Goal: Task Accomplishment & Management: Use online tool/utility

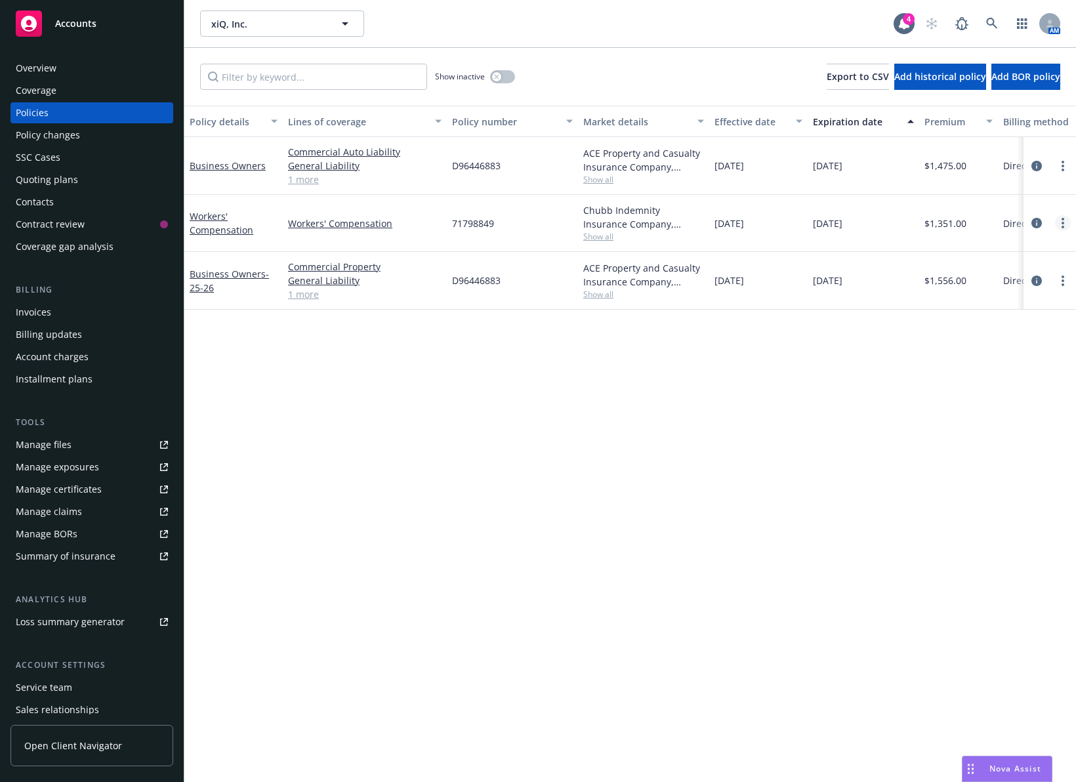
click at [1060, 224] on link "more" at bounding box center [1063, 223] width 16 height 16
click at [1033, 222] on icon "circleInformation" at bounding box center [1036, 223] width 10 height 10
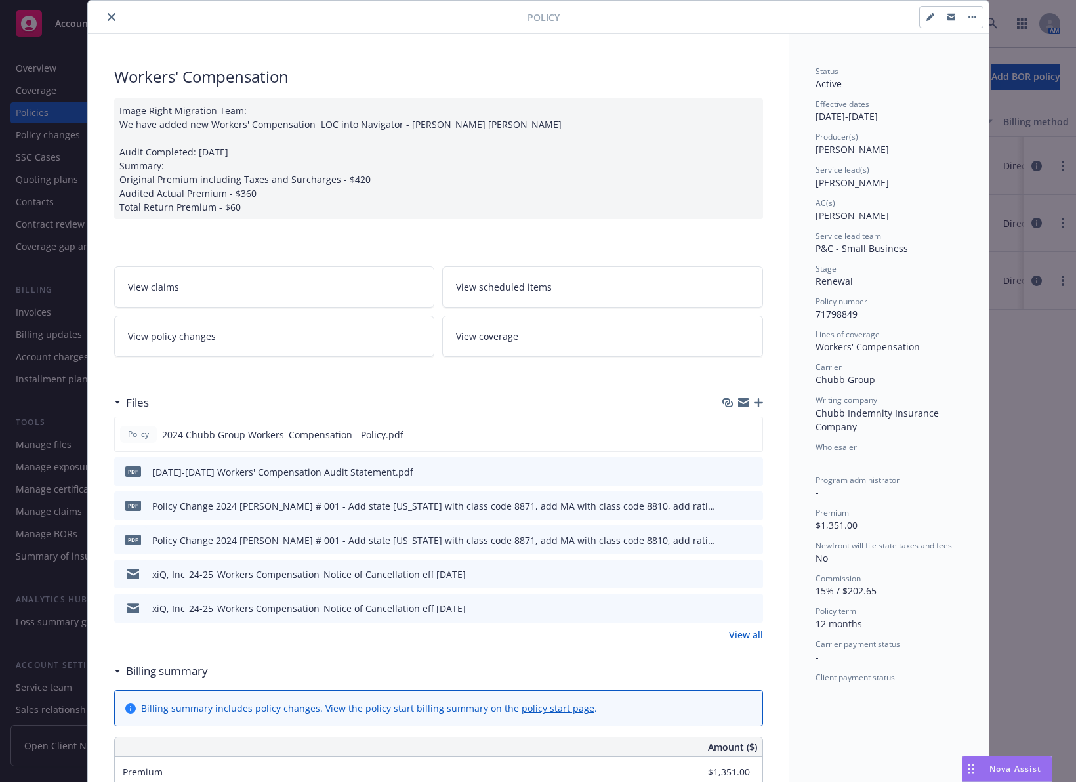
scroll to position [66, 0]
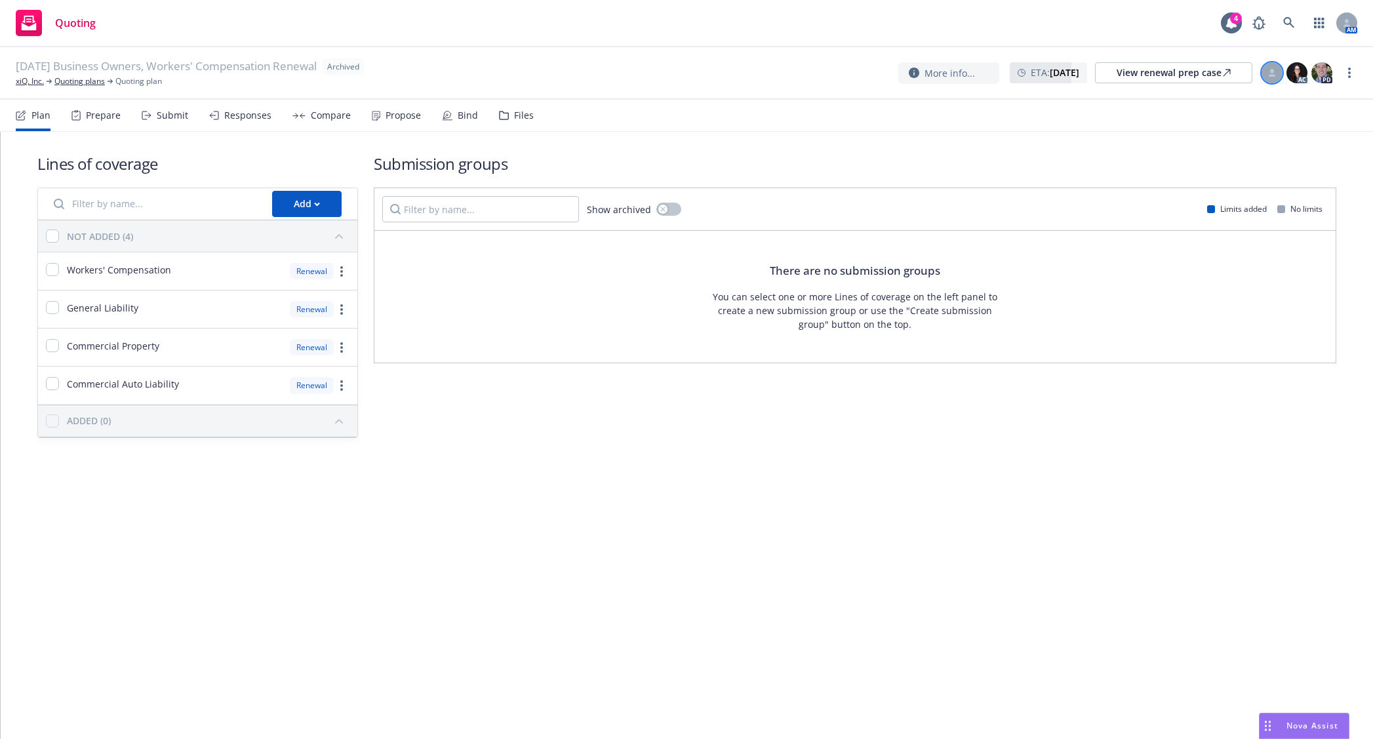
click at [1277, 76] on div at bounding box center [1272, 72] width 21 height 21
click at [1257, 116] on div "Title Account Manager" at bounding box center [1166, 116] width 209 height 31
click at [1348, 69] on link "more" at bounding box center [1350, 73] width 16 height 16
click at [1282, 144] on link "Unarchive quoting plan" at bounding box center [1284, 152] width 146 height 26
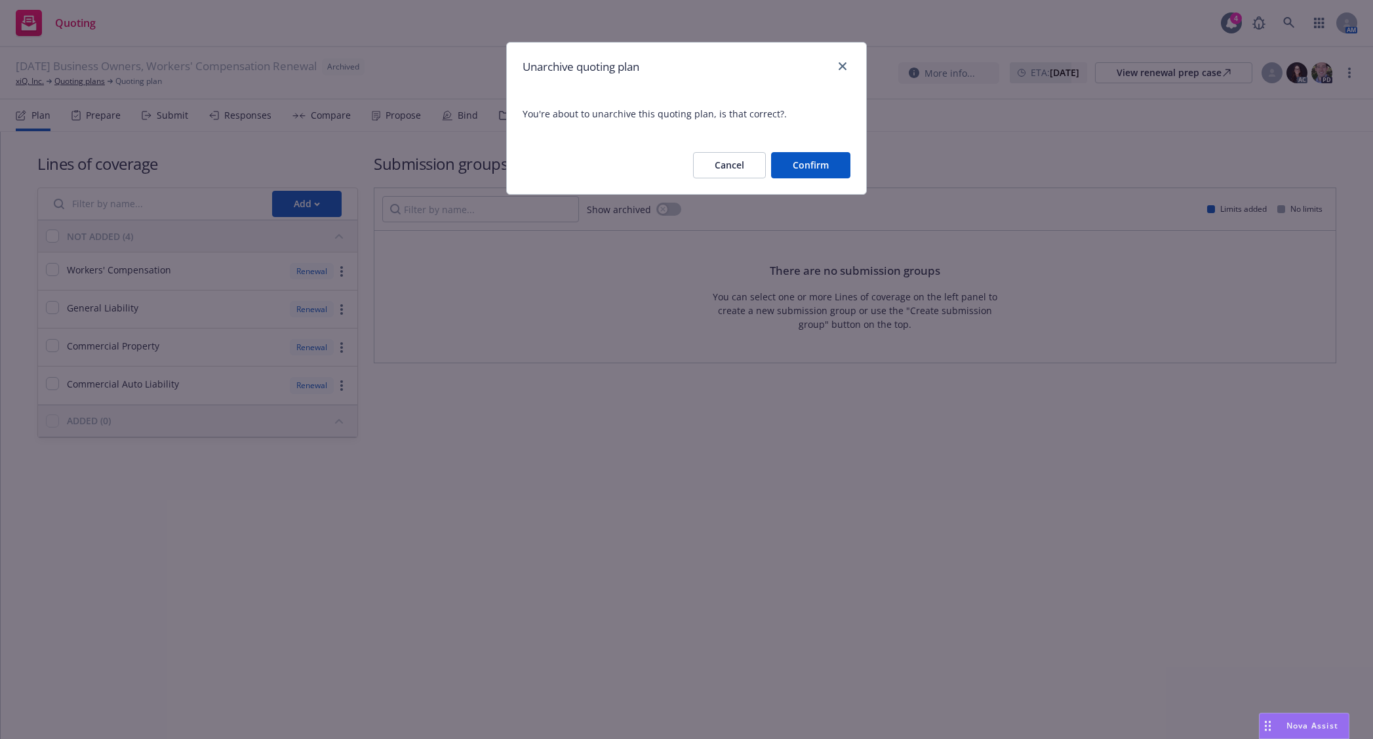
click at [827, 165] on button "Confirm" at bounding box center [810, 165] width 79 height 26
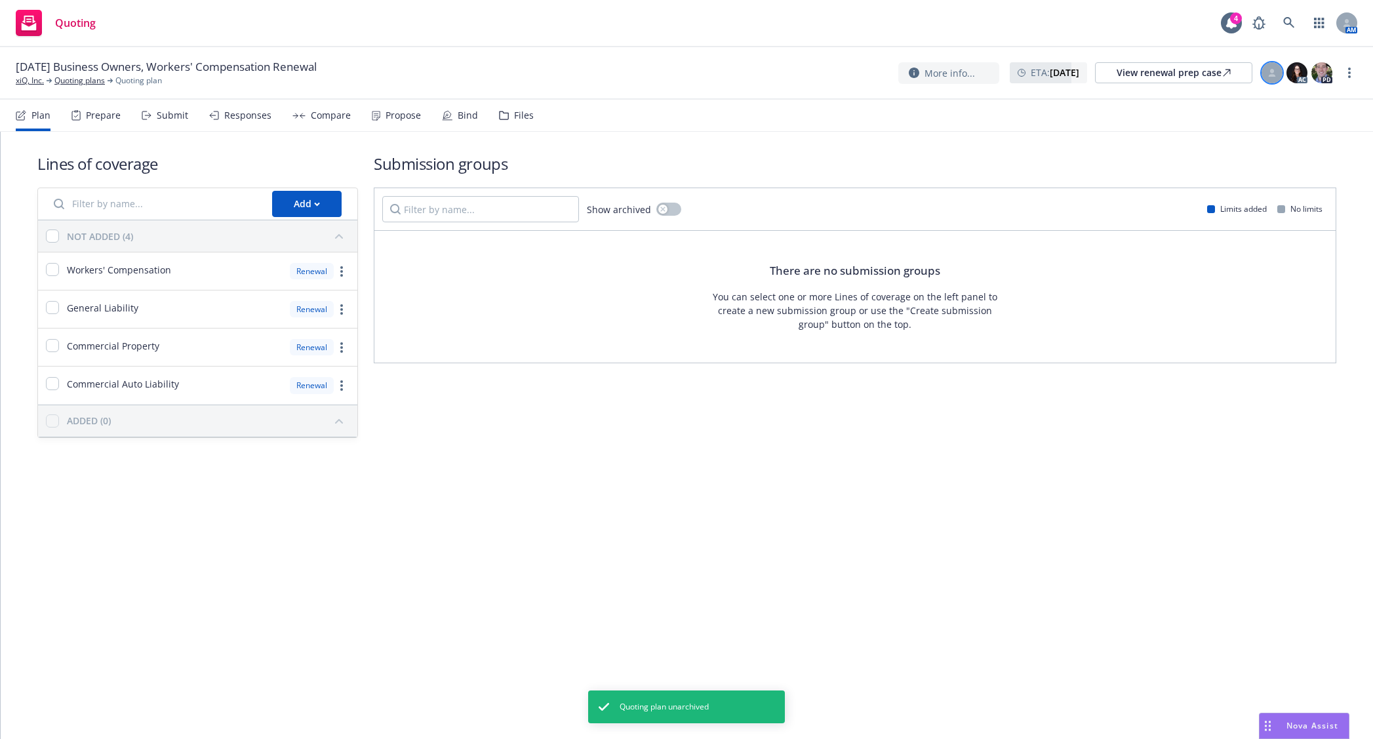
click at [1270, 75] on icon at bounding box center [1272, 75] width 7 height 3
click at [1219, 149] on select "Select an account manager... [PERSON_NAME]" at bounding box center [1166, 159] width 209 height 26
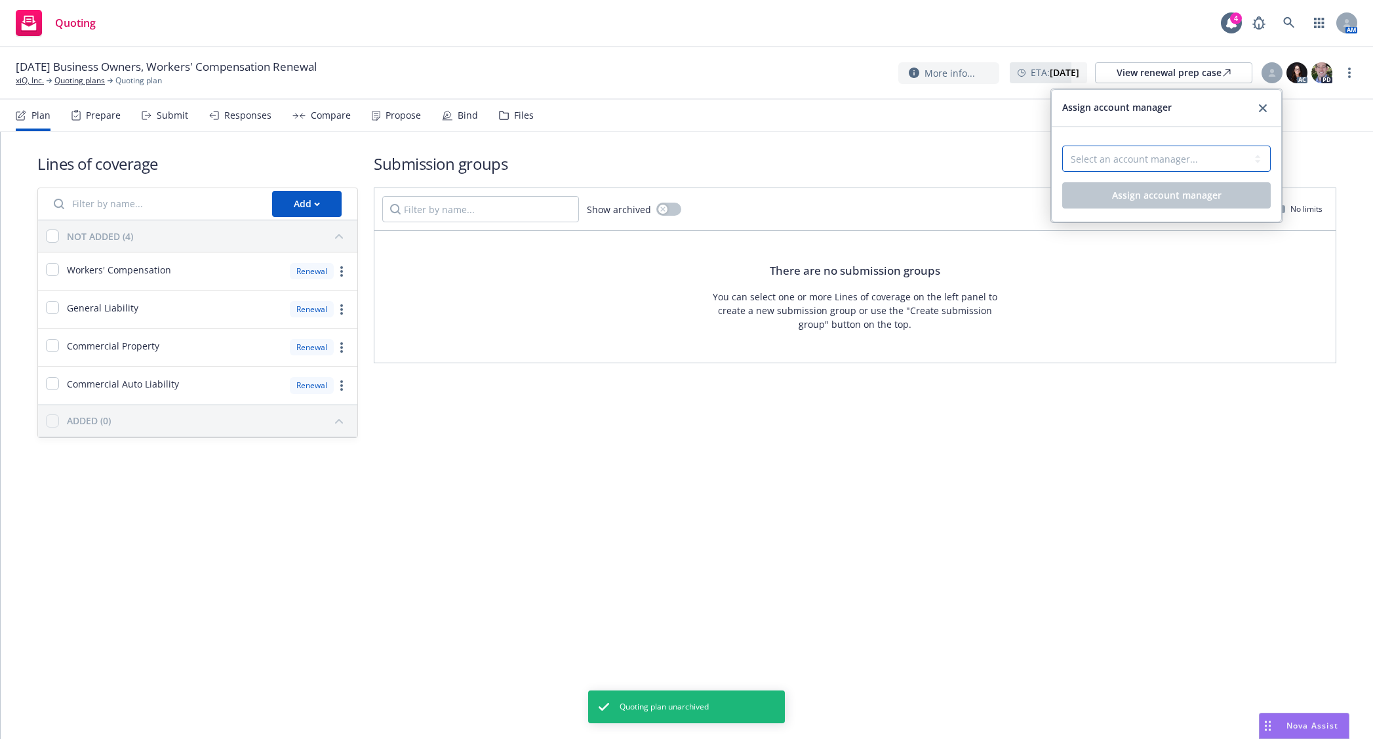
select select "5415493c-816c-42a2-8d02-1e577820e081"
click at [1062, 146] on select "Select an account manager... [PERSON_NAME]" at bounding box center [1166, 159] width 209 height 26
click at [1199, 192] on span "Assign account manager" at bounding box center [1167, 195] width 110 height 12
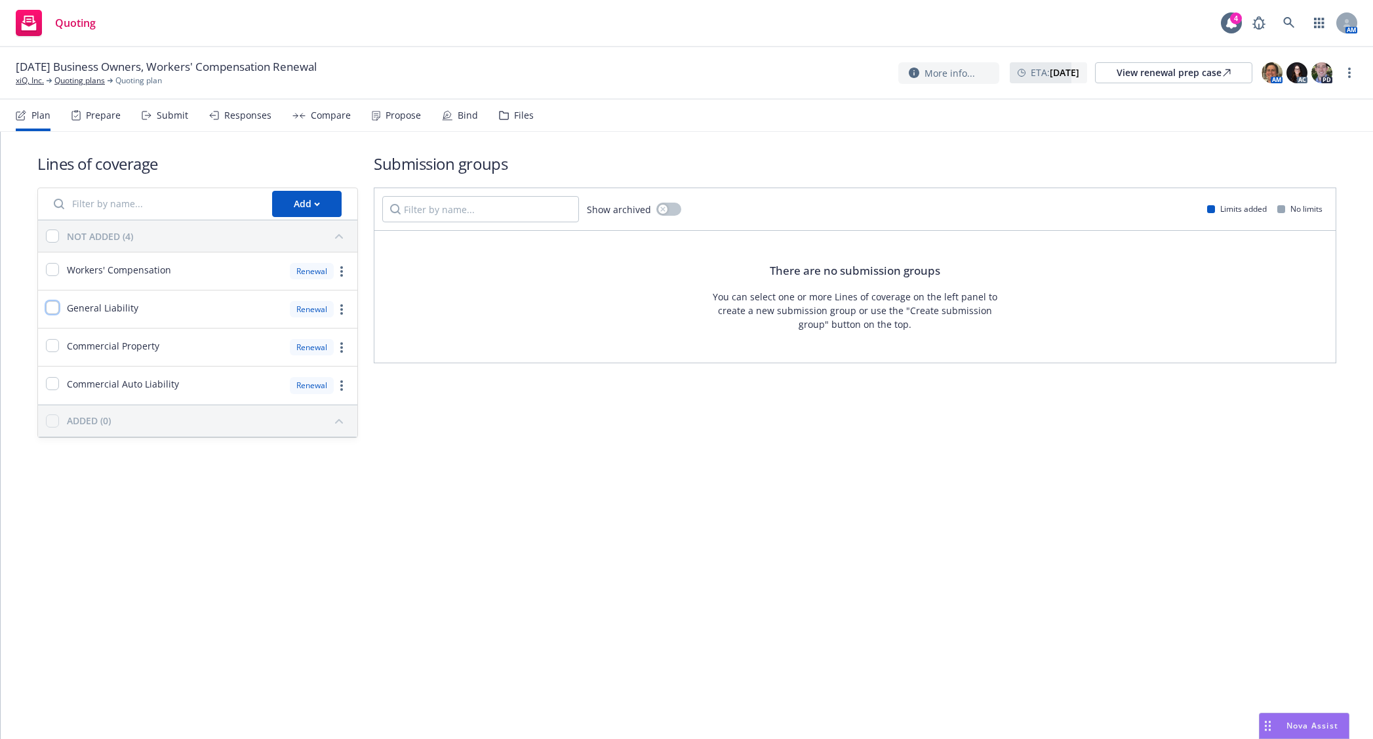
click at [47, 302] on input "checkbox" at bounding box center [52, 307] width 13 height 13
checkbox input "true"
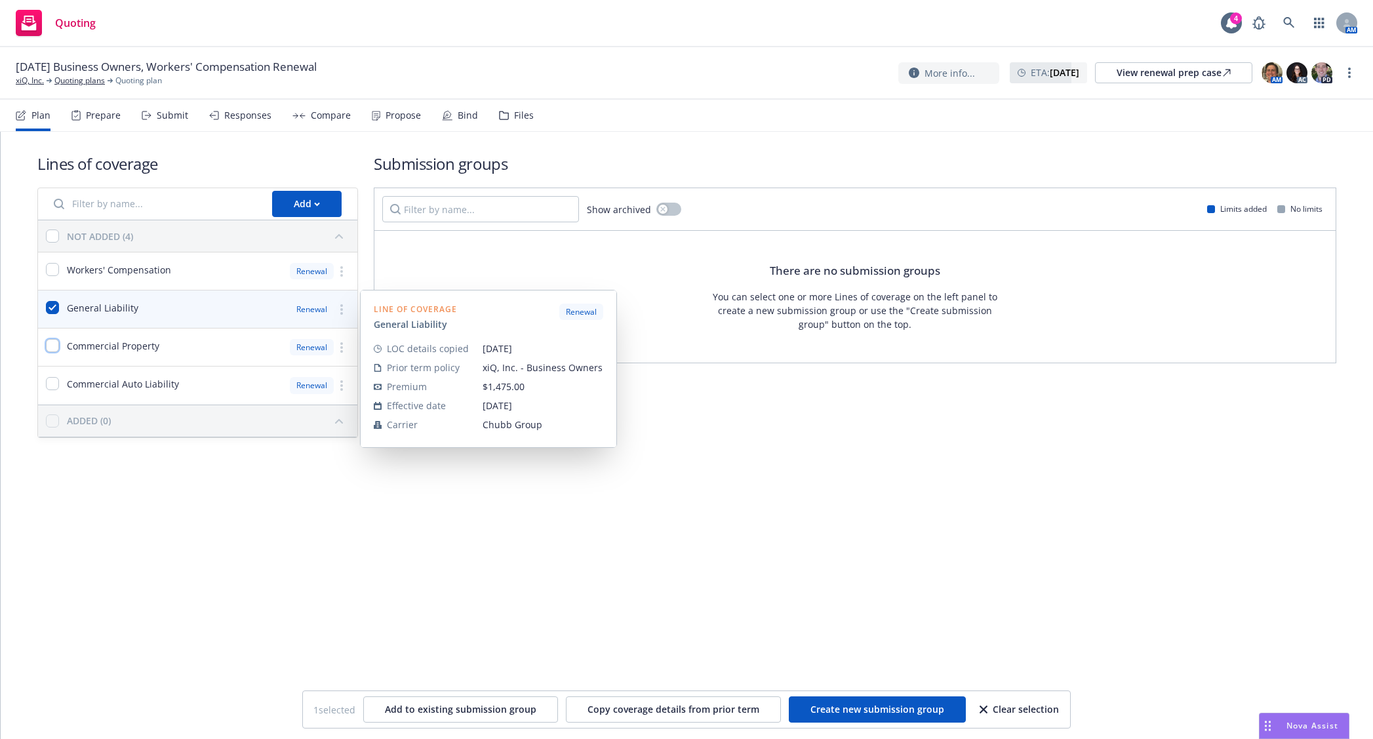
click at [51, 346] on input "checkbox" at bounding box center [52, 345] width 13 height 13
checkbox input "true"
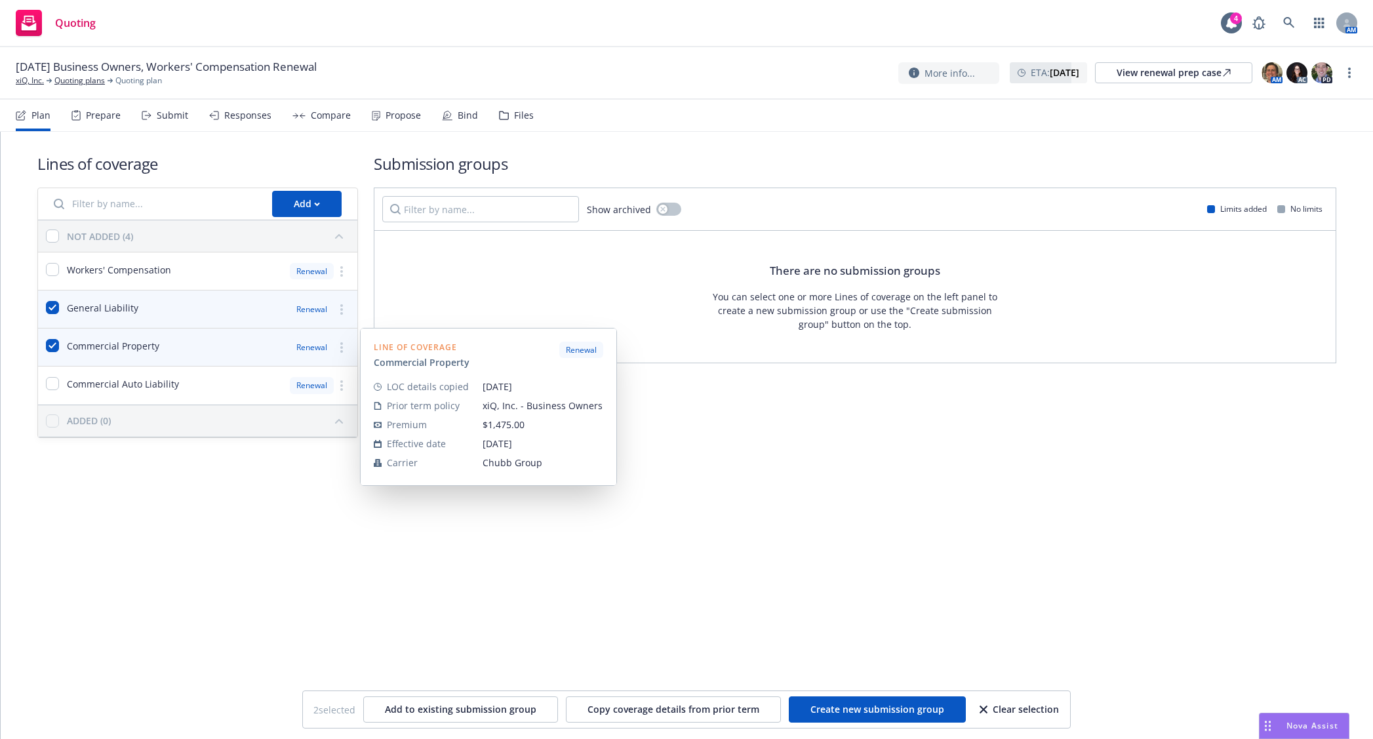
click at [52, 374] on div "Commercial Auto Liability" at bounding box center [108, 385] width 141 height 37
checkbox input "true"
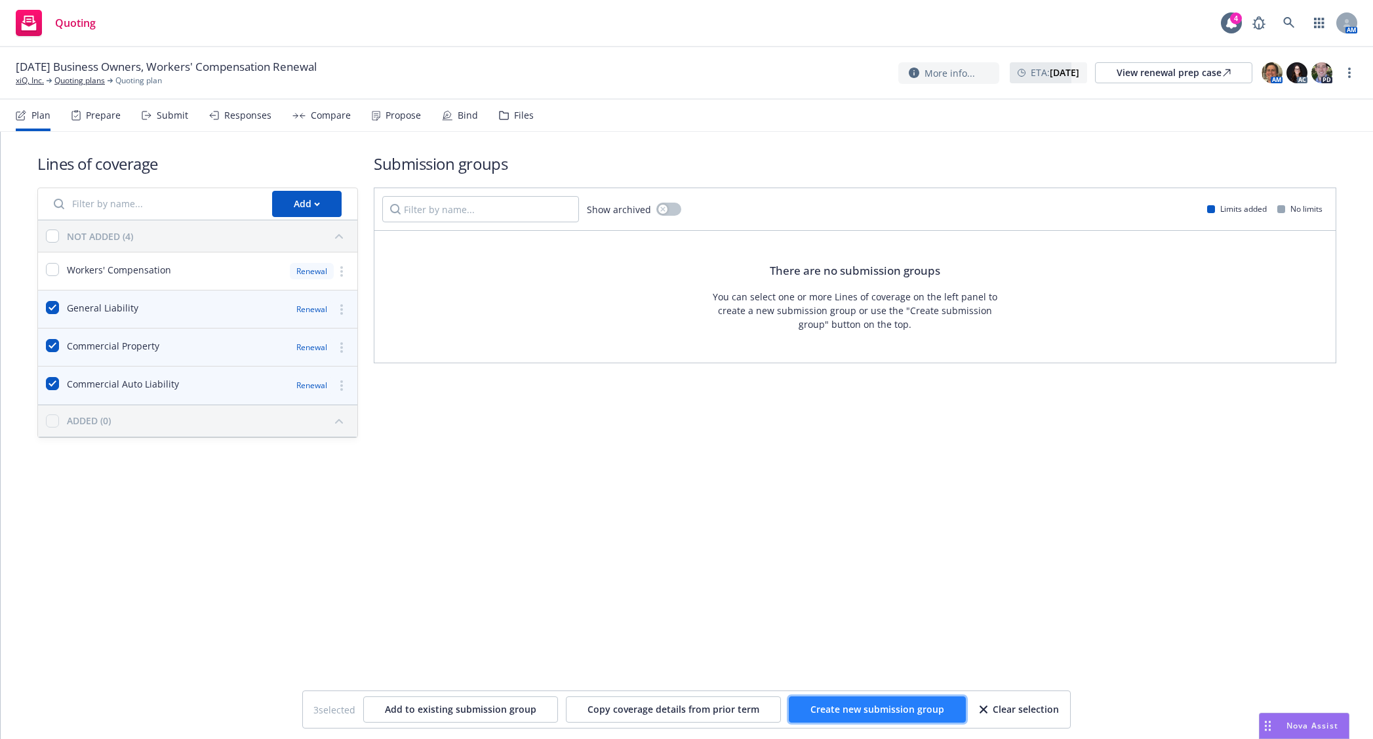
click at [860, 704] on span "Create new submission group" at bounding box center [878, 709] width 134 height 12
checkbox input "false"
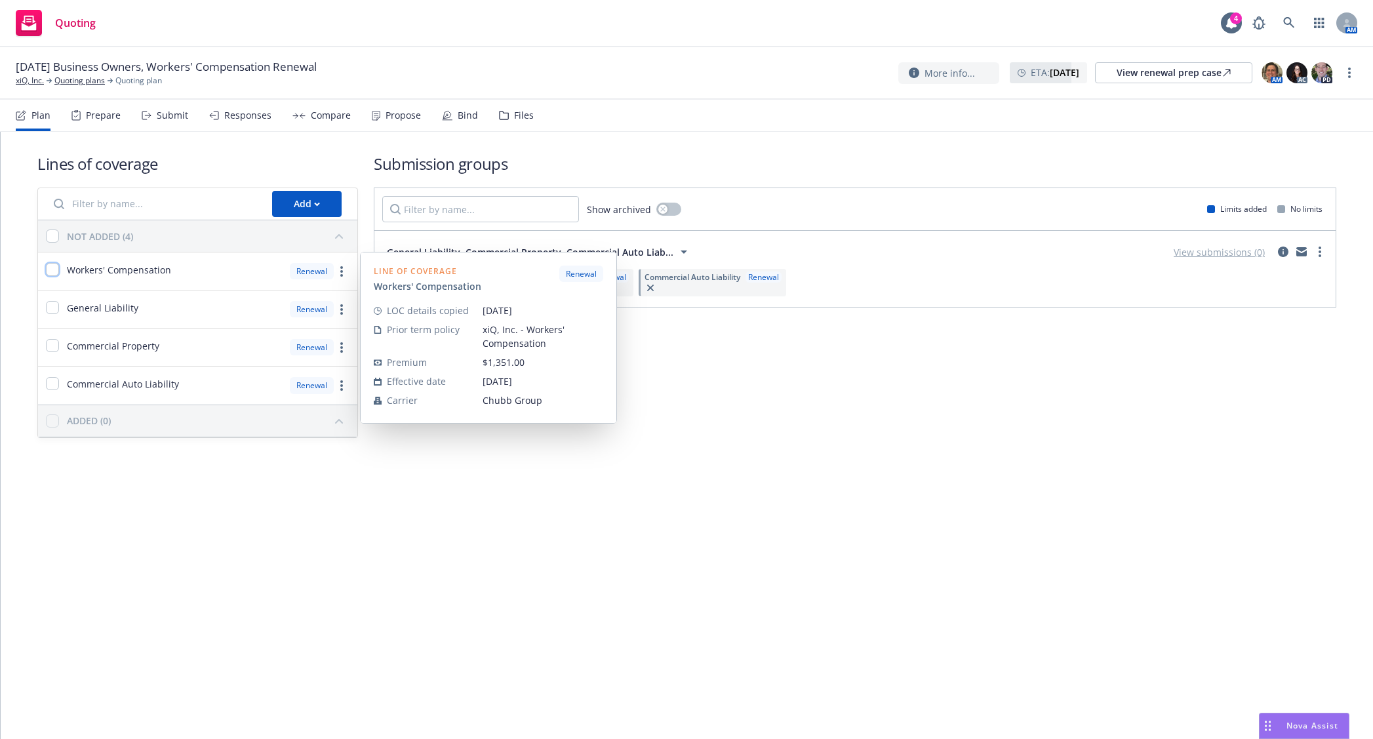
click at [54, 268] on input "checkbox" at bounding box center [52, 269] width 13 height 13
checkbox input "true"
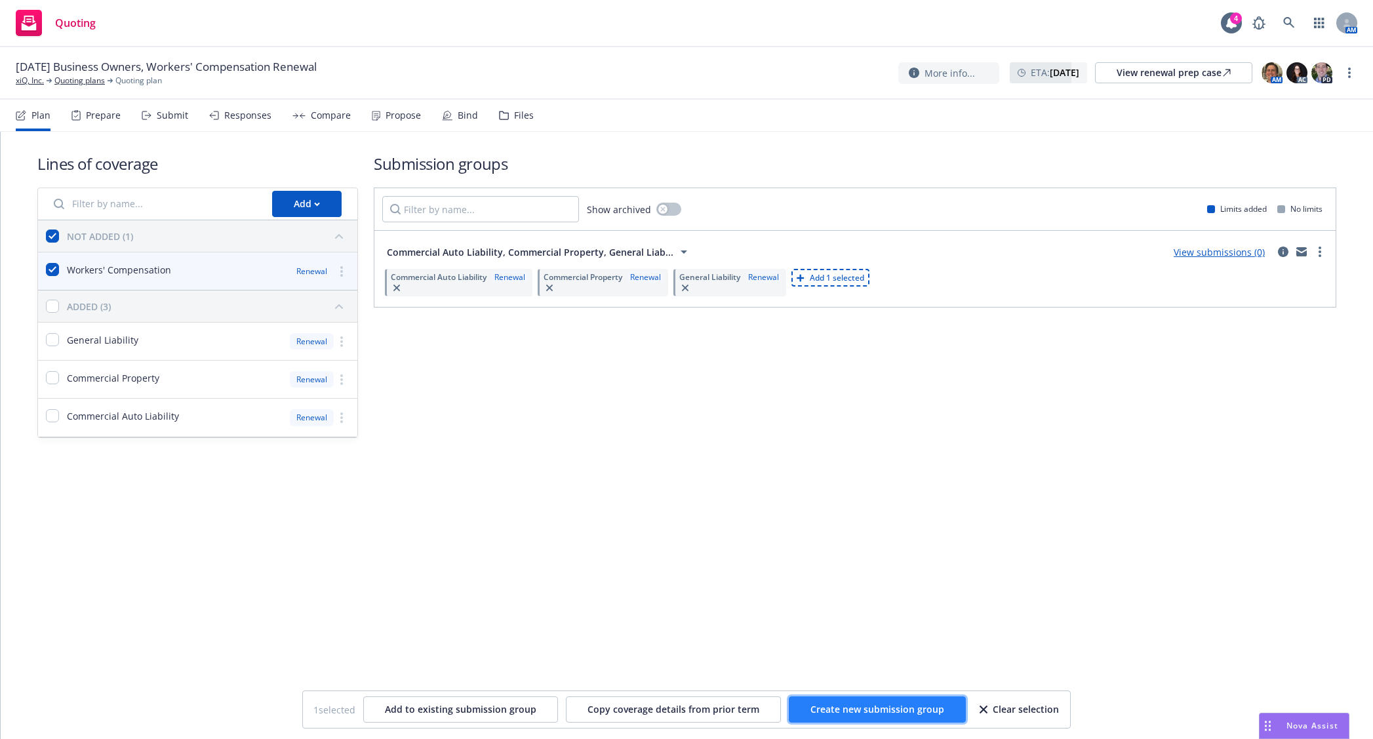
click at [876, 712] on span "Create new submission group" at bounding box center [878, 709] width 134 height 12
checkbox input "false"
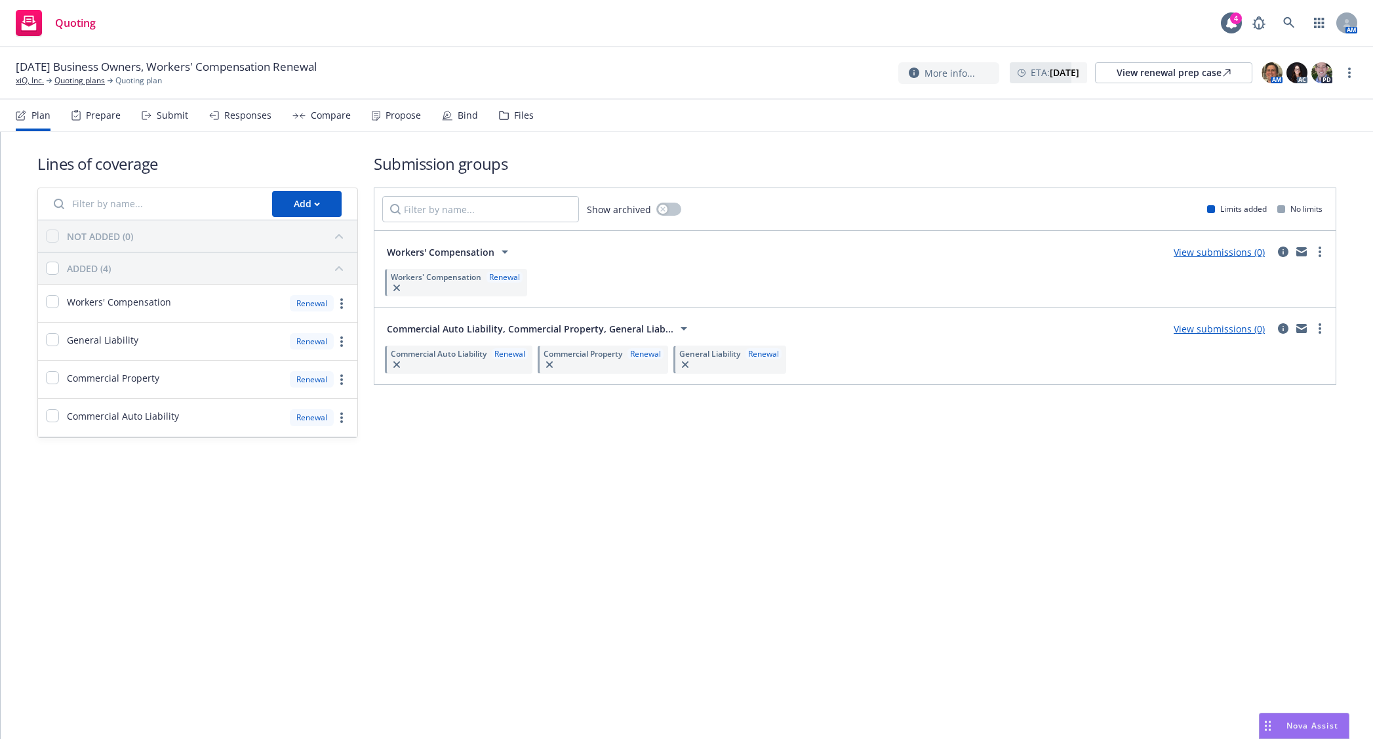
click at [838, 492] on div "Lines of coverage Add NOT ADDED (0) ADDED (4) Workers' Compensation Renewal Gen…" at bounding box center [687, 314] width 1373 height 364
click at [164, 115] on div "Submit" at bounding box center [172, 115] width 31 height 10
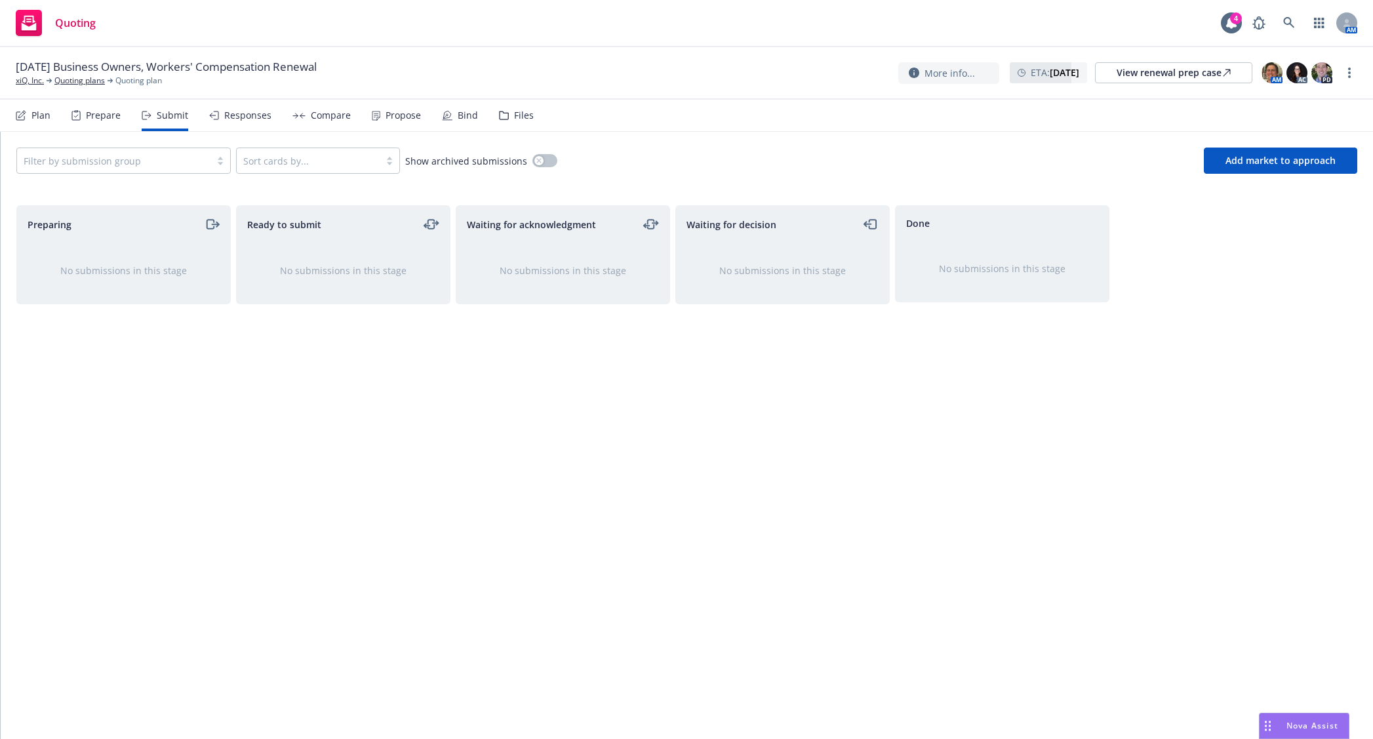
click at [139, 166] on div at bounding box center [114, 161] width 180 height 16
click at [134, 192] on div "Workers' Compensation" at bounding box center [123, 194] width 199 height 14
click at [1289, 161] on span "Add market to approach" at bounding box center [1281, 160] width 110 height 12
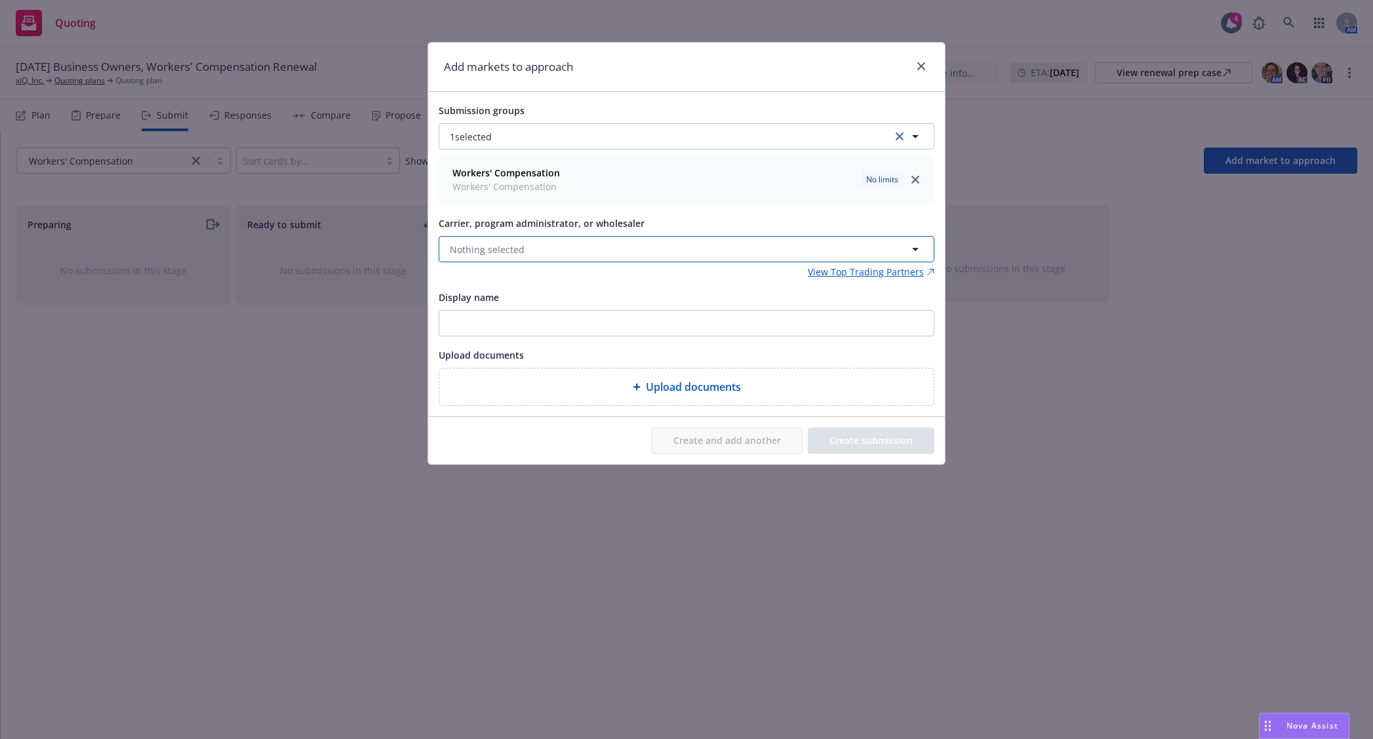
click at [676, 247] on button "Nothing selected" at bounding box center [687, 249] width 496 height 26
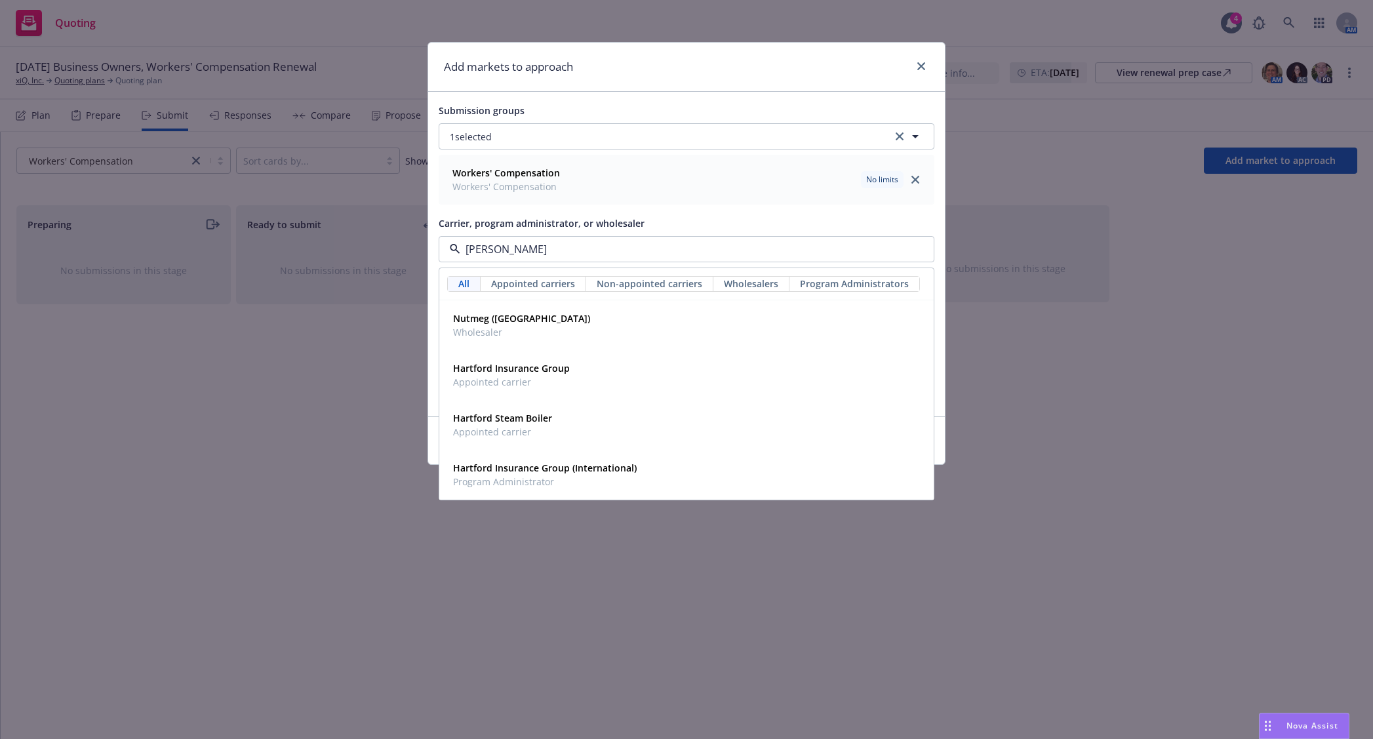
type input "hartf"
click at [622, 373] on div "Hartford Insurance Group Appointed carrier" at bounding box center [686, 375] width 477 height 33
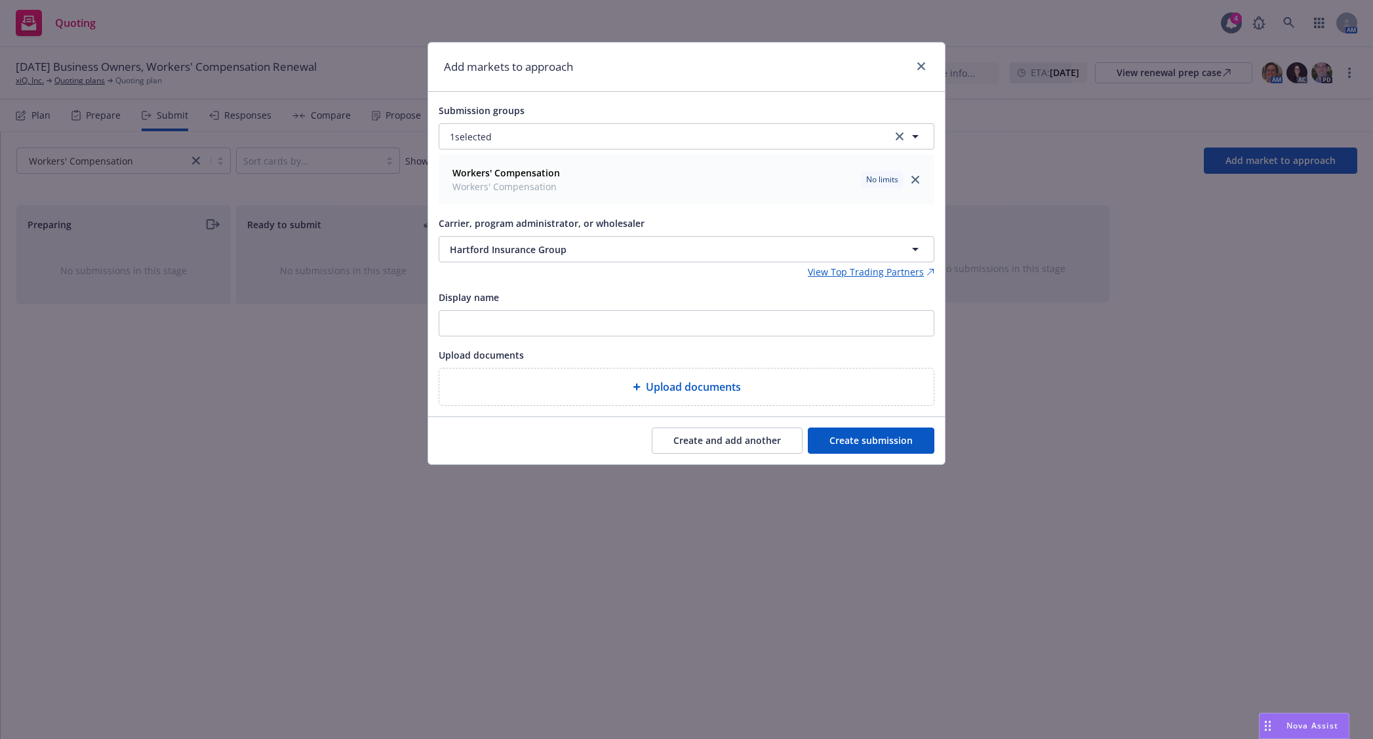
click at [845, 434] on button "Create submission" at bounding box center [871, 441] width 127 height 26
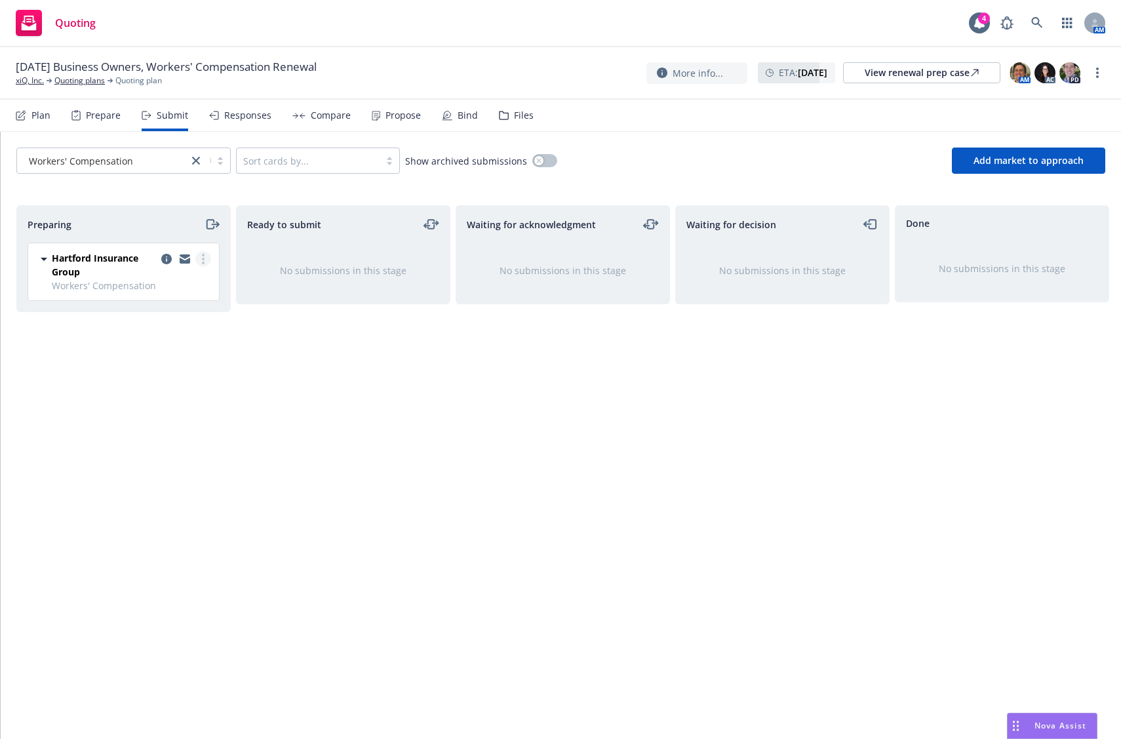
click at [207, 256] on link "more" at bounding box center [203, 259] width 16 height 16
click at [193, 283] on span "Complete preparation" at bounding box center [143, 285] width 129 height 12
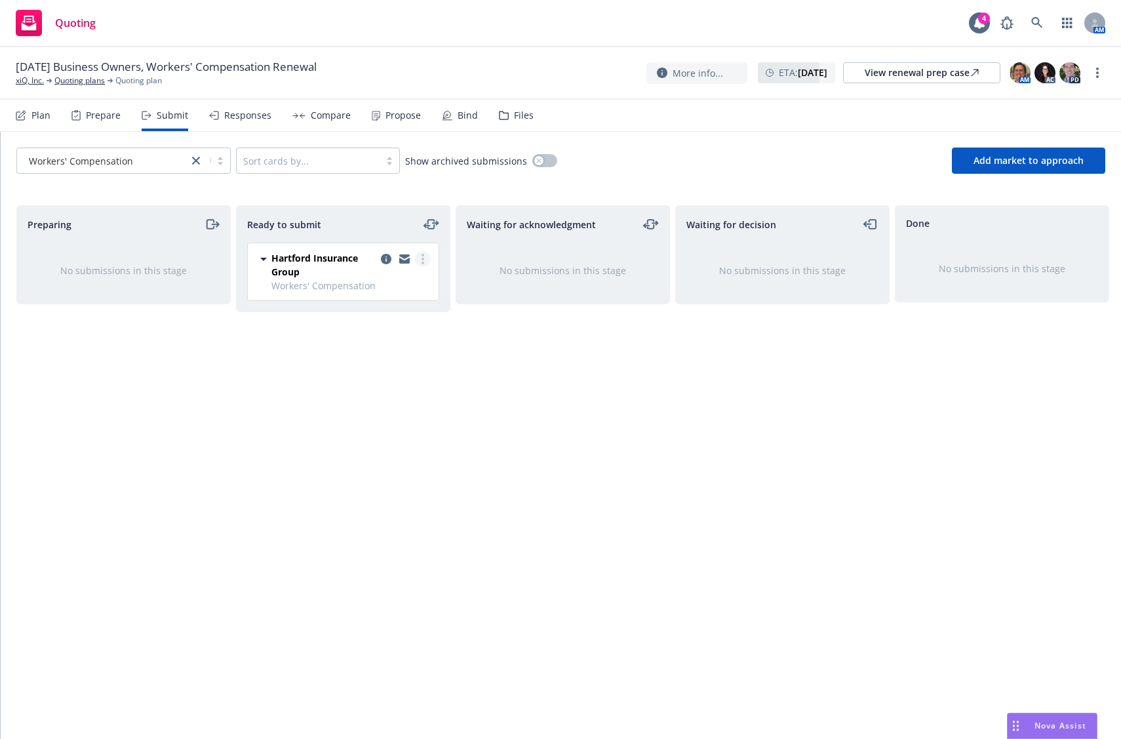
click at [426, 262] on link "more" at bounding box center [423, 259] width 16 height 16
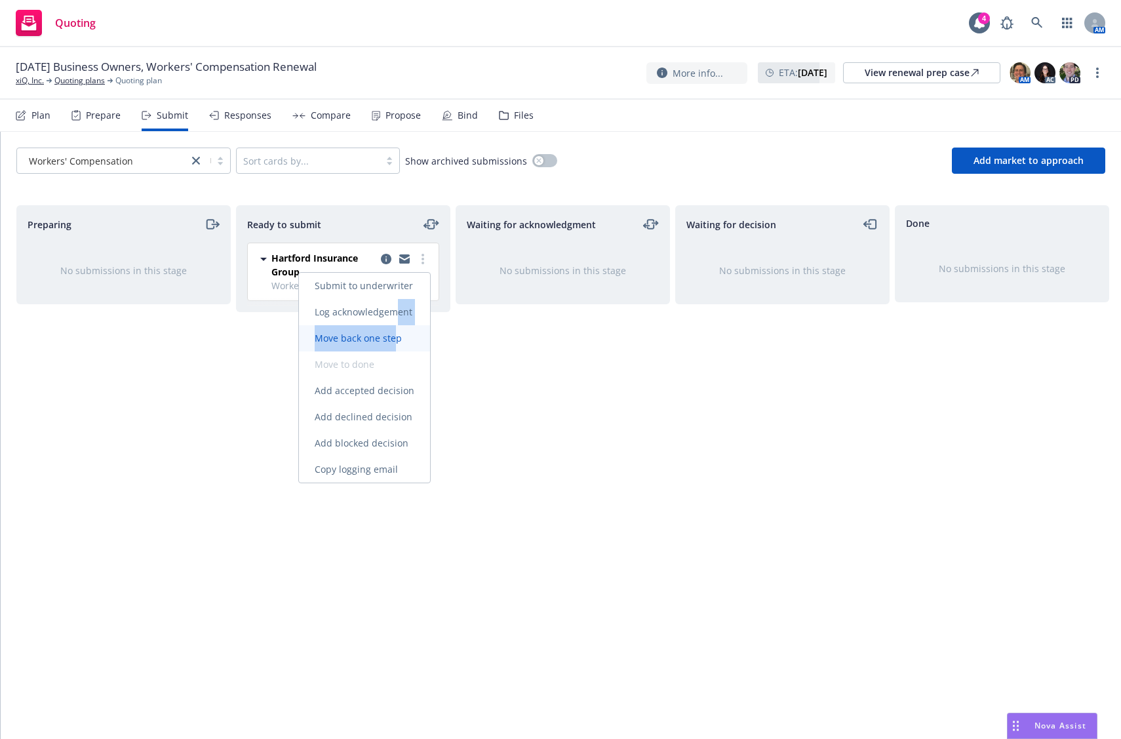
click at [398, 338] on div "Submit to underwriter Log acknowledgement Move back one step Move to done Add a…" at bounding box center [364, 378] width 131 height 210
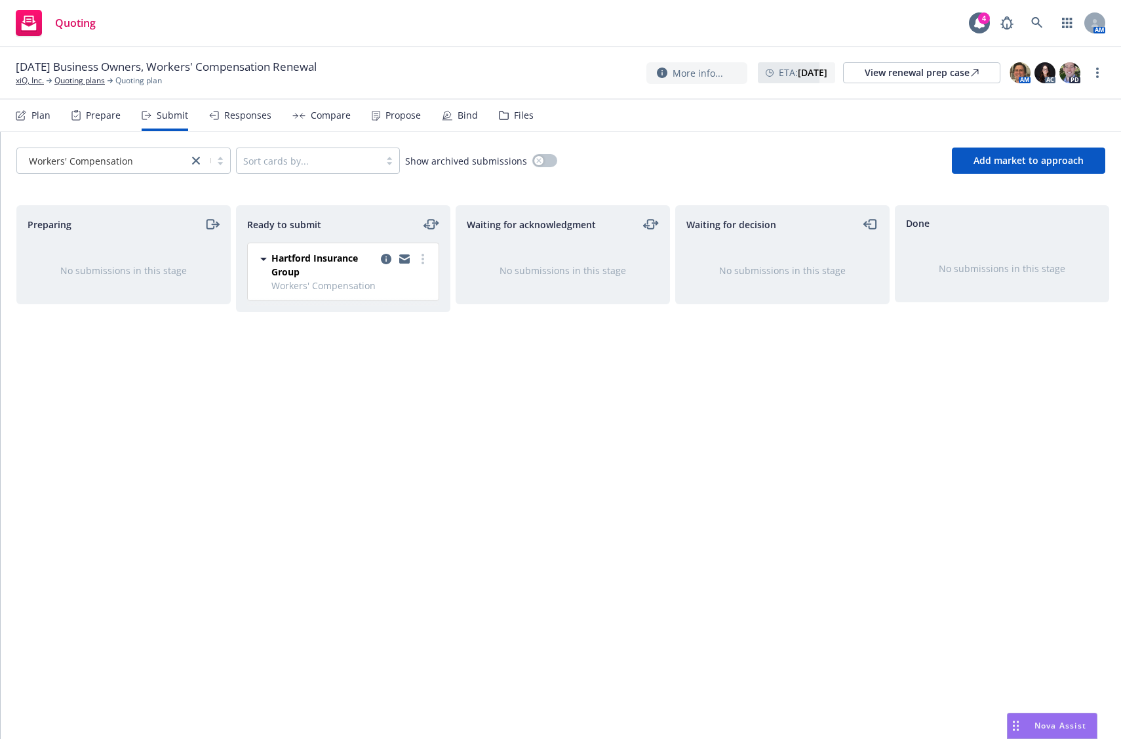
click at [497, 370] on div "Waiting for acknowledgment No submissions in this stage" at bounding box center [563, 458] width 214 height 506
click at [425, 256] on link "more" at bounding box center [423, 259] width 16 height 16
click at [386, 387] on span "Add accepted decision" at bounding box center [364, 390] width 131 height 12
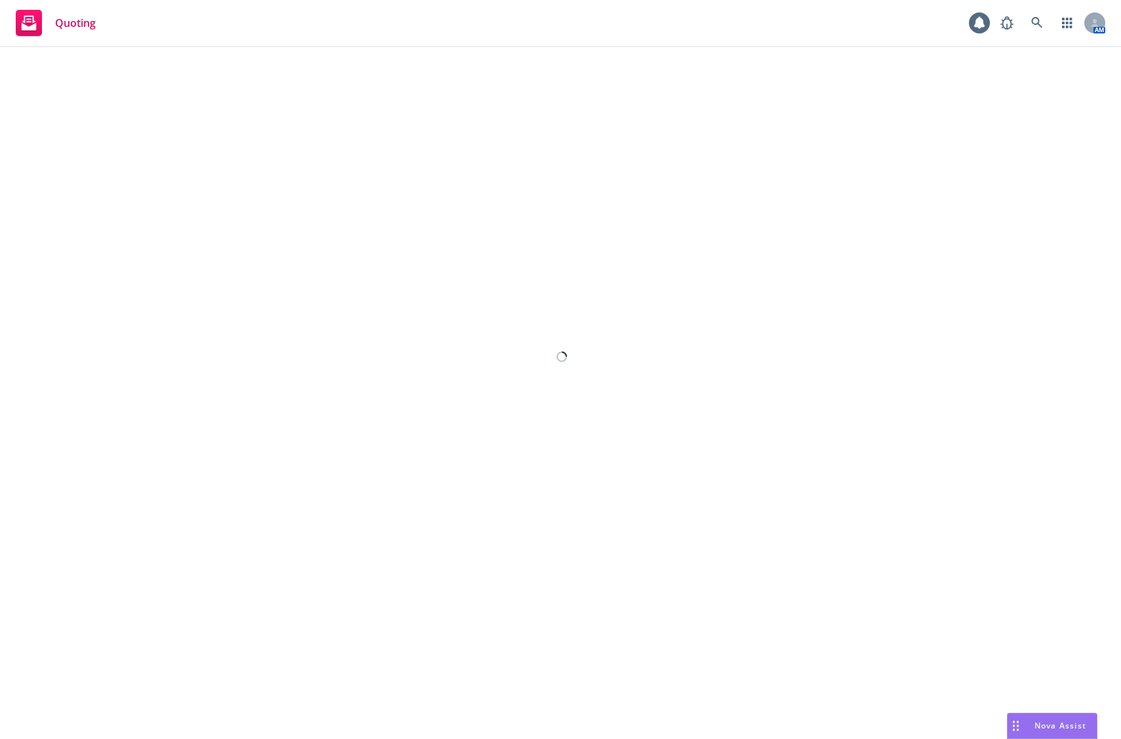
select select "12"
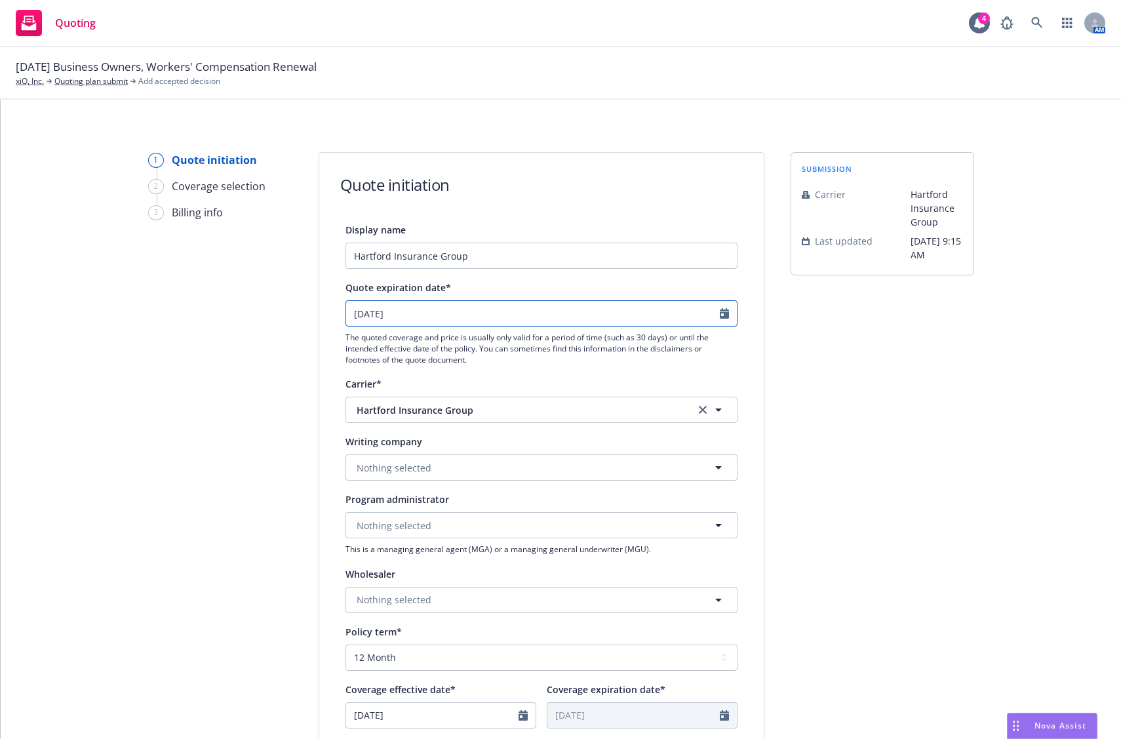
click at [628, 311] on input "[DATE]" at bounding box center [533, 313] width 374 height 25
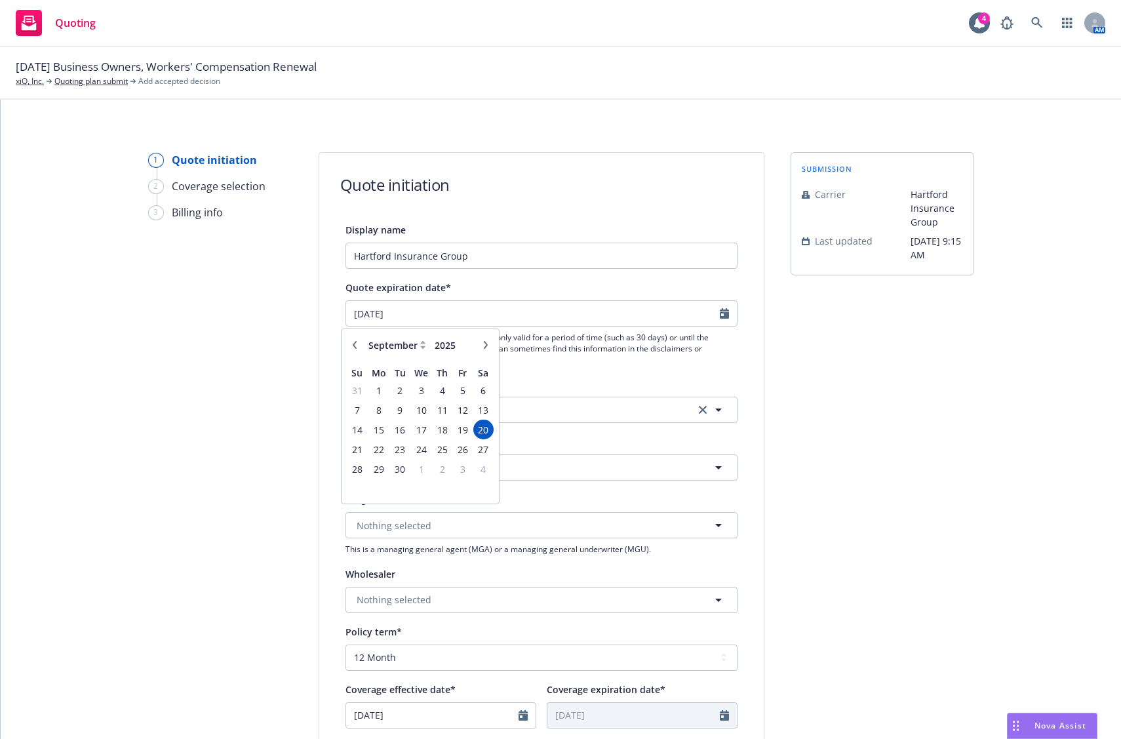
click at [482, 346] on icon "button" at bounding box center [486, 345] width 8 height 8
select select "10"
click at [478, 413] on span "11" at bounding box center [484, 410] width 18 height 16
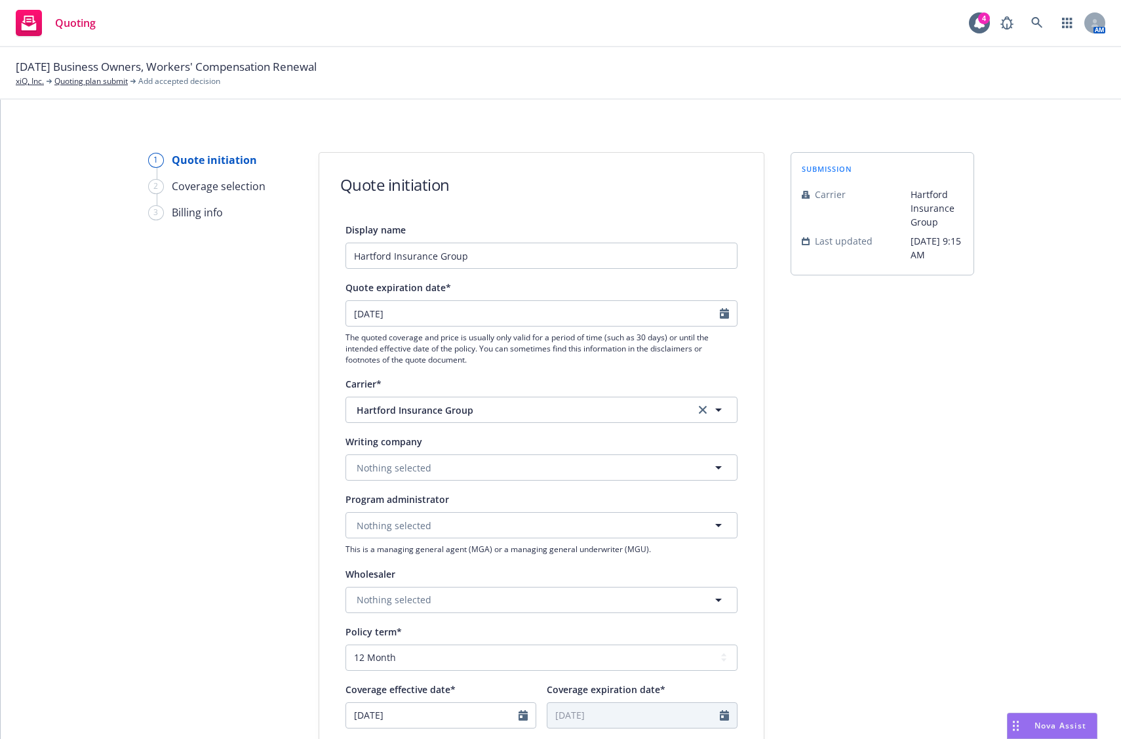
type input "[DATE]"
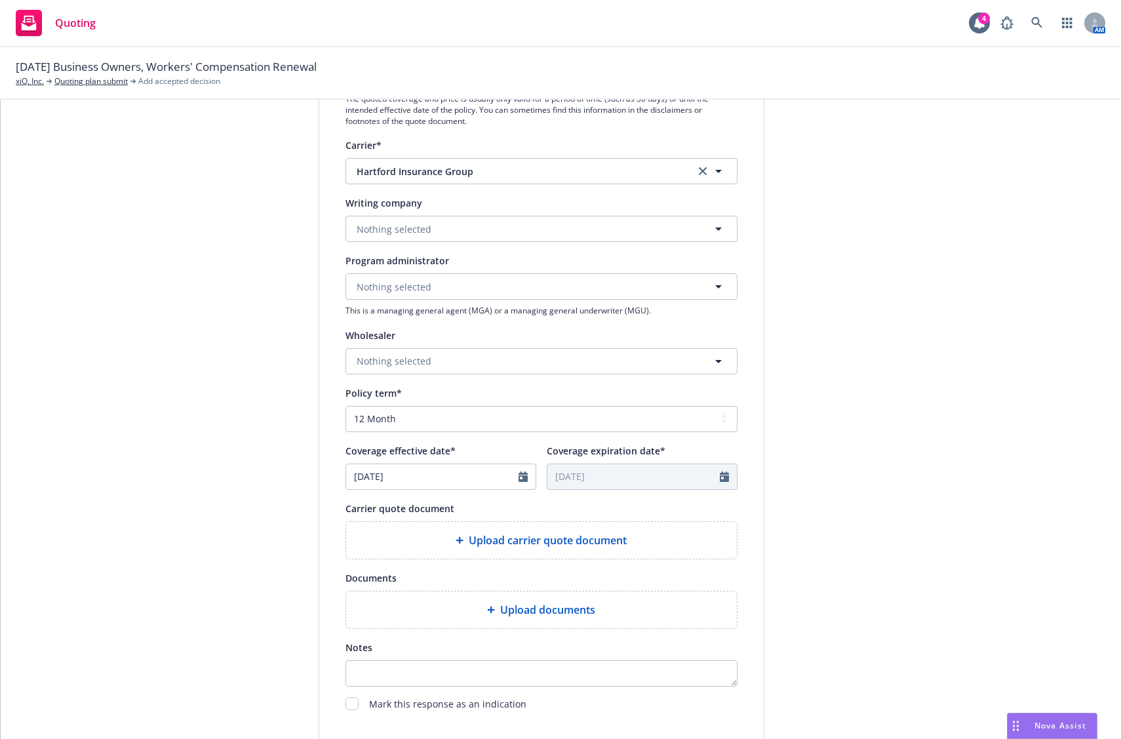
scroll to position [262, 0]
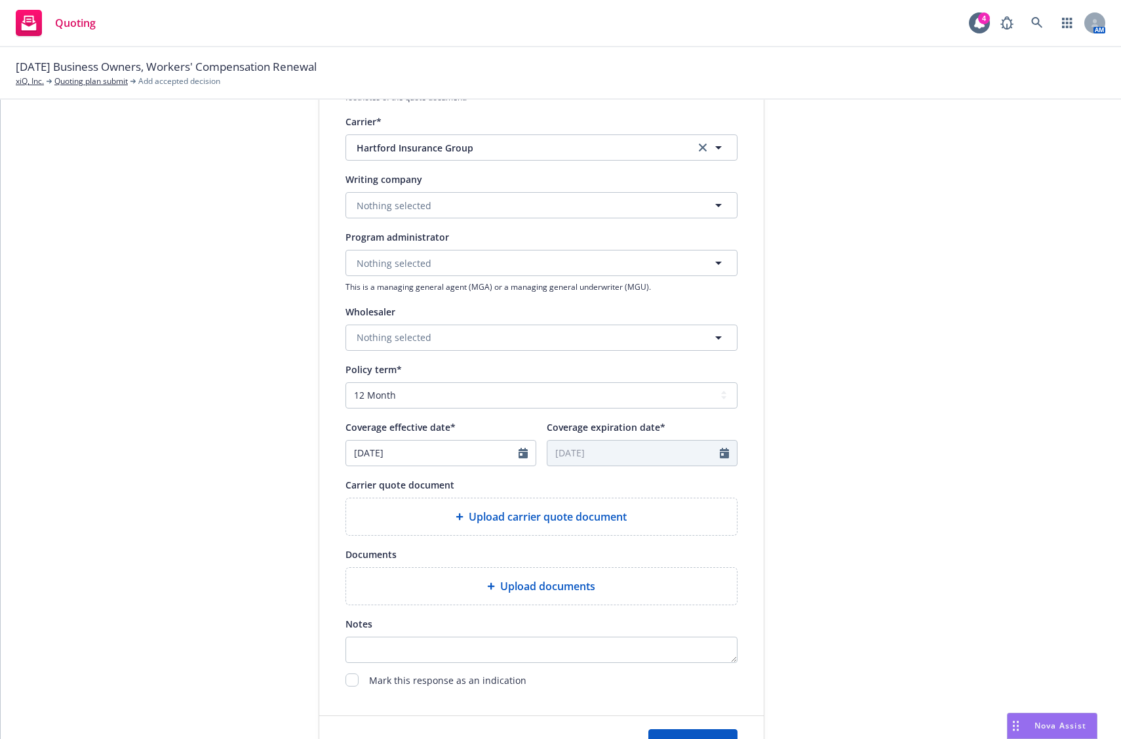
click at [525, 513] on span "Upload carrier quote document" at bounding box center [548, 517] width 158 height 16
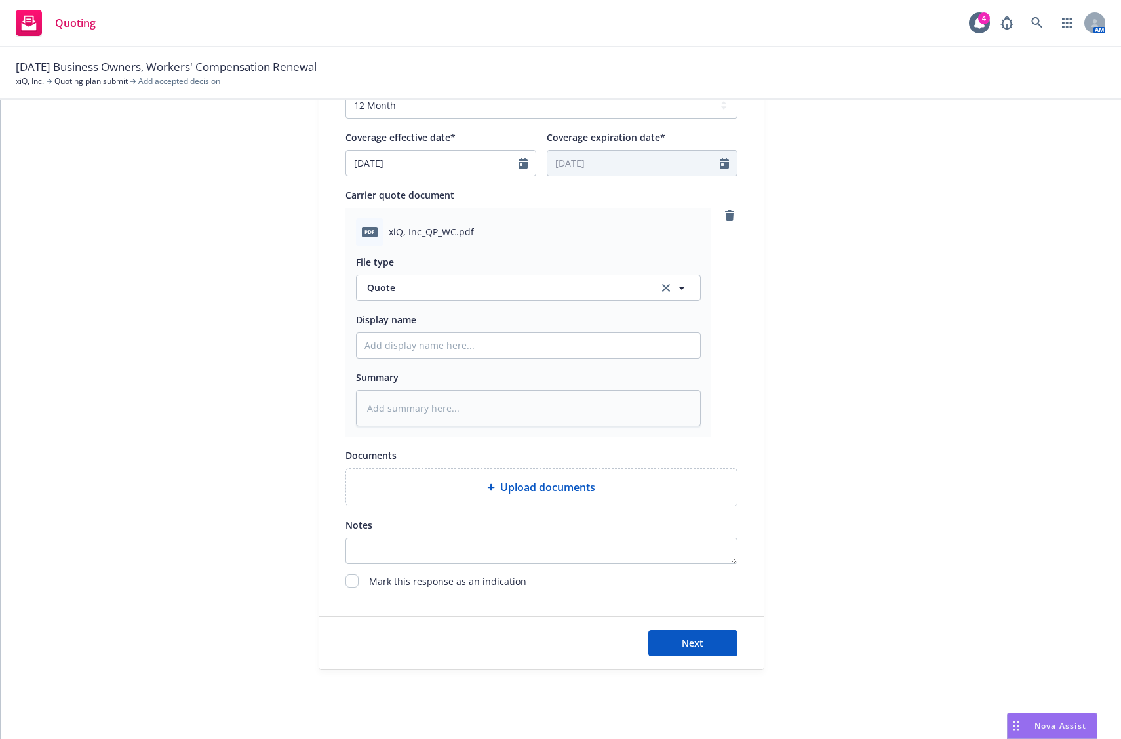
scroll to position [567, 0]
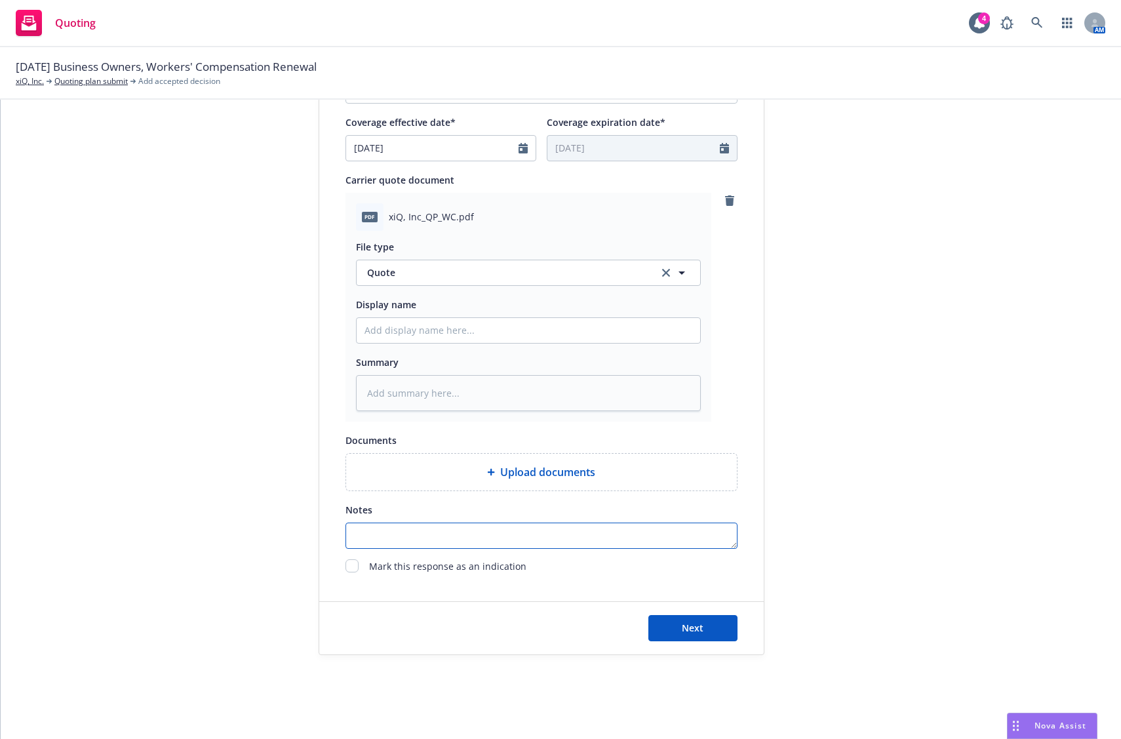
click at [662, 544] on textarea "Notes" at bounding box center [542, 536] width 392 height 26
type textarea "C"
type textarea "x"
type textarea "Ch"
type textarea "x"
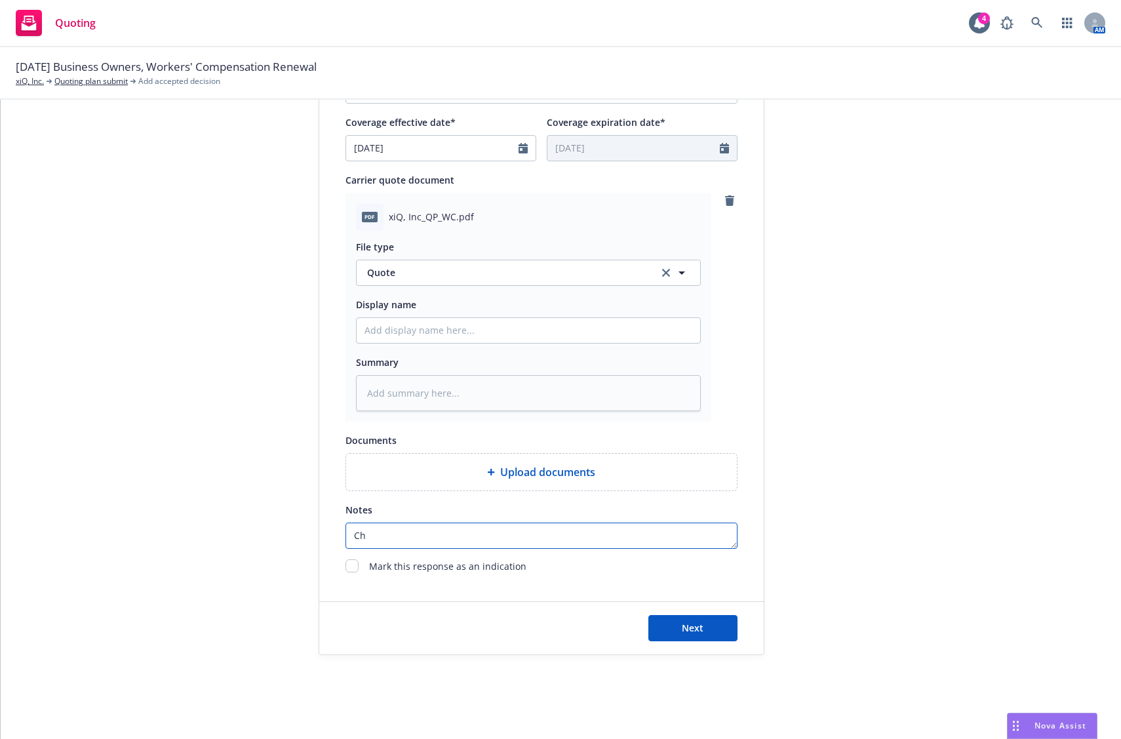
type textarea "[PERSON_NAME]"
type textarea "x"
type textarea "Chub"
type textarea "x"
type textarea "Chubb"
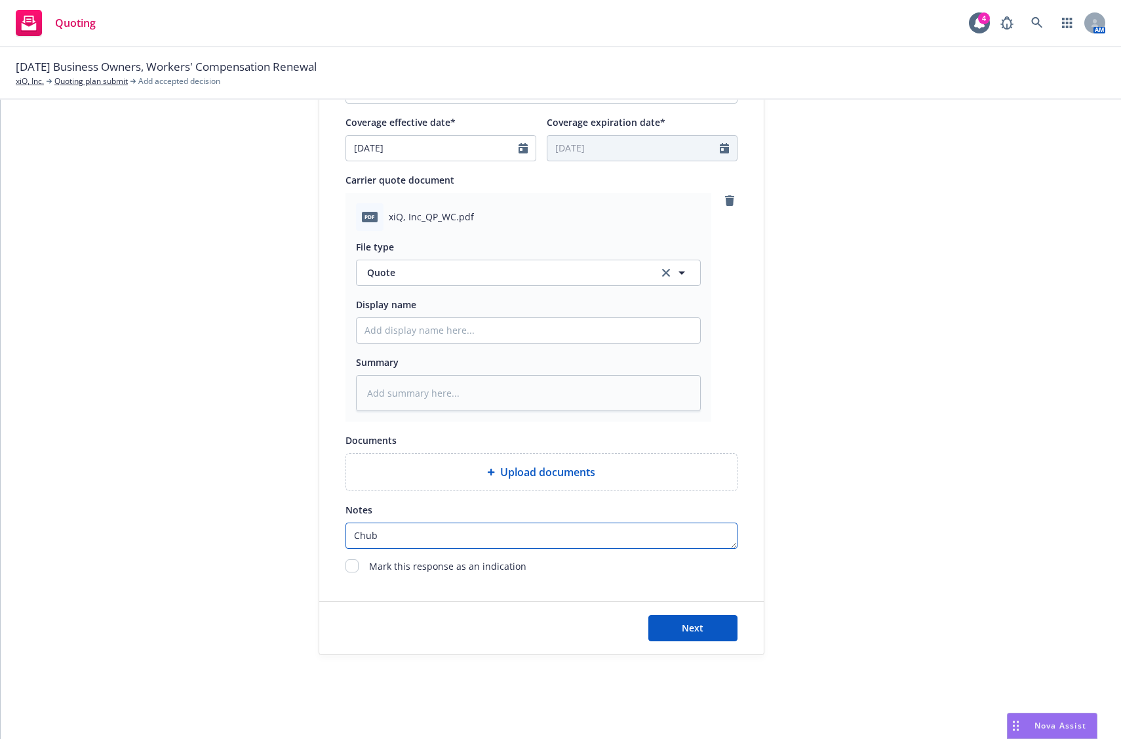
type textarea "x"
type textarea "Chubb"
type textarea "x"
type textarea "Chubb n"
type textarea "x"
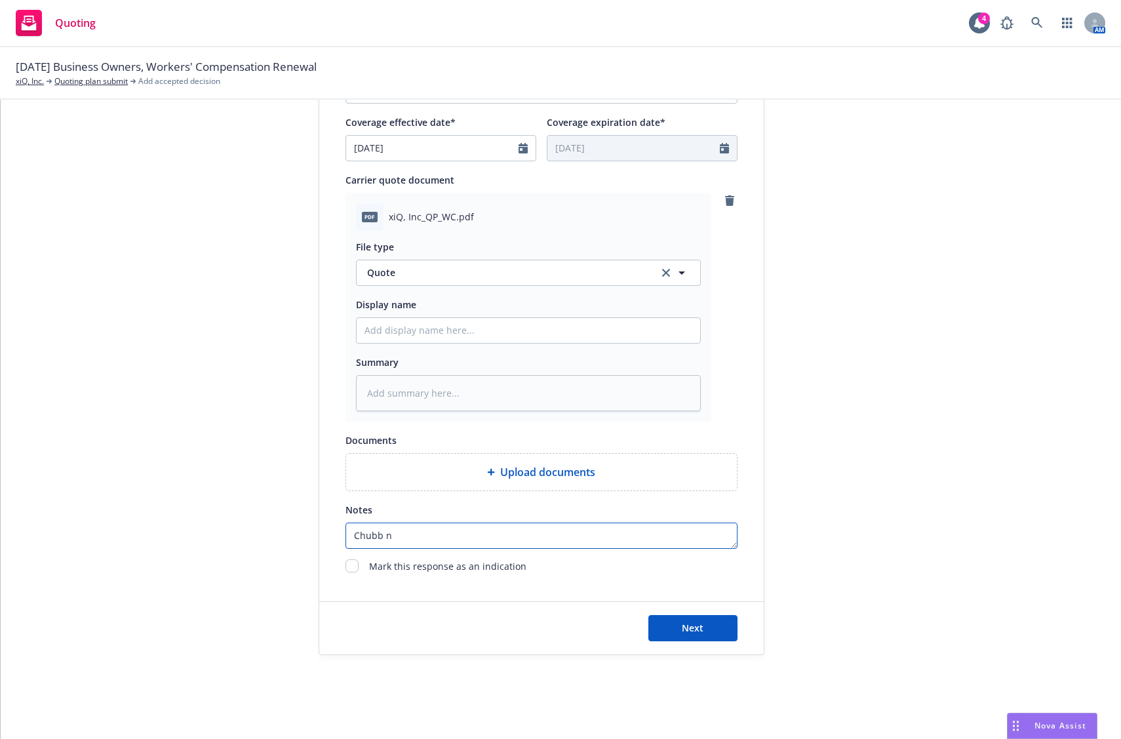
type textarea "Chubb no"
type textarea "x"
type textarea "Chubb non"
type textarea "x"
type textarea "Chubb non-"
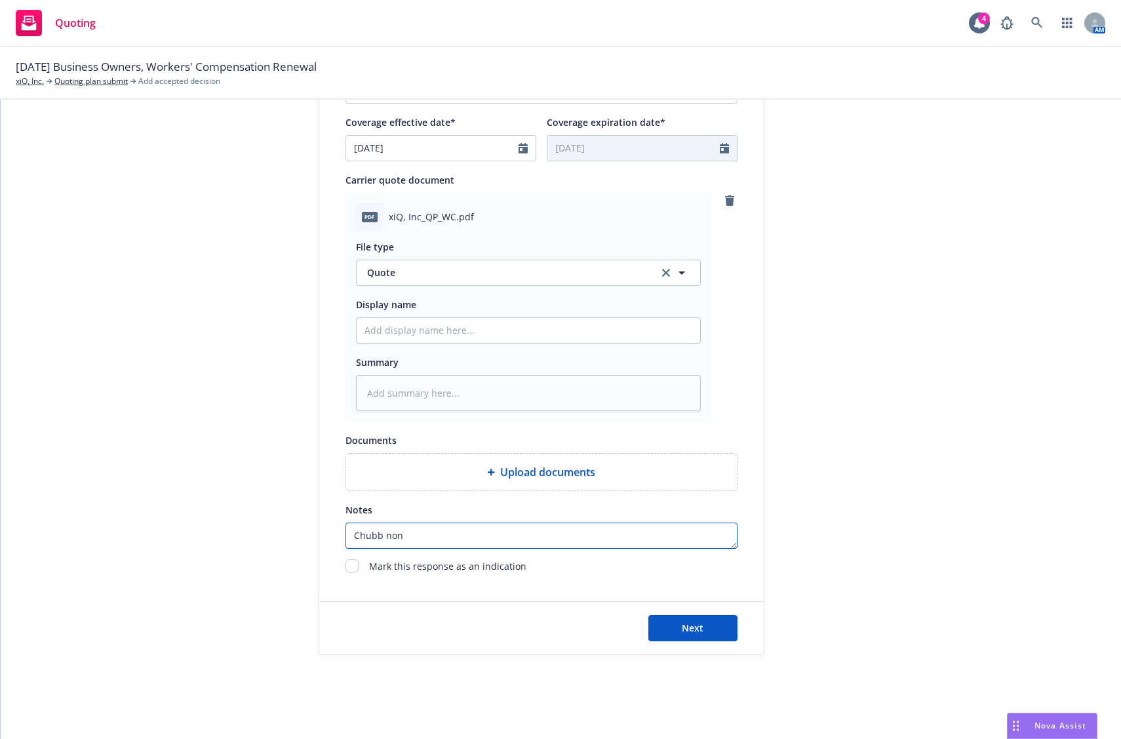
type textarea "x"
type textarea "Chubb non-r"
type textarea "x"
type textarea "Chubb non-re"
type textarea "x"
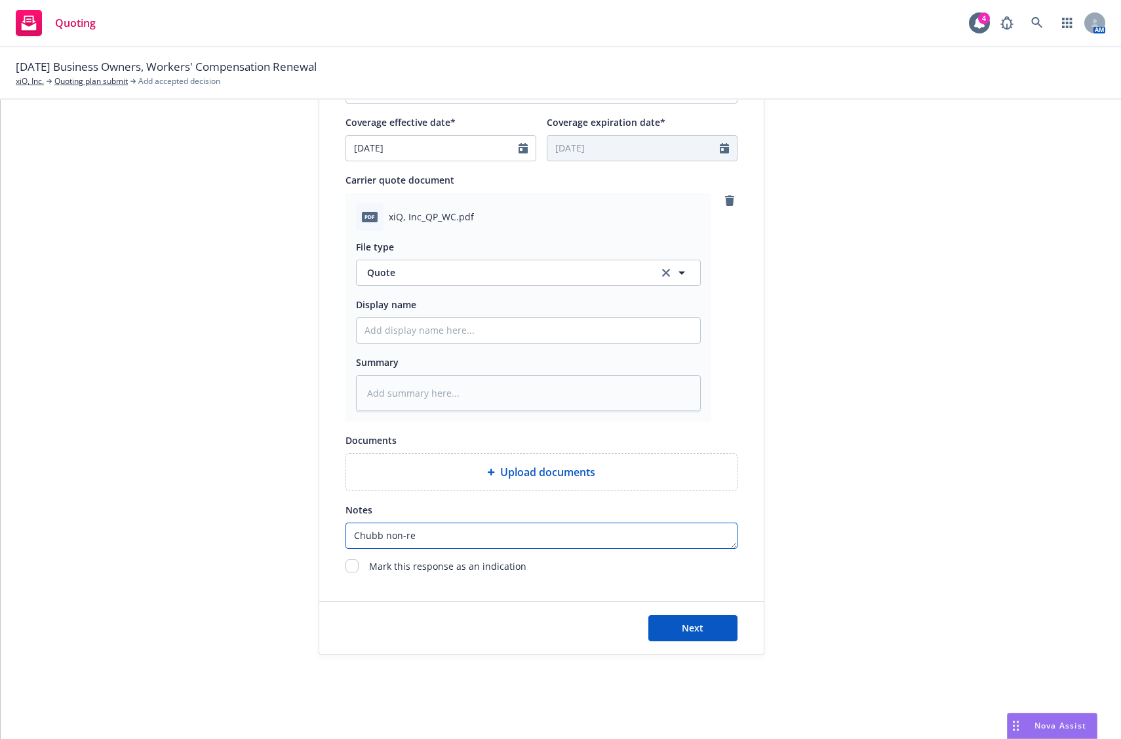
type textarea "Chubb non-ren"
type textarea "x"
type textarea "Chubb non-[PERSON_NAME]"
type textarea "x"
type textarea "Chubb non-renew"
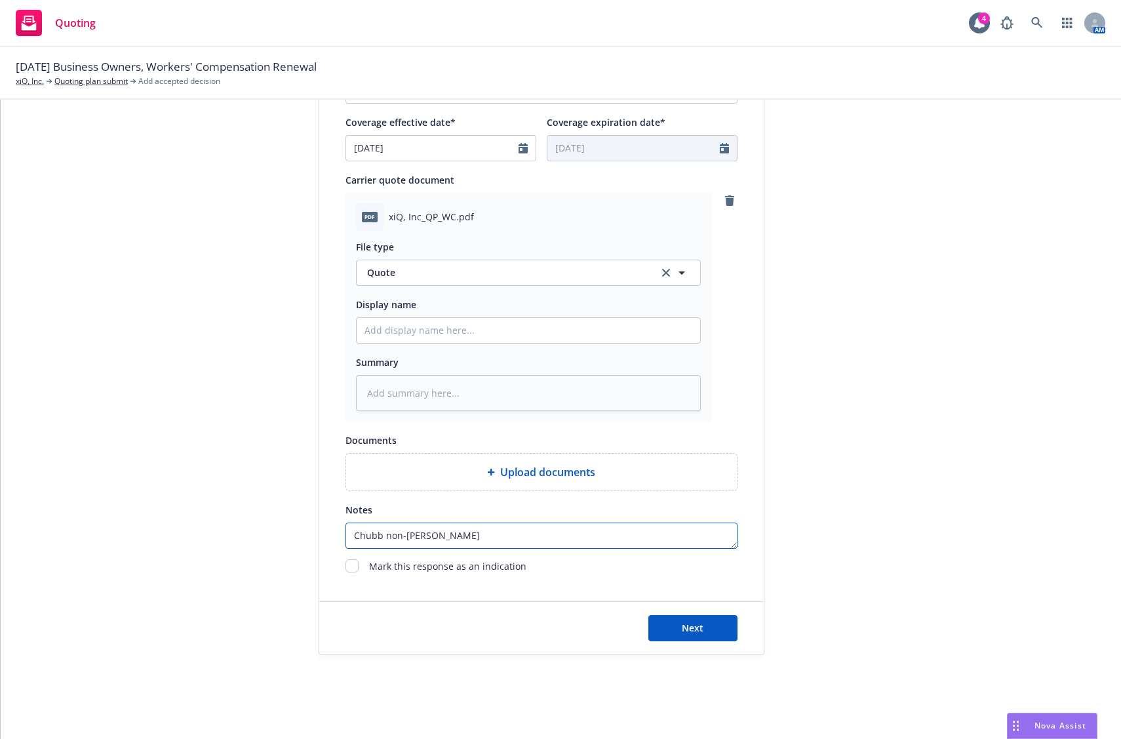
type textarea "x"
type textarea "Chubb non-renewe"
type textarea "x"
type textarea "Chubb non-renewed"
type textarea "x"
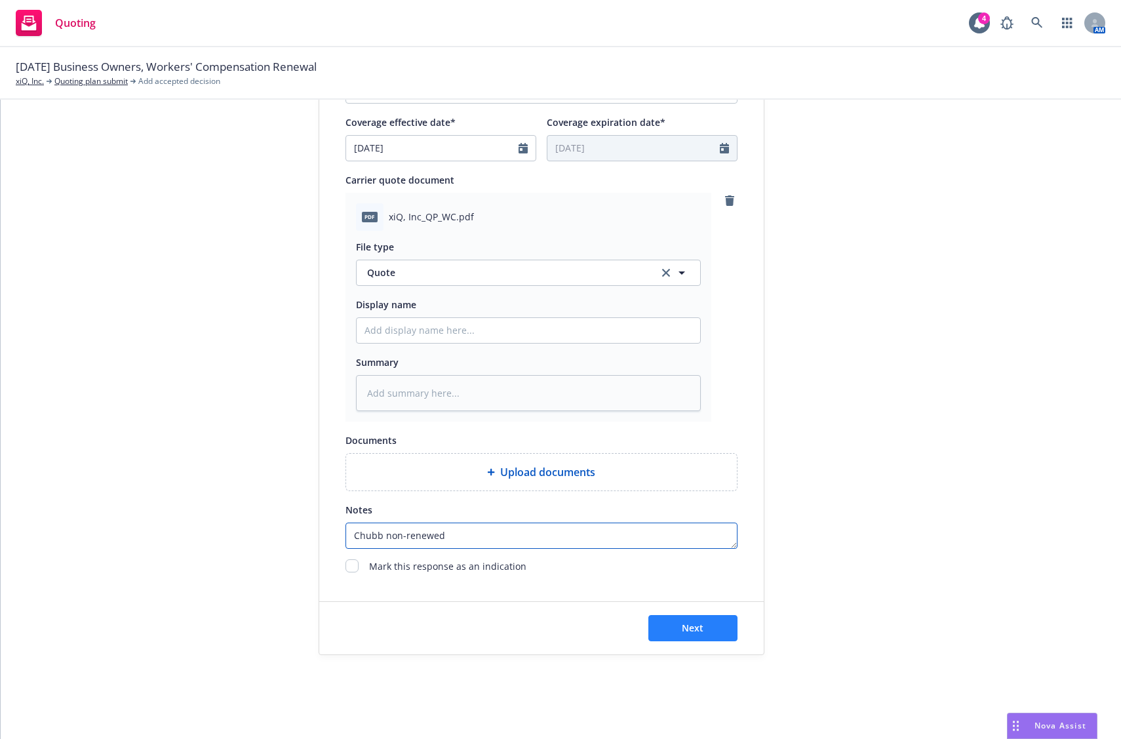
type textarea "Chubb non-renewed,"
type textarea "x"
type textarea "Chubb non-renewed,"
type textarea "x"
type textarea "Chubb non-renewed, p"
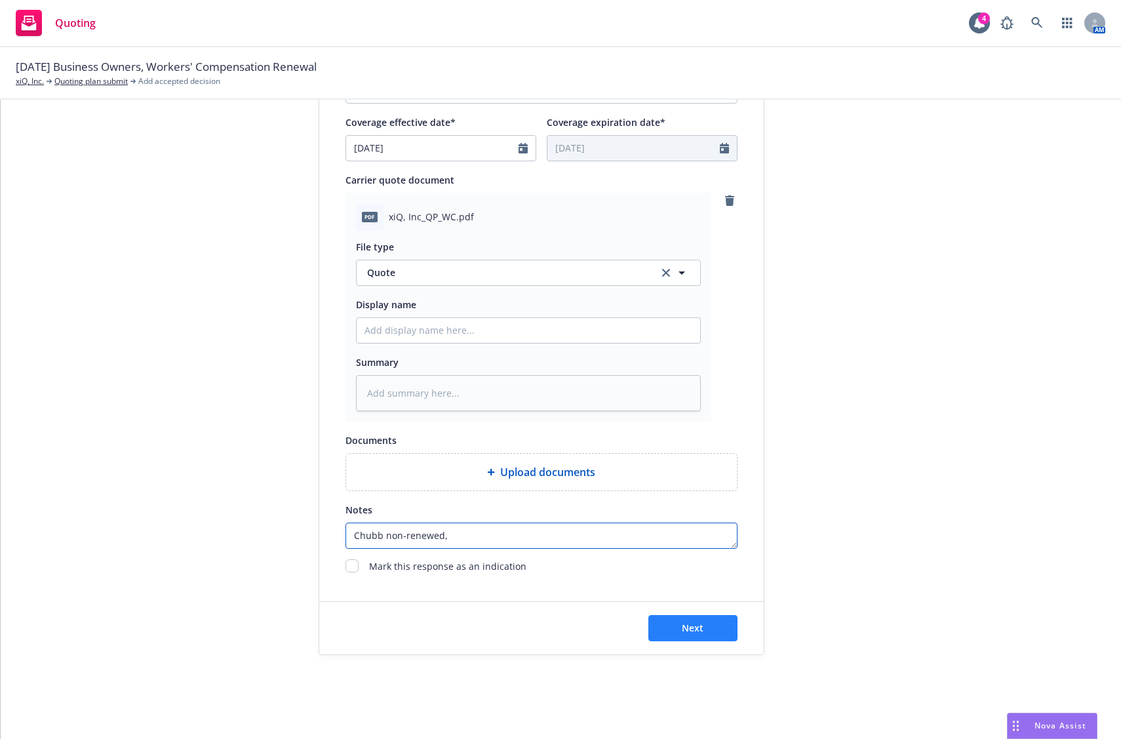
type textarea "x"
type textarea "Chubb non-renewed, pr"
type textarea "x"
type textarea "Chubb non-renewed, pre"
type textarea "x"
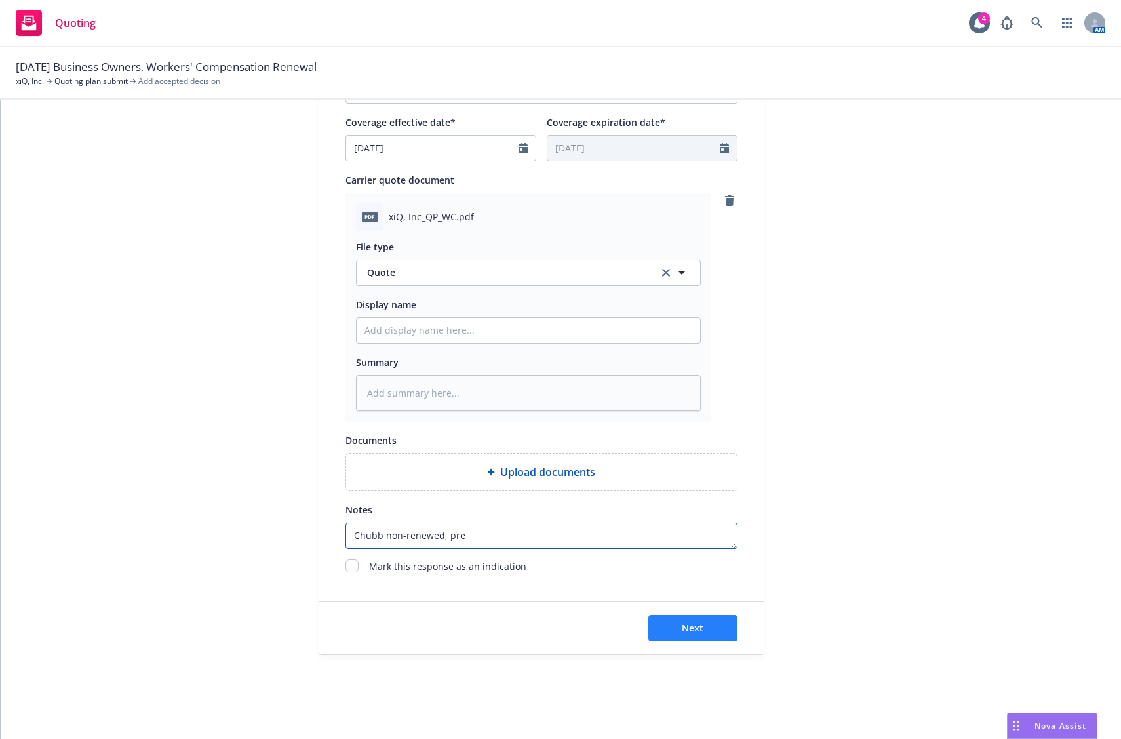
type textarea "Chubb non-renewed, pres"
type textarea "x"
type textarea "Chubb non-renewed, prese"
type textarea "x"
type textarea "Chubb non-renewed, presen"
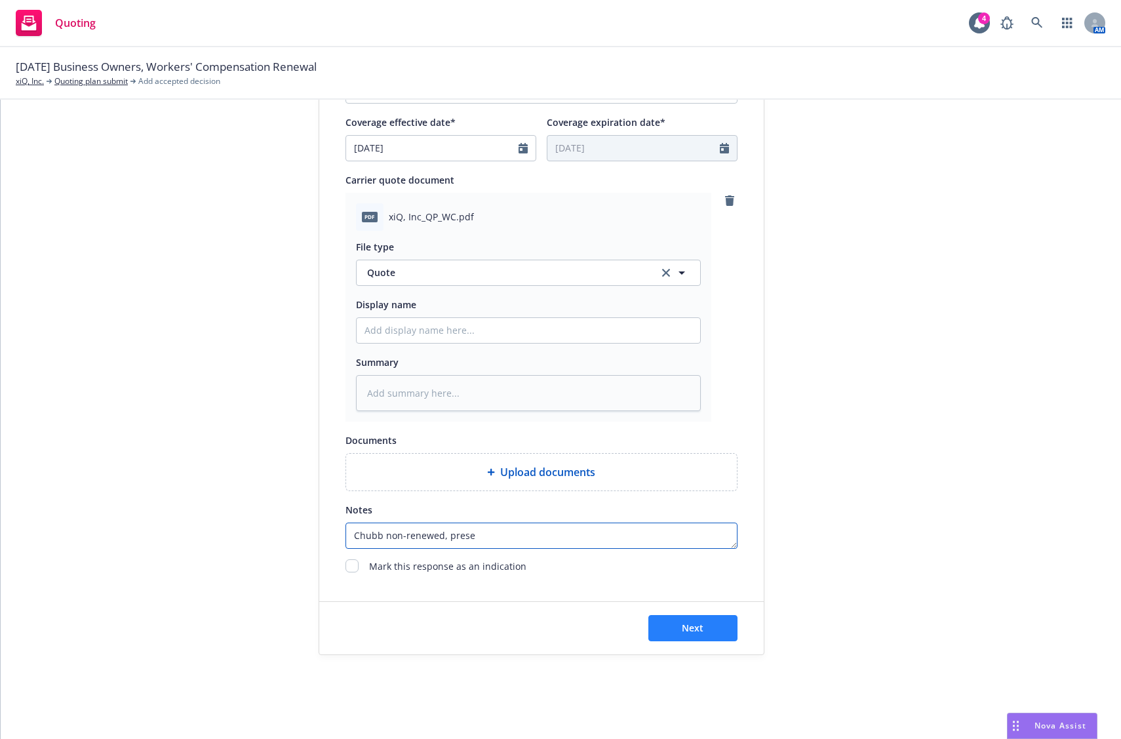
type textarea "x"
type textarea "Chubb non-renewed, present"
type textarea "x"
type textarea "Chubb non-renewed, presenti"
type textarea "x"
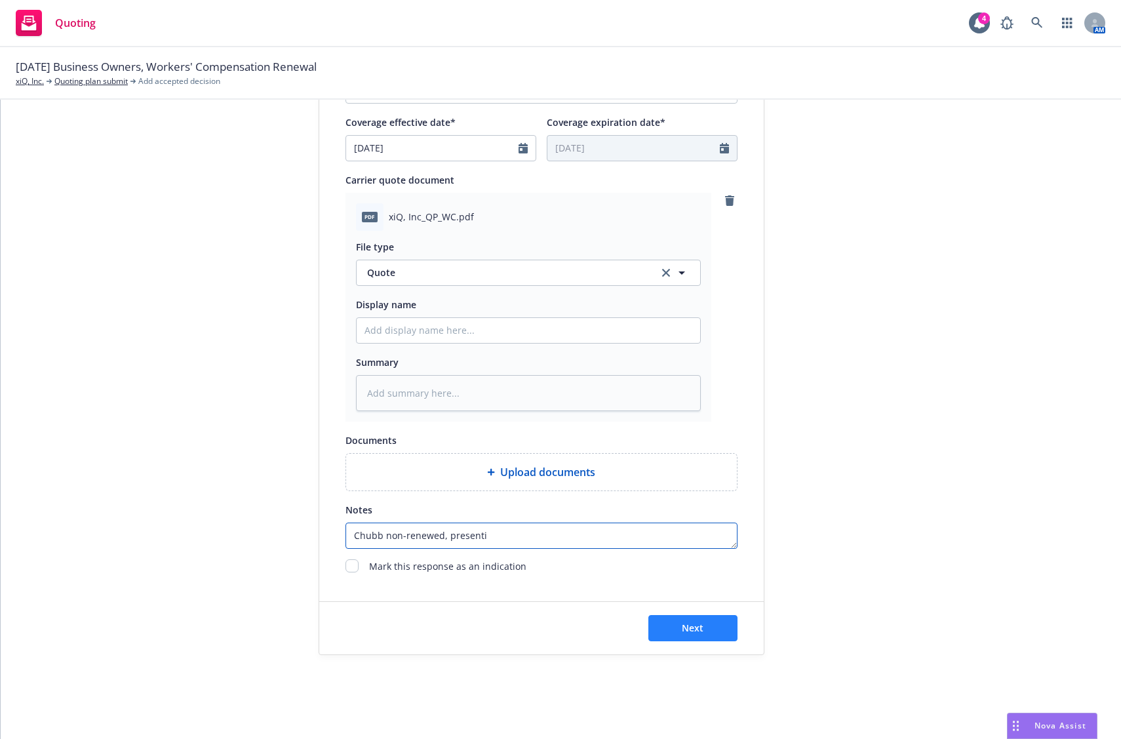
type textarea "Chubb non-renewed, presentin"
type textarea "x"
type textarea "Chubb non-renewed, presenting"
type textarea "x"
type textarea "Chubb non-renewed, presenting"
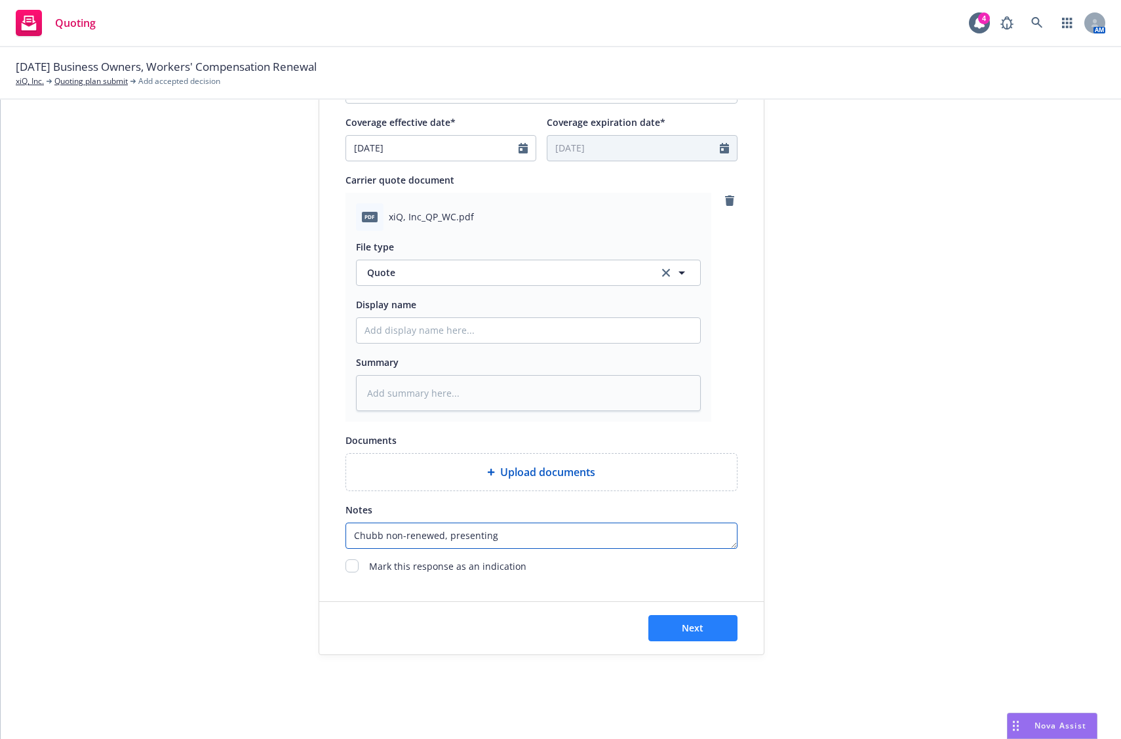
type textarea "x"
type textarea "Chubb non-renewed, presenting b"
type textarea "x"
type textarea "Chubb non-renewed, presenting be"
type textarea "x"
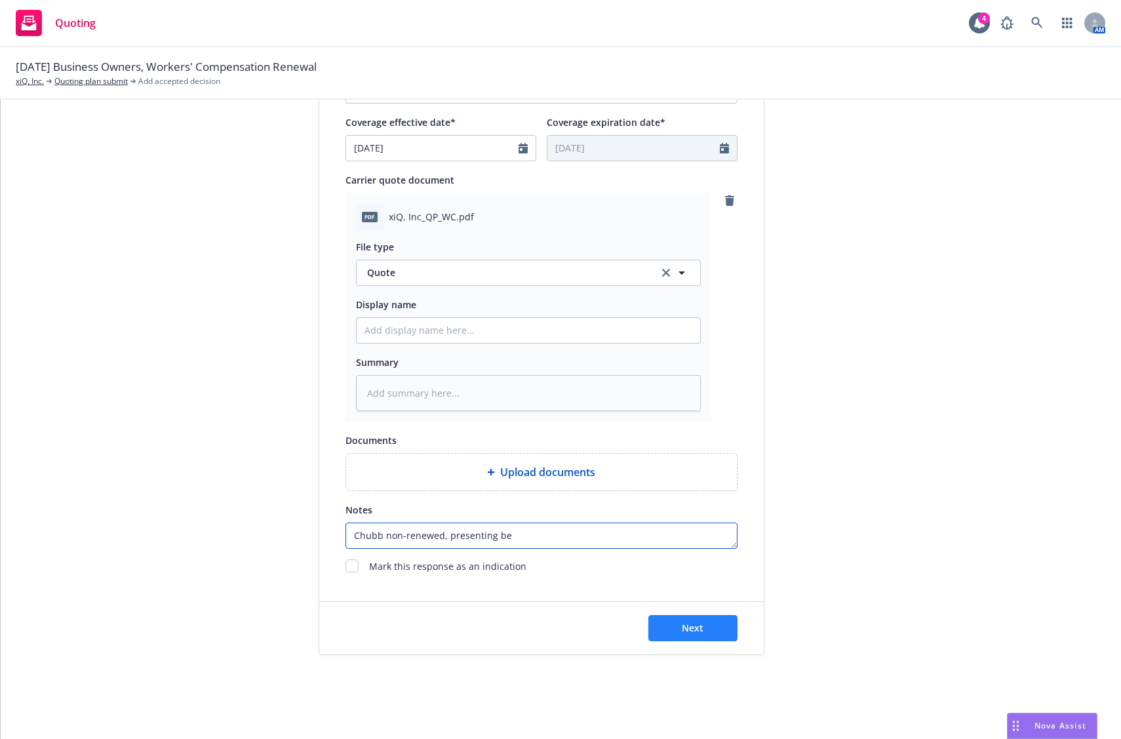
type textarea "Chubb non-renewed, presenting bes"
type textarea "x"
type textarea "Chubb non-renewed, presenting best"
type textarea "x"
type textarea "Chubb non-renewed, presenting best"
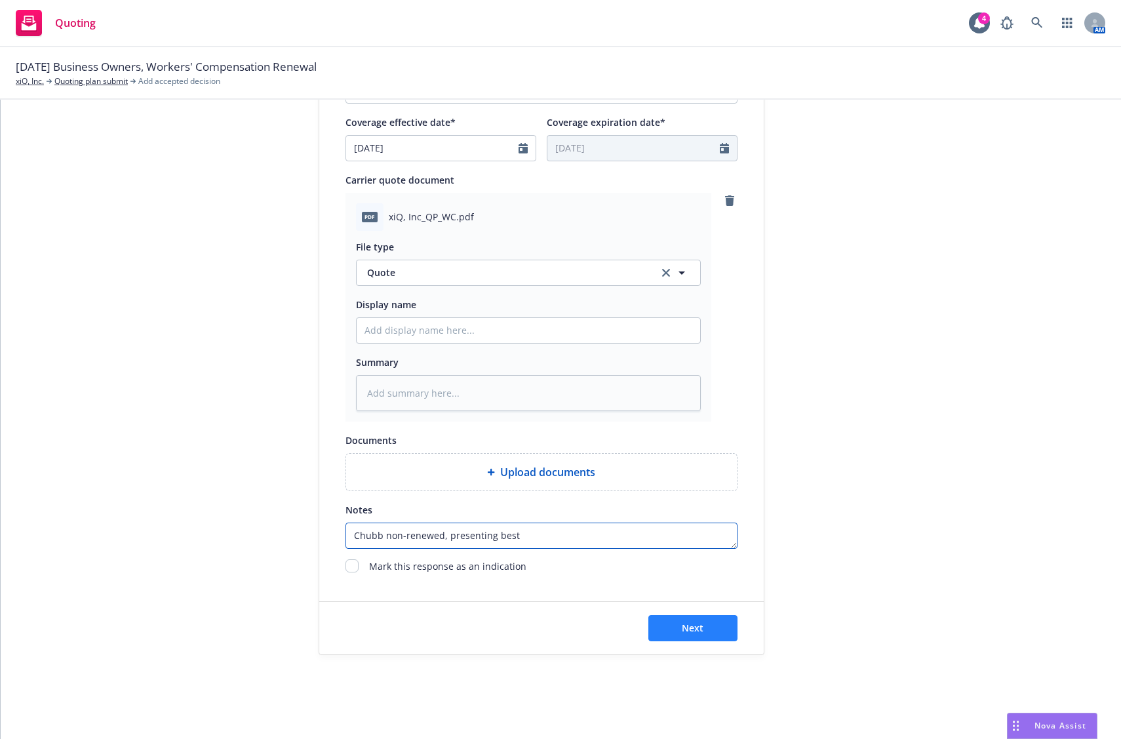
type textarea "x"
type textarea "Chubb non-renewed, presenting best i"
type textarea "x"
type textarea "Chubb non-renewed, presenting best ip"
type textarea "x"
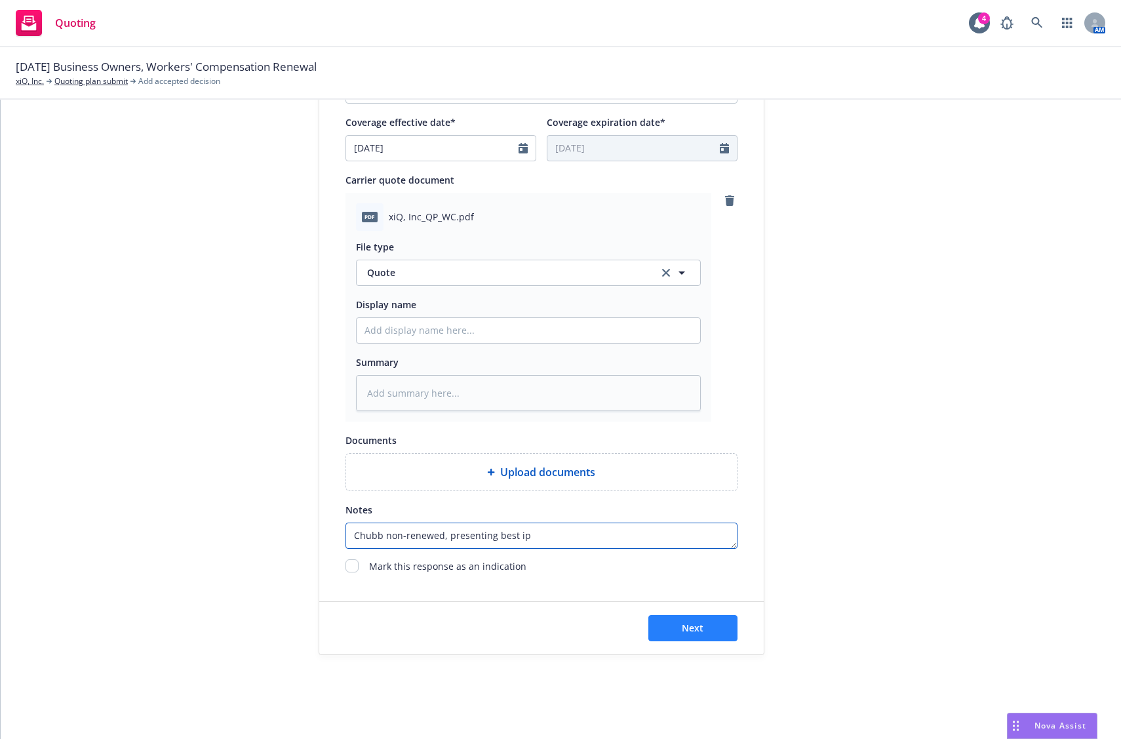
type textarea "Chubb non-renewed, presenting best i"
type textarea "x"
type textarea "Chubb non-renewed, presenting best"
type textarea "x"
type textarea "Chubb non-renewed, presenting best o"
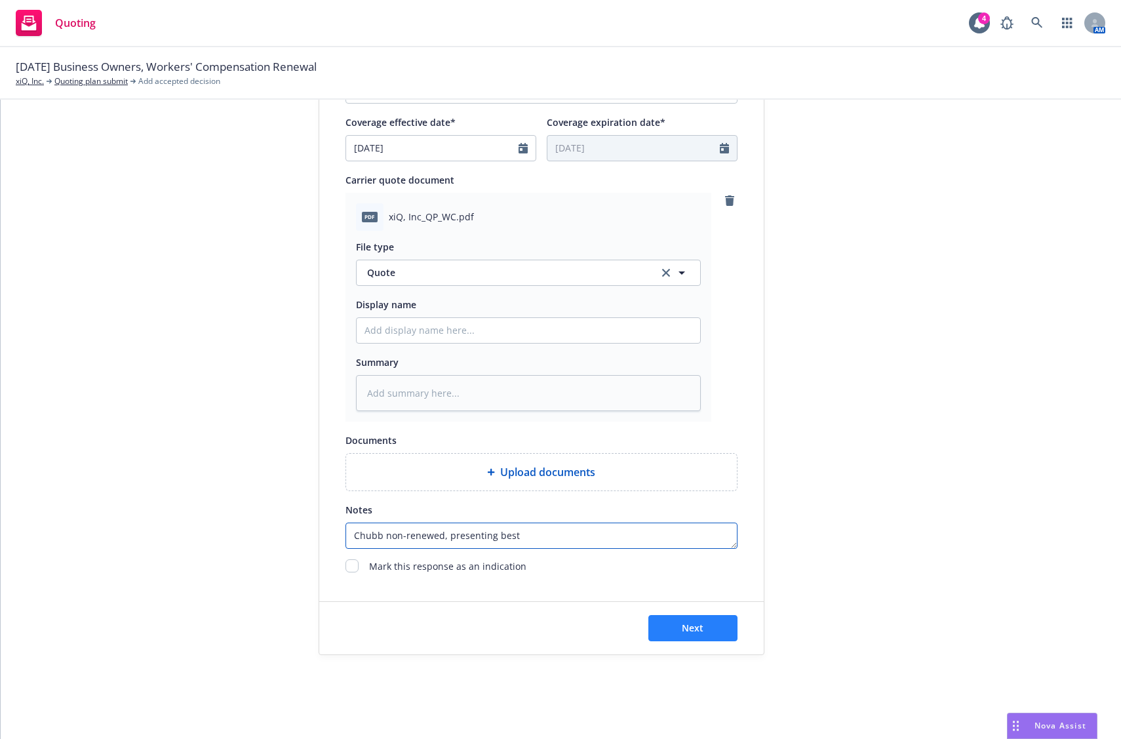
type textarea "x"
type textarea "Chubb non-renewed, presenting best op"
type textarea "x"
type textarea "Chubb non-renewed, presenting best opt"
type textarea "x"
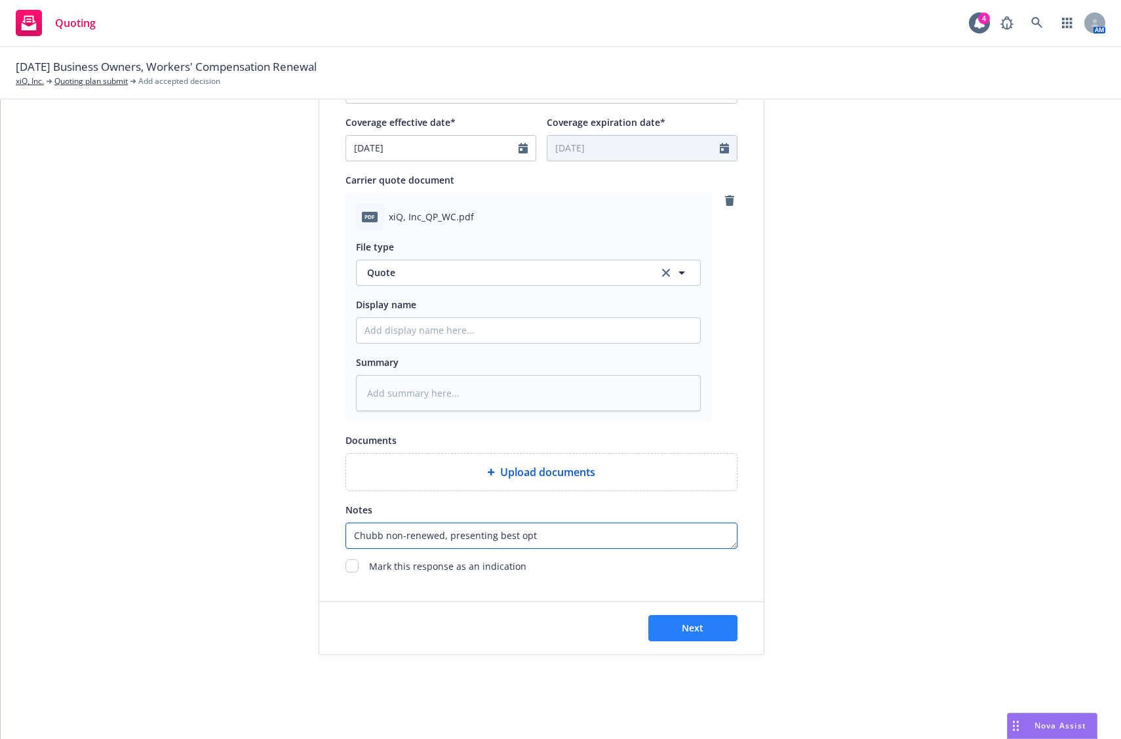
type textarea "Chubb non-renewed, presenting best opti"
type textarea "x"
type textarea "Chubb non-renewed, presenting best optio"
type textarea "x"
type textarea "Chubb non-renewed, presenting best option"
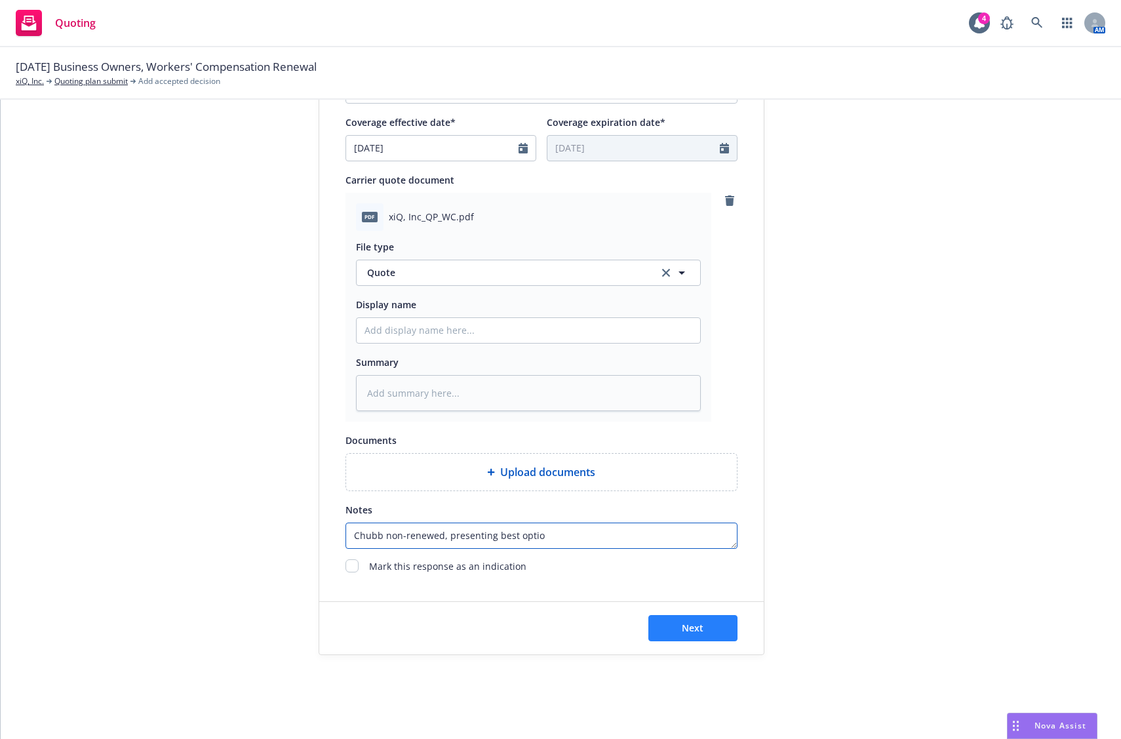
type textarea "x"
type textarea "Chubb non-renewed, presenting best option"
type textarea "x"
type textarea "Chubb non-renewed, presenting best option w"
type textarea "x"
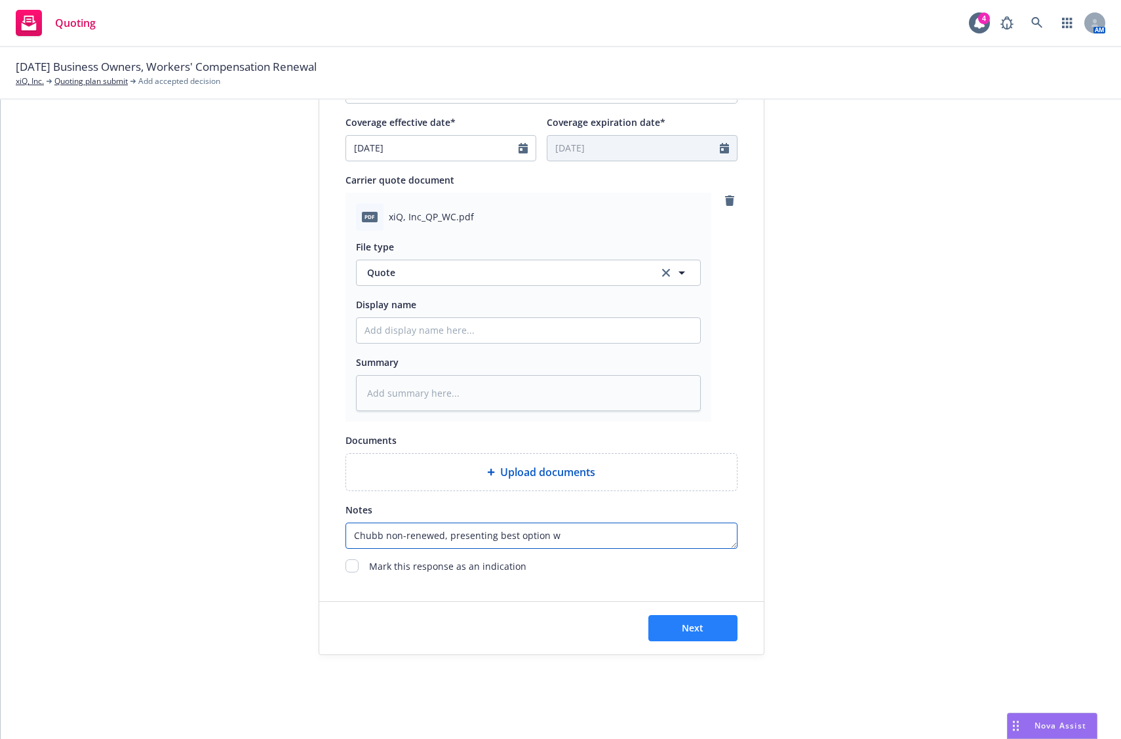
type textarea "Chubb non-renewed, presenting best option wi"
type textarea "x"
type textarea "Chubb non-renewed, presenting best option wit"
type textarea "x"
type textarea "Chubb non-renewed, presenting best option with"
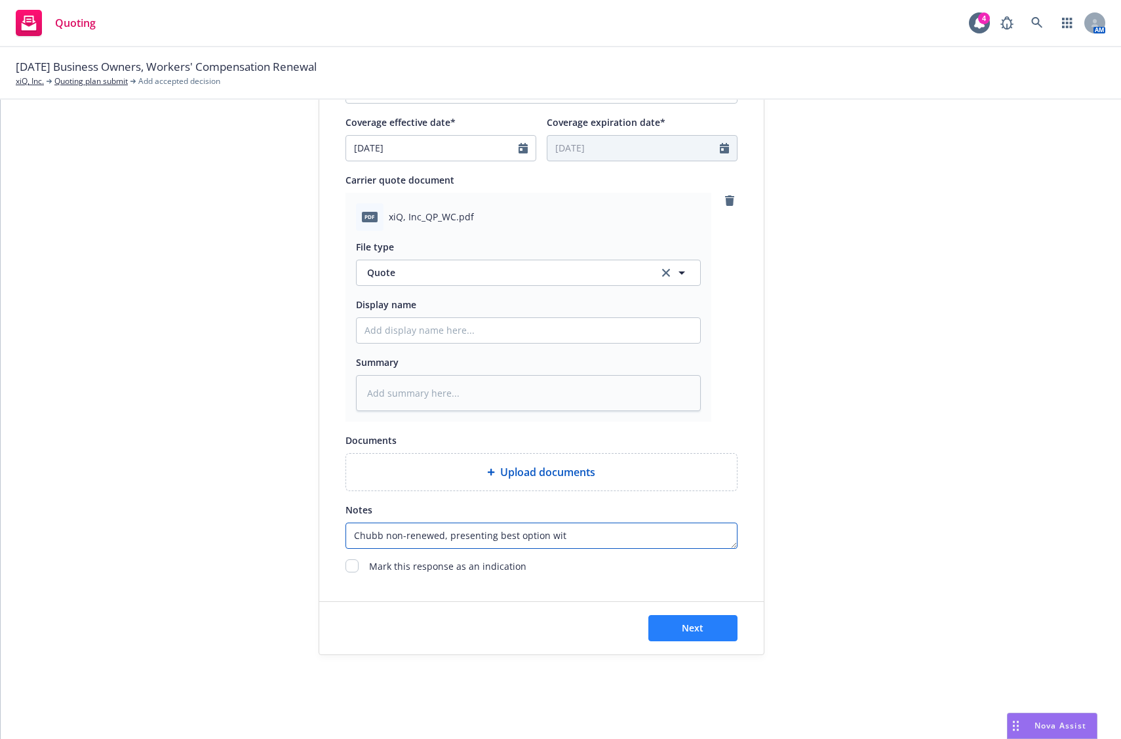
type textarea "x"
type textarea "Chubb non-renewed, presenting best option with"
type textarea "x"
type textarea "Chubb non-renewed, presenting best option with H"
type textarea "x"
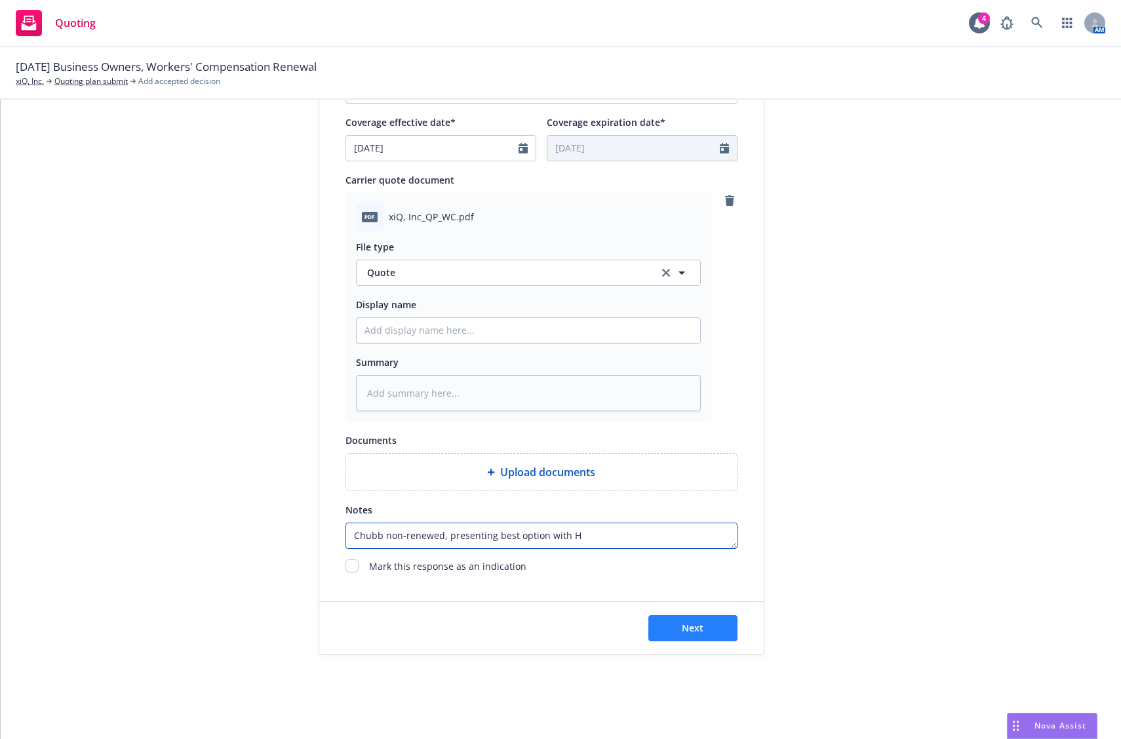
type textarea "Chubb non-renewed, presenting best option with Ha"
type textarea "x"
type textarea "Chubb non-renewed, presenting best option with Har"
type textarea "x"
type textarea "Chubb non-renewed, presenting best option with [PERSON_NAME]"
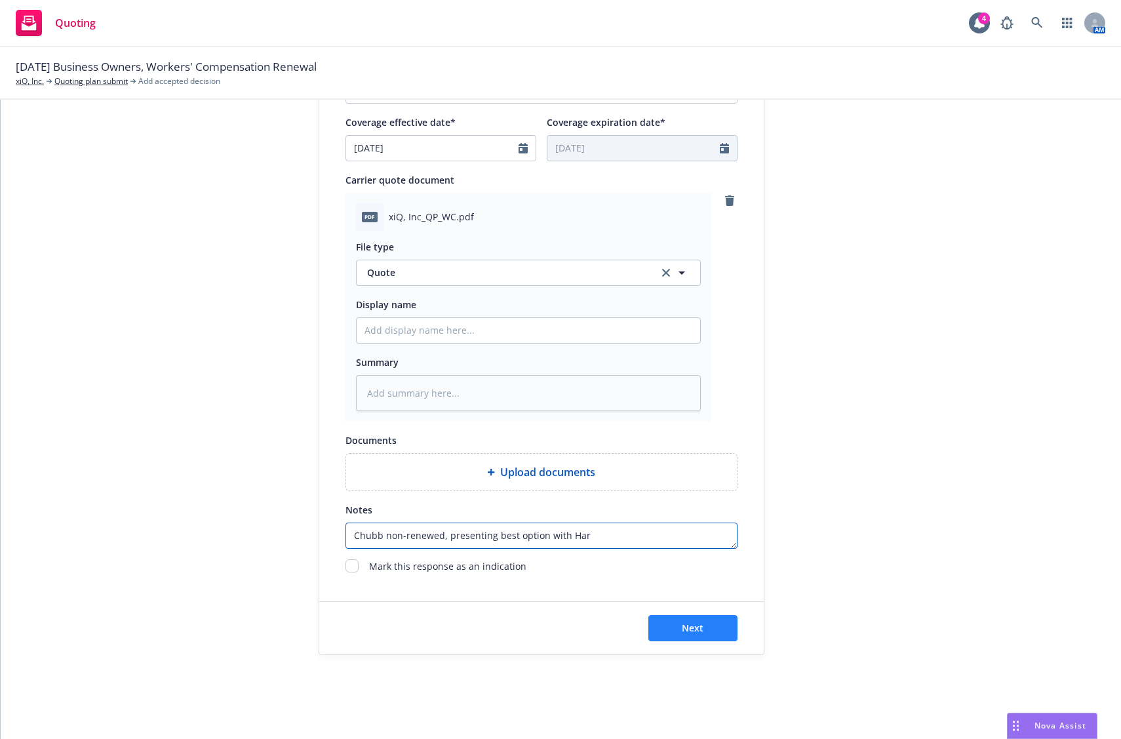
type textarea "x"
type textarea "Chubb non-renewed, presenting best option with Hartf"
type textarea "x"
type textarea "Chubb non-renewed, presenting best option with [PERSON_NAME]"
type textarea "x"
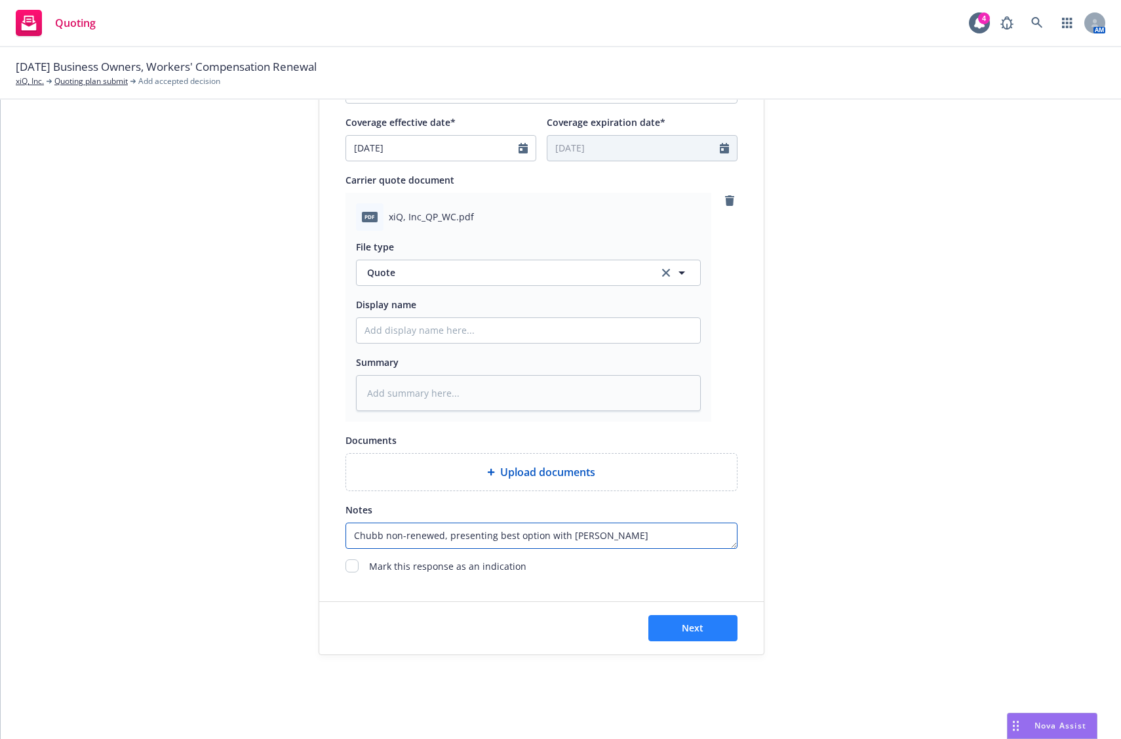
type textarea "Chubb non-renewed, presenting best option with [PERSON_NAME]"
type textarea "x"
type textarea "Chubb non-renewed, presenting best option with Hartford"
type textarea "x"
type textarea "Chubb non-renewed, presenting best option with Hartford"
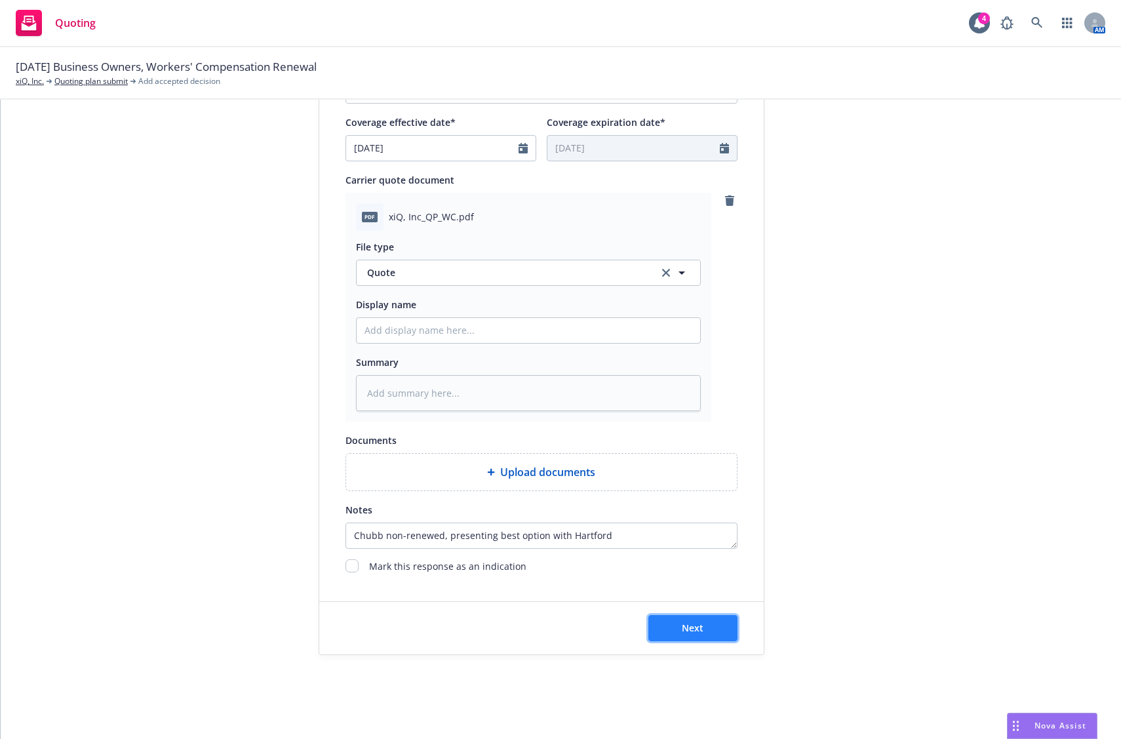
click at [660, 626] on button "Next" at bounding box center [693, 628] width 89 height 26
type textarea "x"
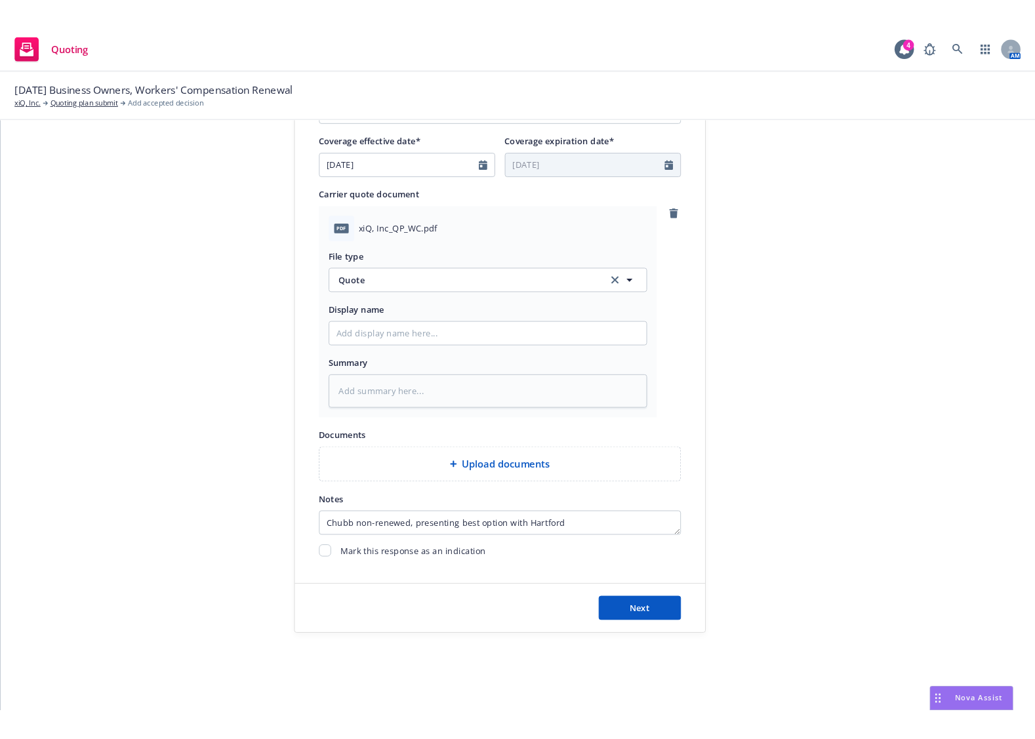
scroll to position [0, 0]
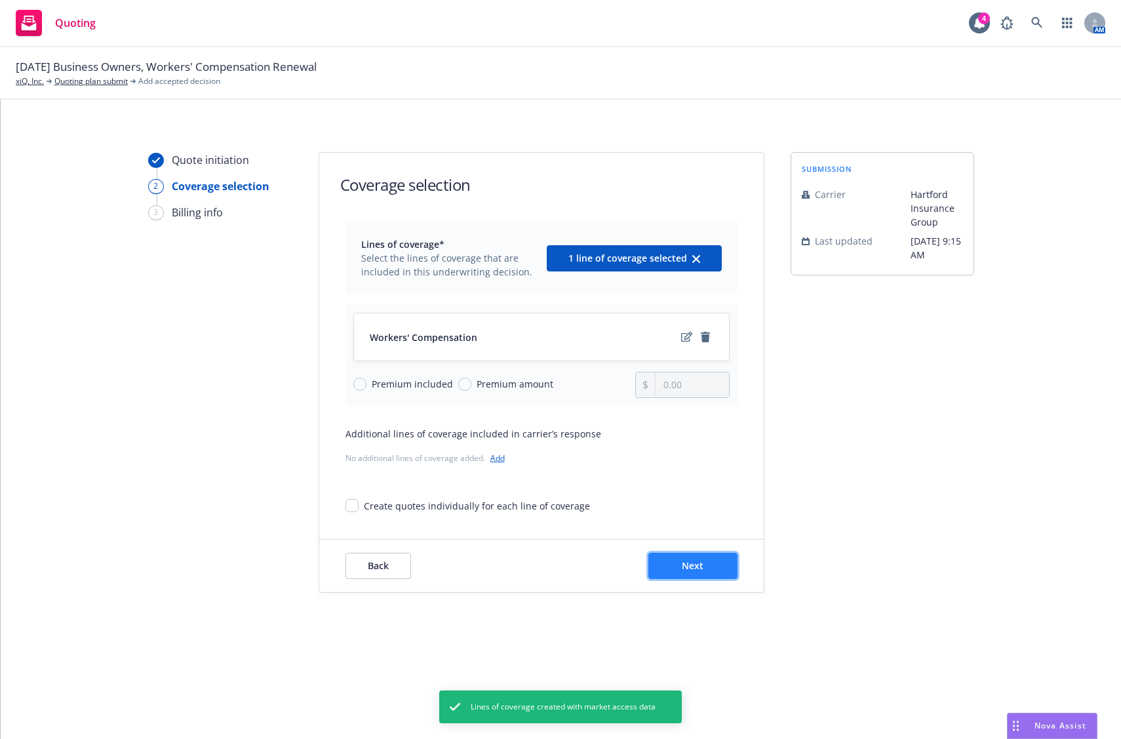
click at [693, 563] on span "Next" at bounding box center [693, 565] width 22 height 12
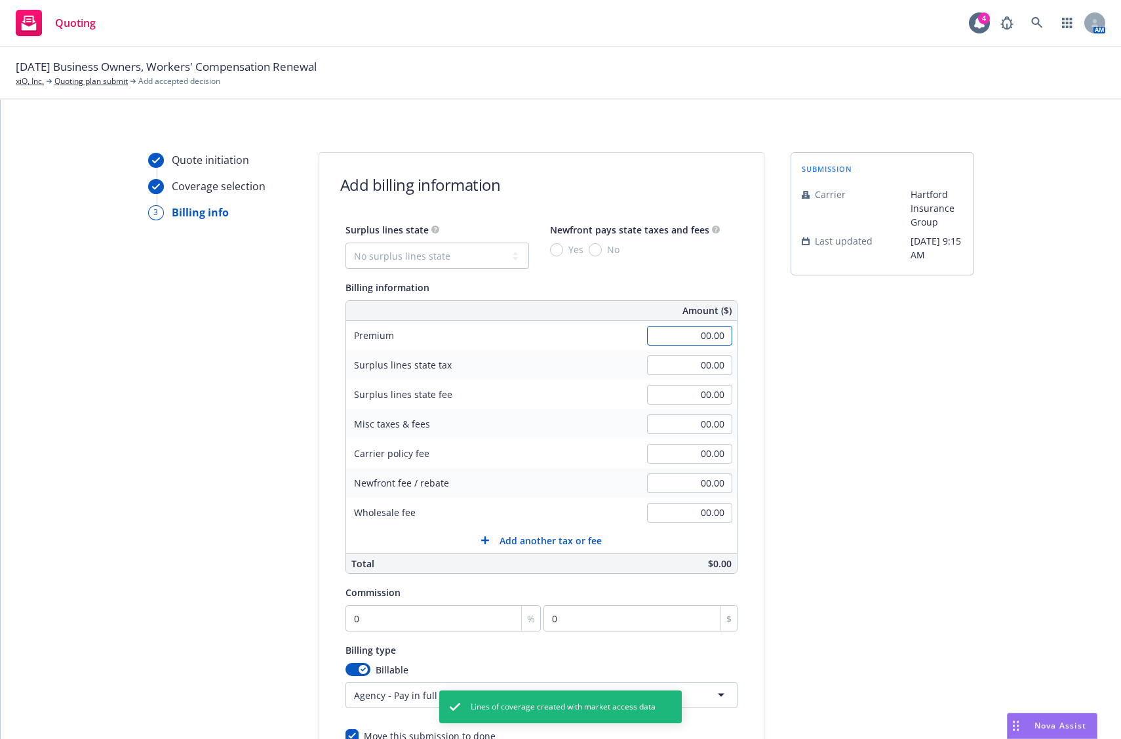
click at [670, 342] on input "00.00" at bounding box center [689, 336] width 85 height 20
click at [681, 344] on input "00.00" at bounding box center [689, 336] width 85 height 20
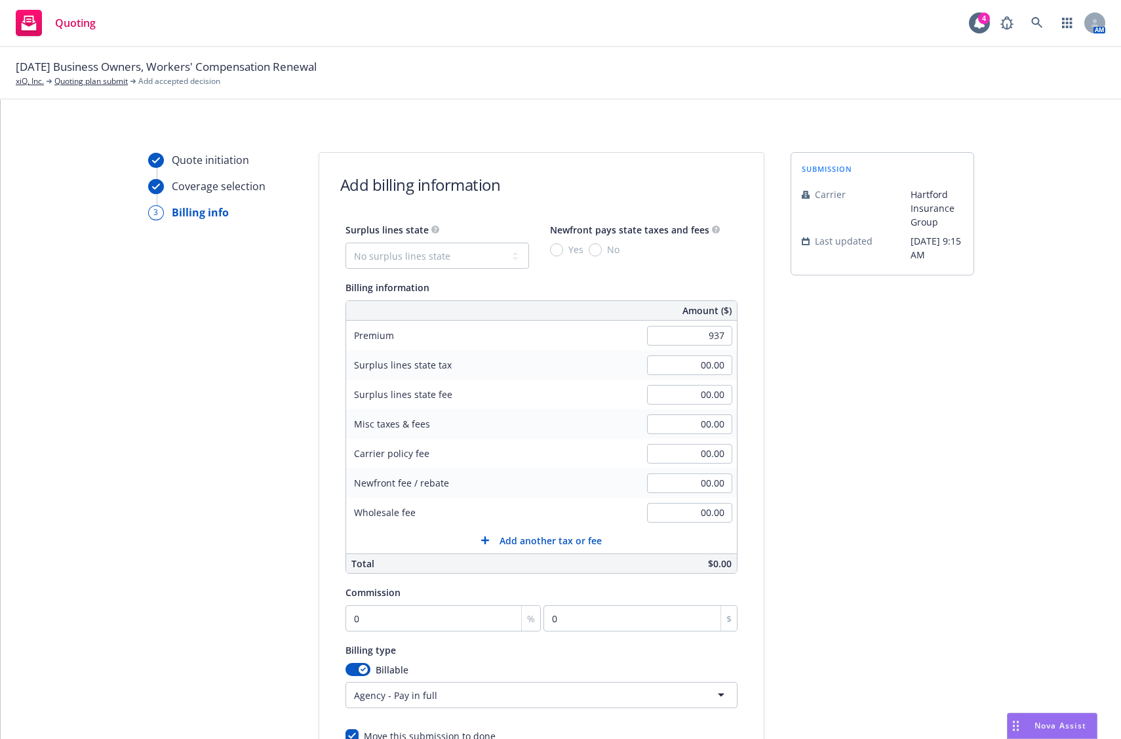
type input "937.00"
click at [914, 367] on div "submission Carrier Hartford Insurance Group Last updated [DATE] 9:15 AM" at bounding box center [883, 487] width 184 height 671
click at [880, 412] on div "submission Carrier Hartford Insurance Group Last updated [DATE] 9:15 AM" at bounding box center [883, 487] width 184 height 671
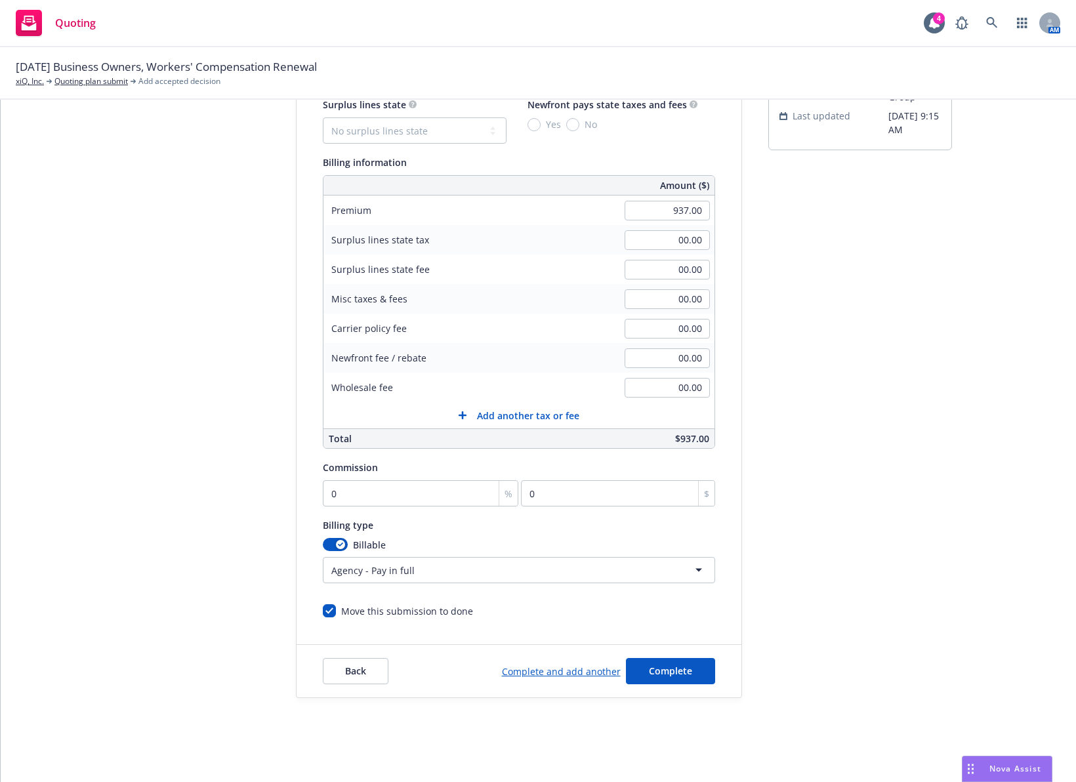
scroll to position [125, 0]
click at [396, 478] on div "Commission 0 % 0 $" at bounding box center [519, 482] width 392 height 47
click at [396, 486] on input "0" at bounding box center [421, 493] width 196 height 26
type input "1"
type input "9.37"
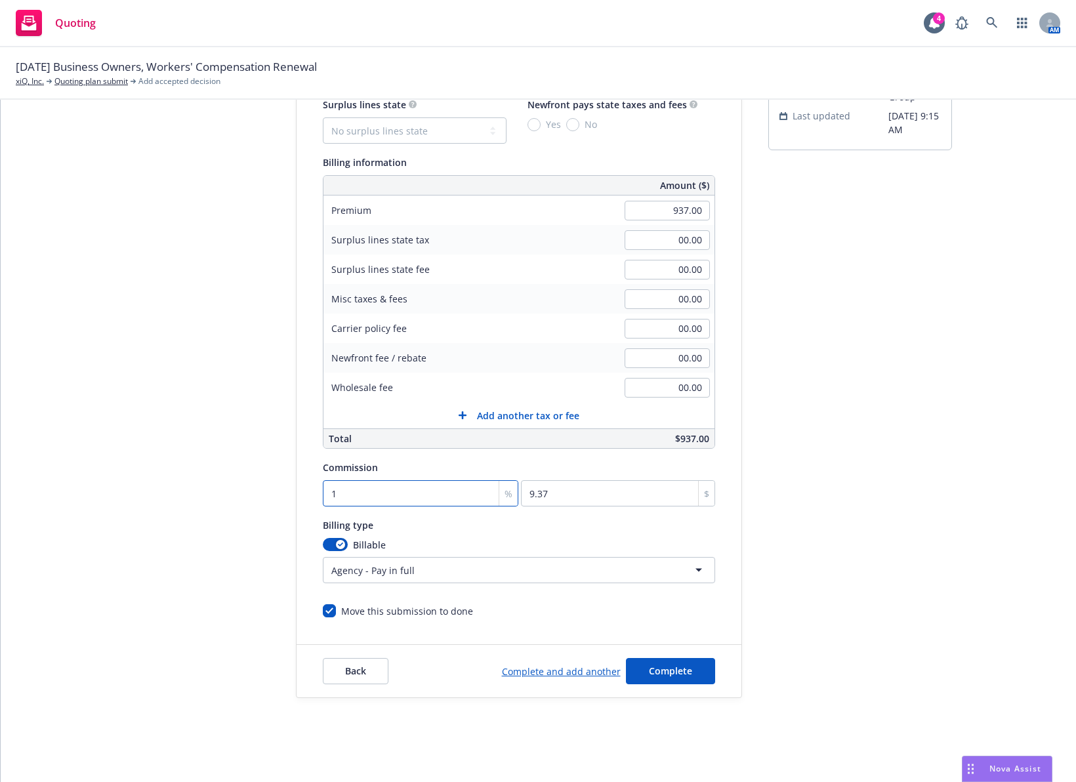
type input "15"
type input "140.55"
type input "15"
click at [410, 580] on html "Quoting 4 AM [DATE] Business Owners, Workers' Compensation Renewal xiQ, Inc. Qu…" at bounding box center [538, 391] width 1076 height 782
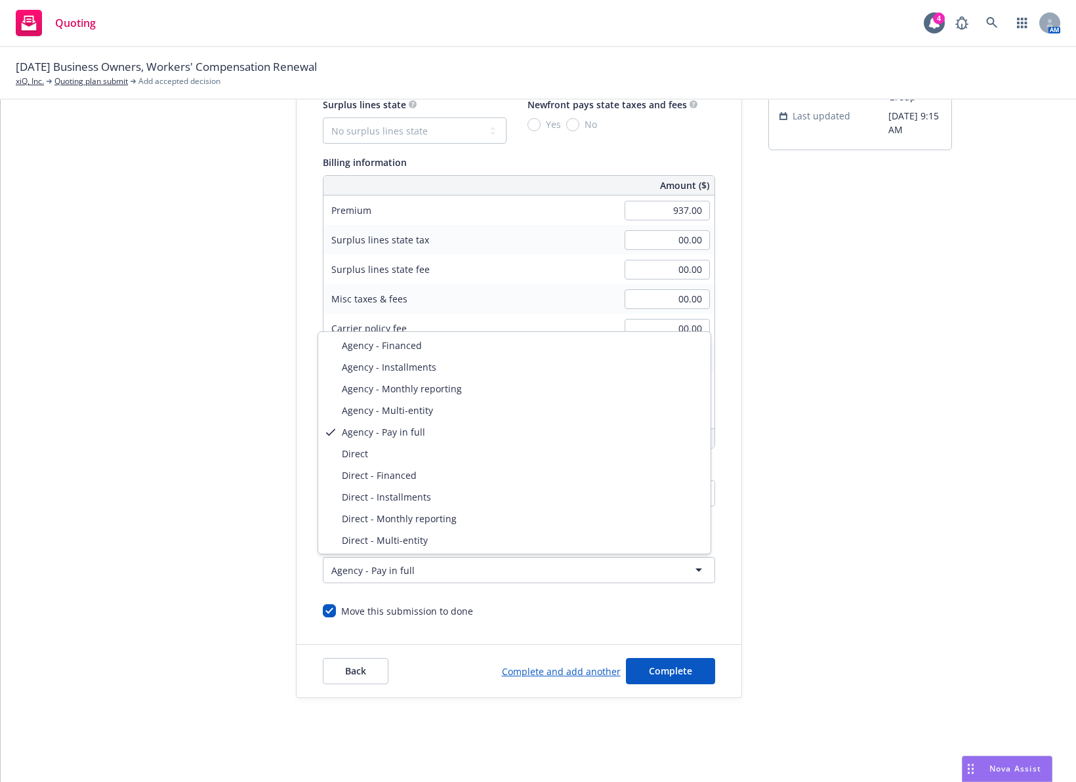
select select "DIRECT"
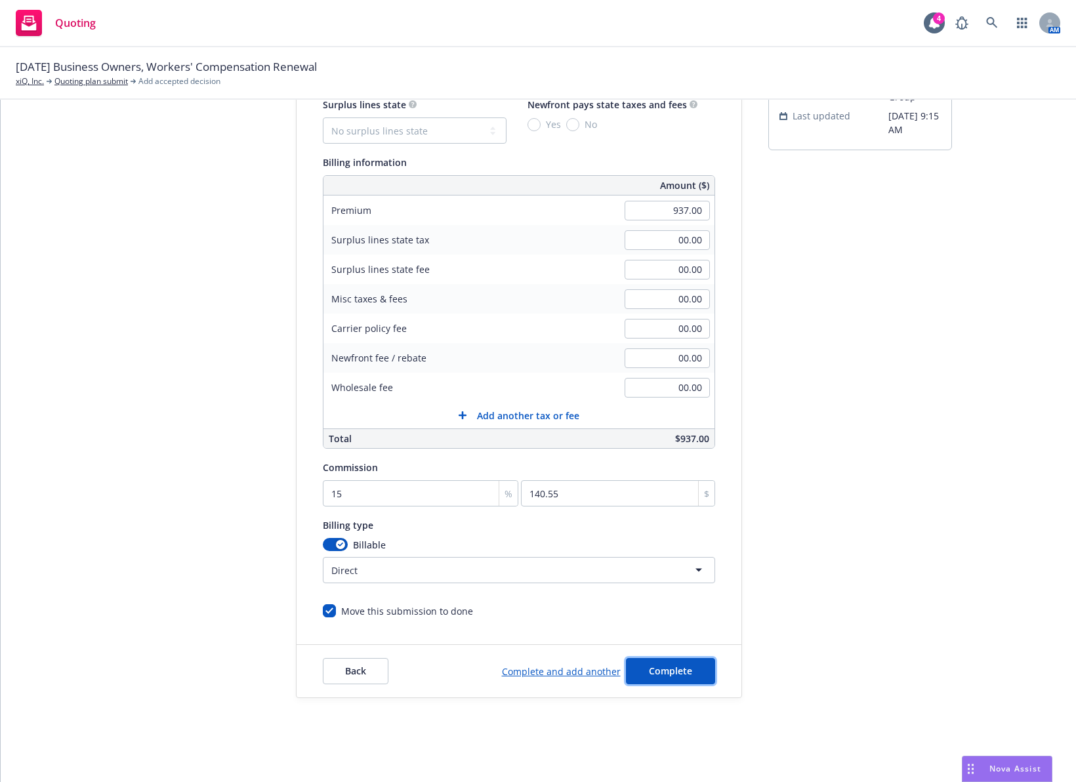
click at [661, 668] on span "Complete" at bounding box center [670, 670] width 43 height 12
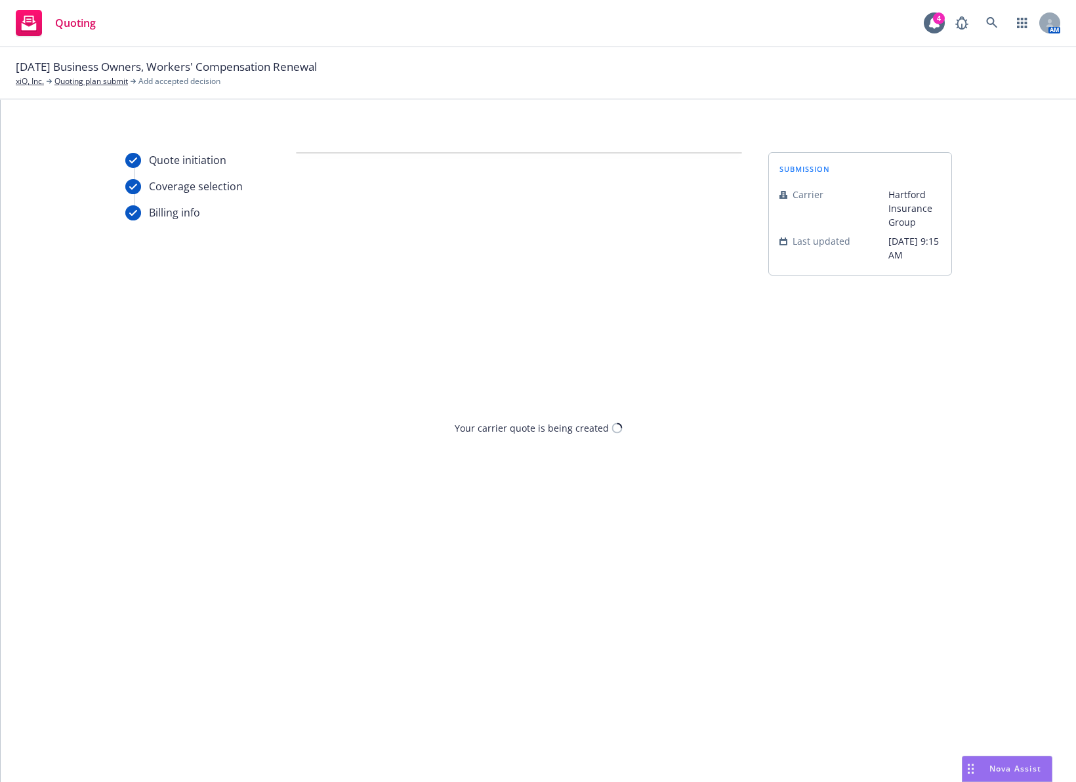
scroll to position [0, 0]
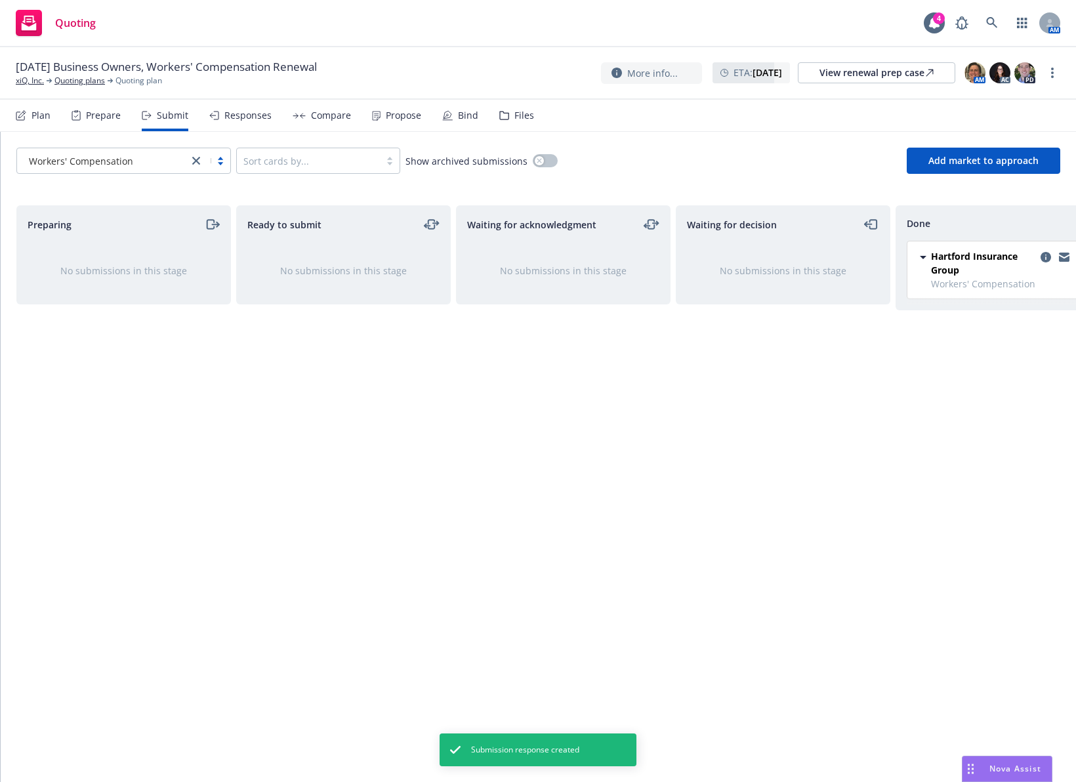
click at [200, 161] on link "close" at bounding box center [196, 161] width 16 height 16
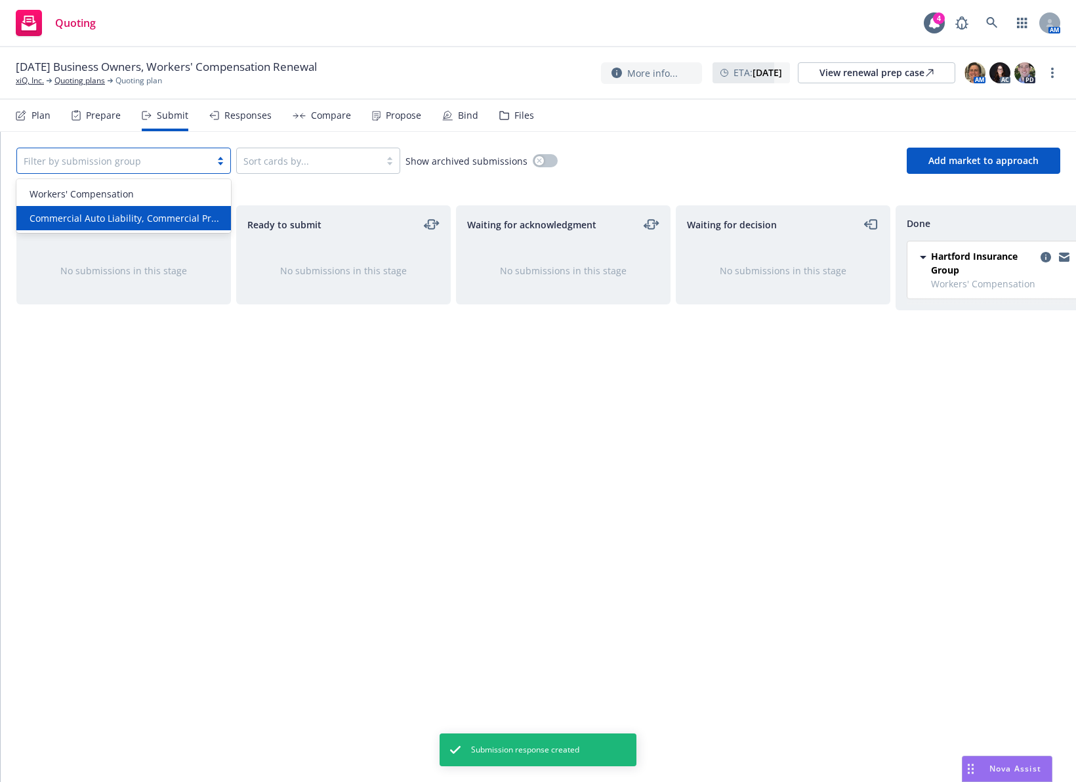
click at [159, 216] on span "Commercial Auto Liability, Commercial Pr..." at bounding box center [125, 218] width 190 height 14
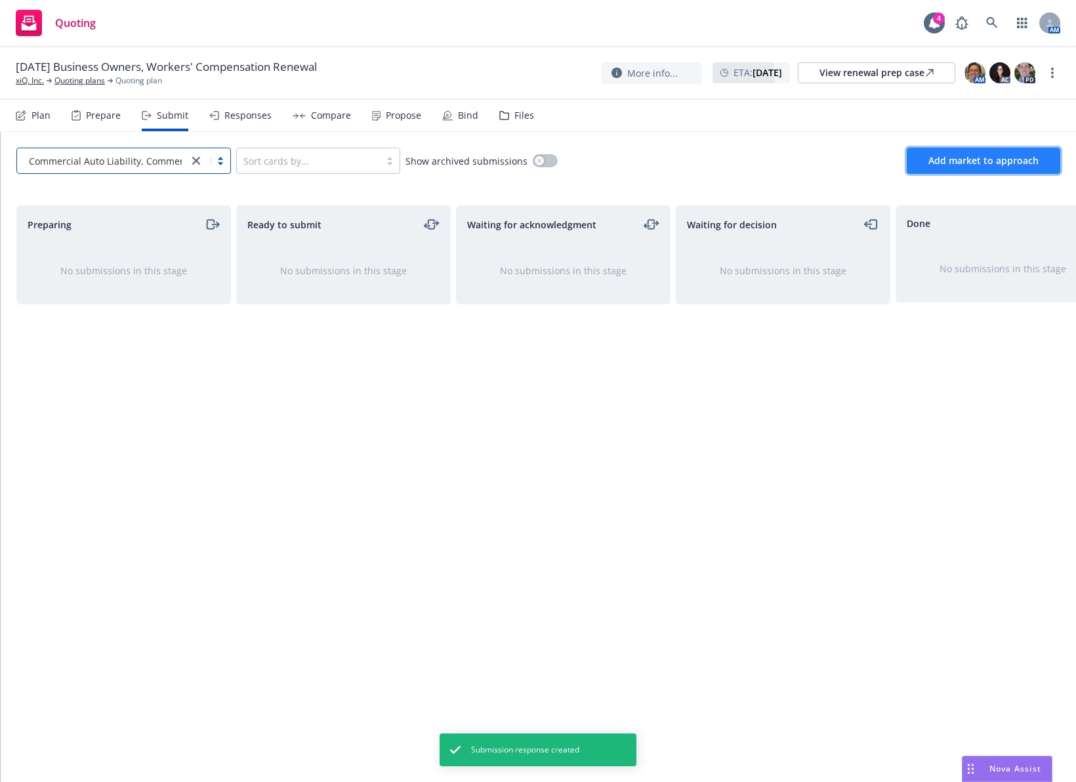
click at [998, 161] on span "Add market to approach" at bounding box center [983, 160] width 110 height 12
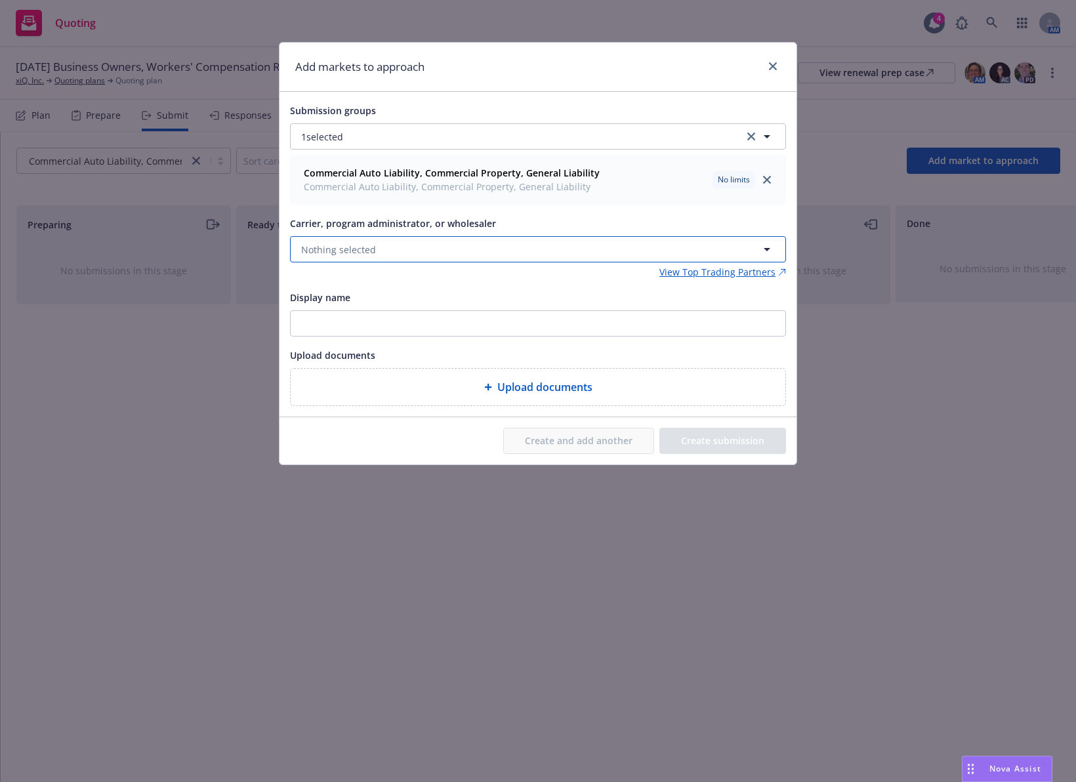
click at [474, 242] on button "Nothing selected" at bounding box center [538, 249] width 496 height 26
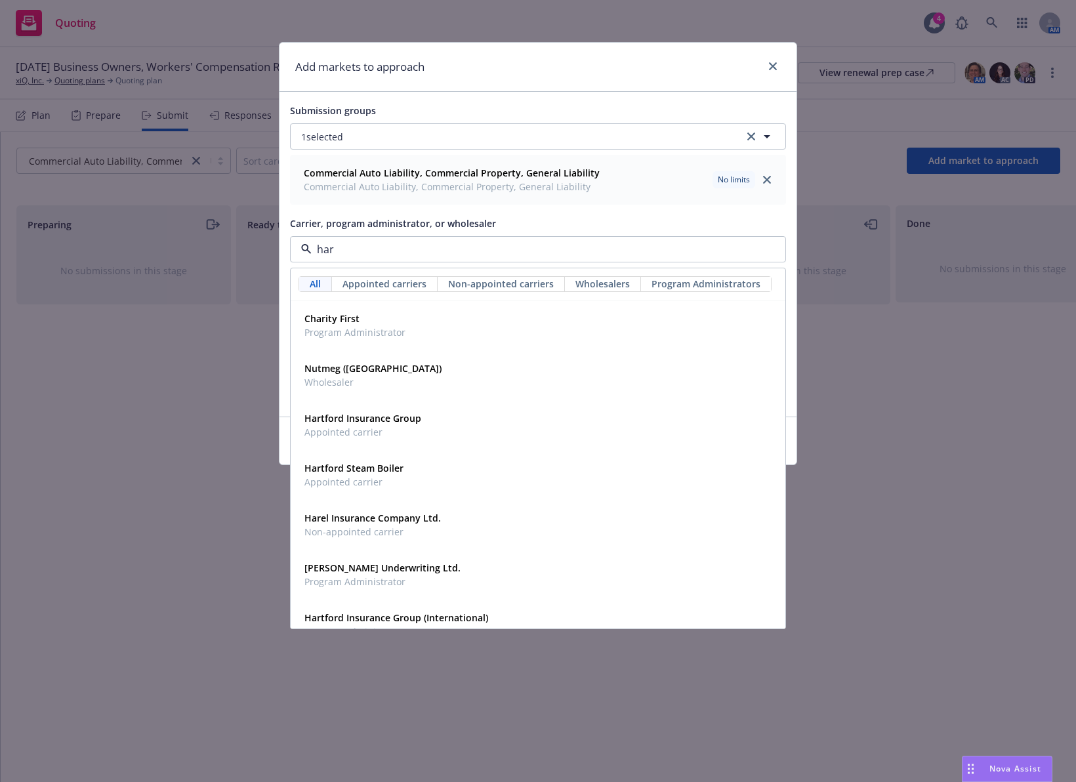
type input "[PERSON_NAME]"
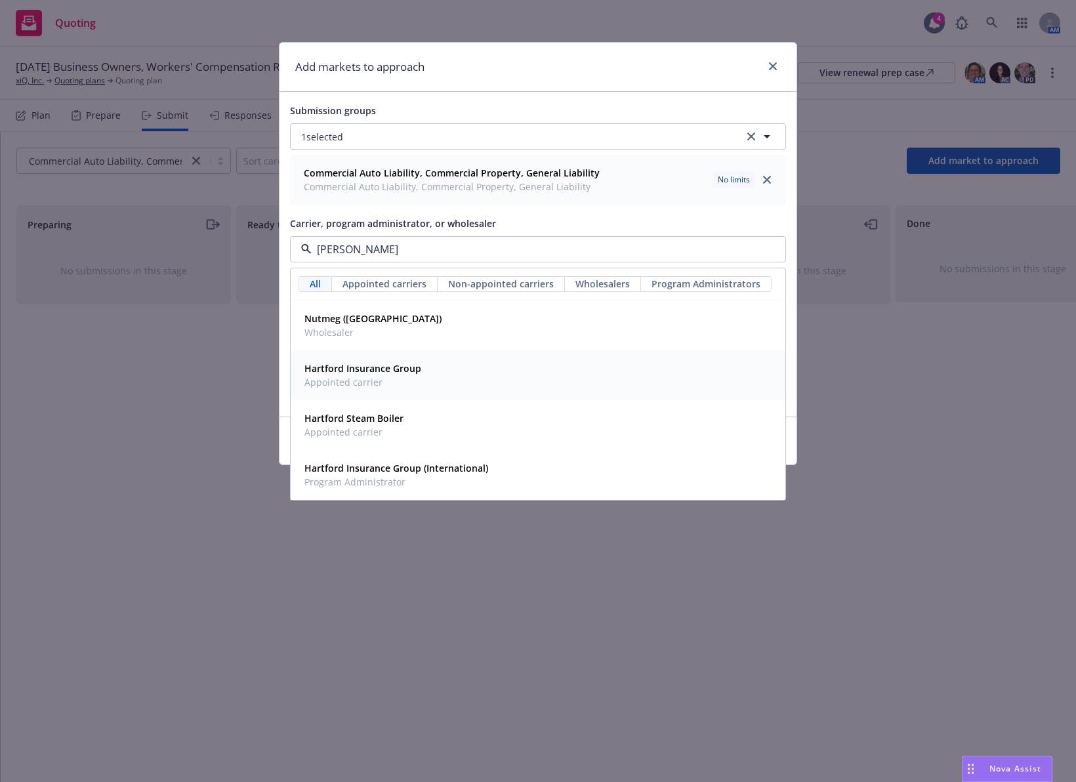
click at [444, 375] on div "Hartford Insurance Group Appointed carrier" at bounding box center [537, 375] width 477 height 33
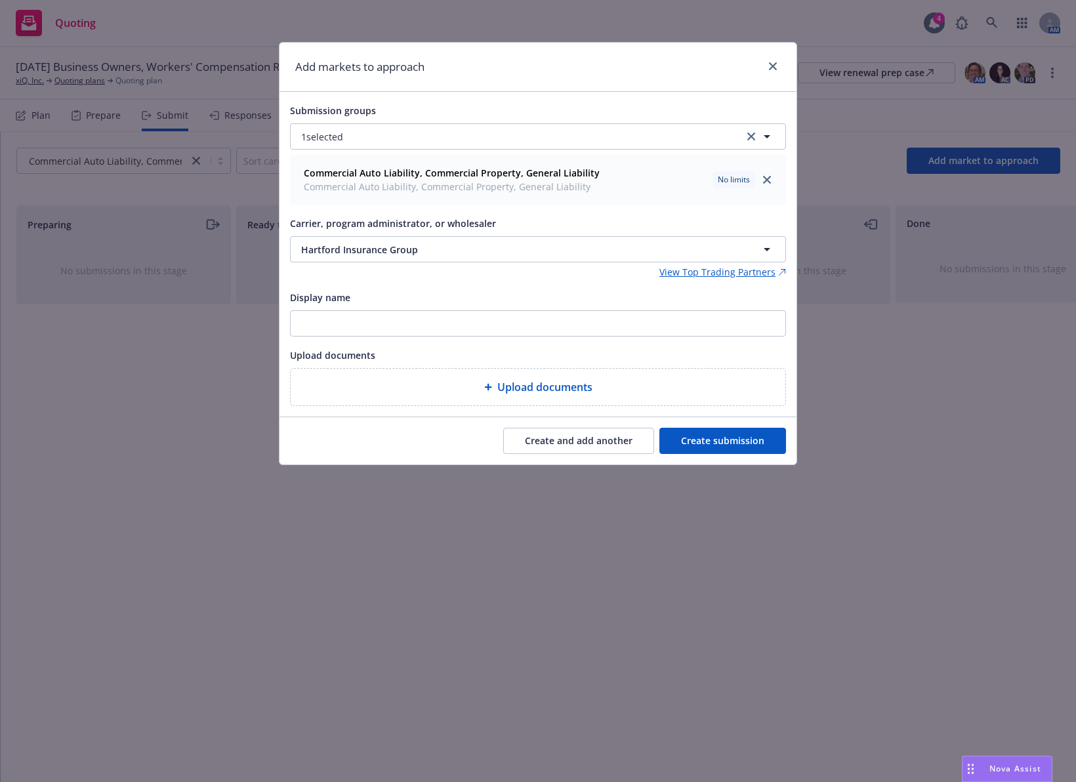
click at [549, 293] on div "Display name" at bounding box center [538, 297] width 496 height 16
click at [715, 433] on button "Create submission" at bounding box center [722, 441] width 127 height 26
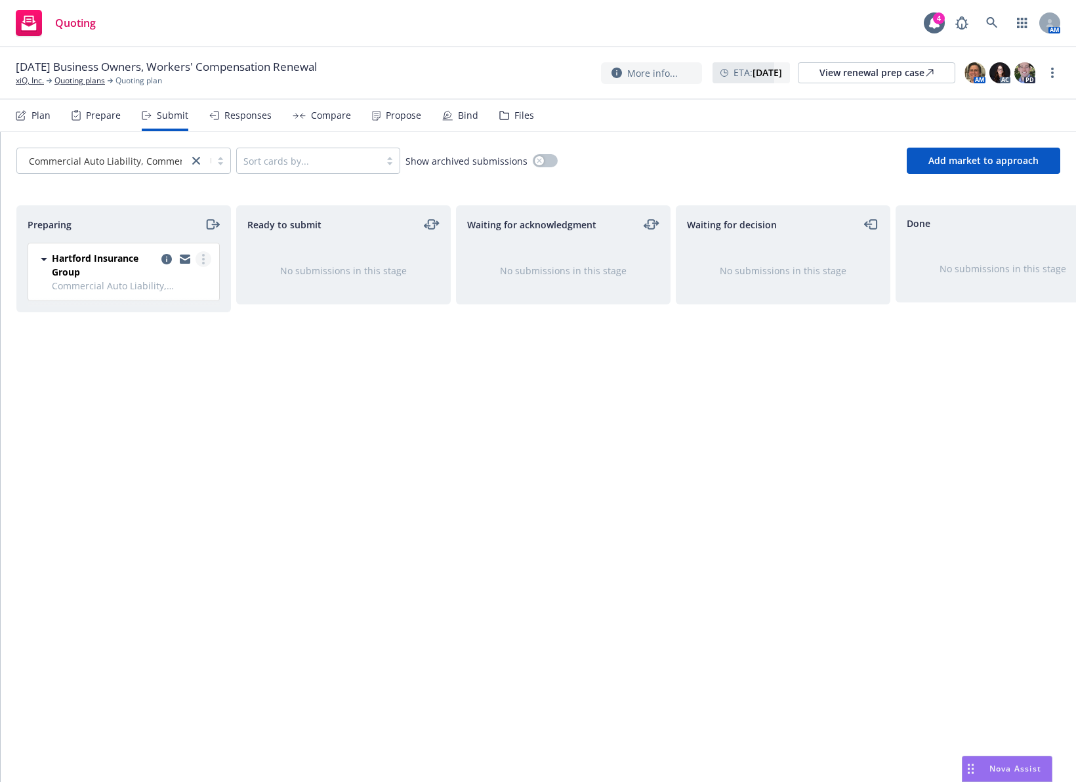
click at [208, 258] on link "more" at bounding box center [203, 259] width 16 height 16
click at [193, 309] on span "Log acknowledgement" at bounding box center [143, 312] width 129 height 12
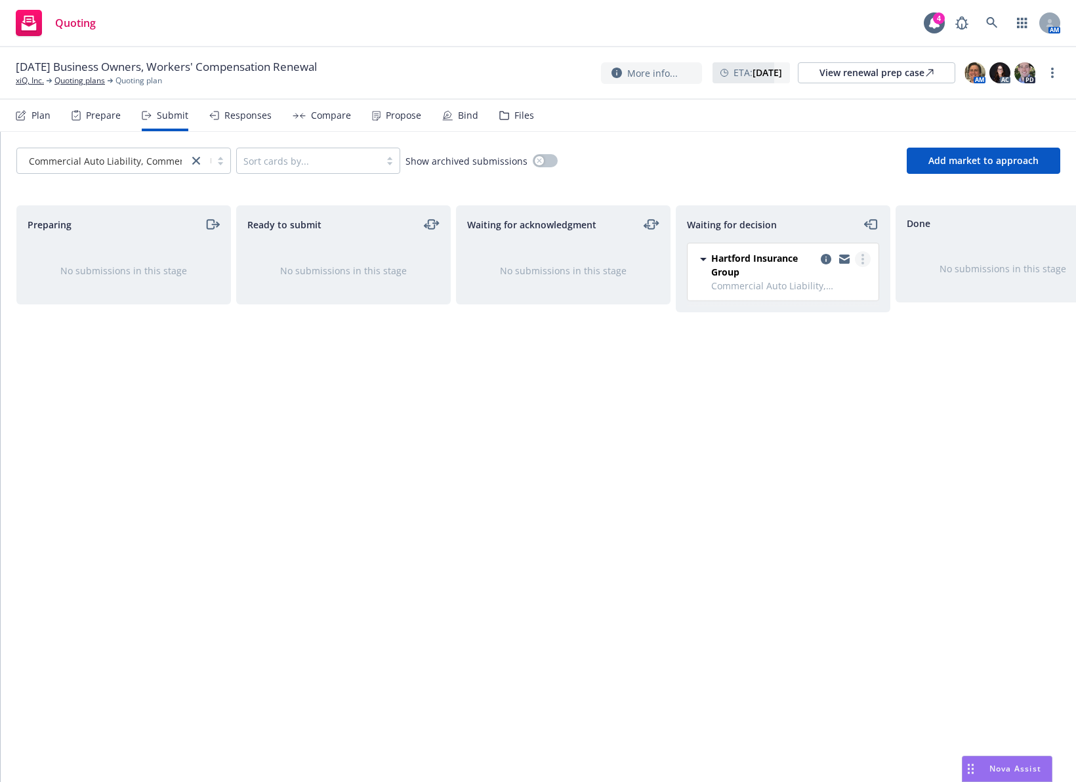
click at [865, 258] on link "more" at bounding box center [863, 259] width 16 height 16
click at [840, 338] on span "Add accepted decision" at bounding box center [803, 338] width 131 height 12
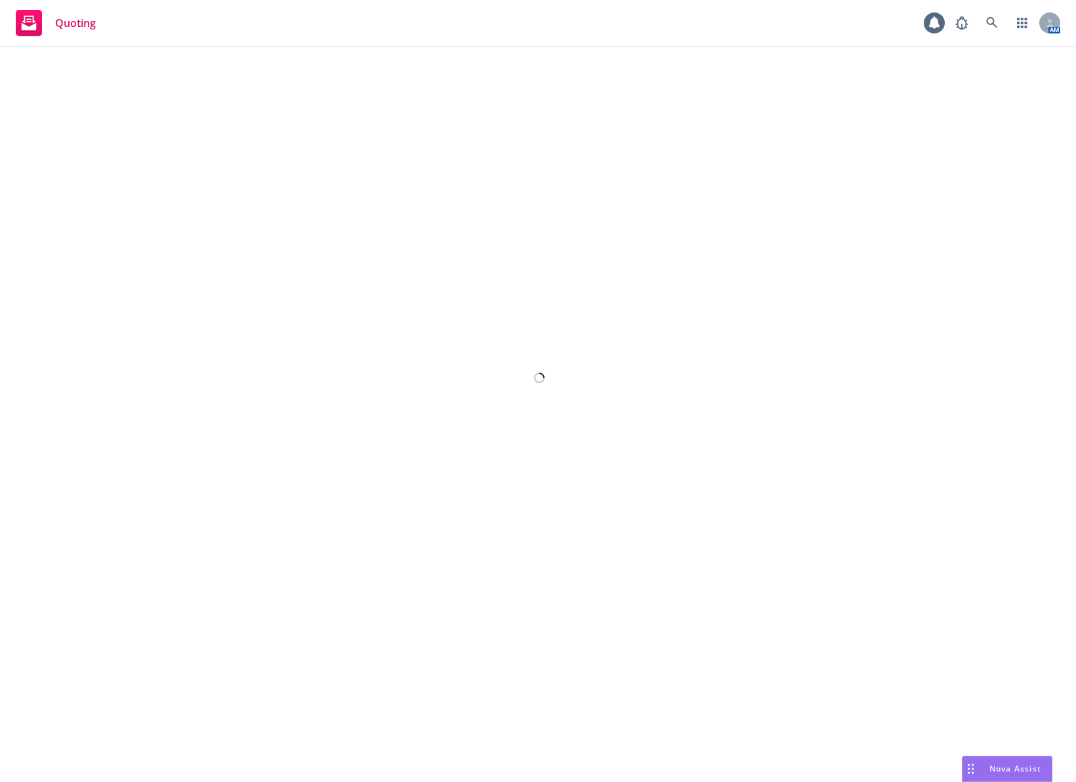
select select "12"
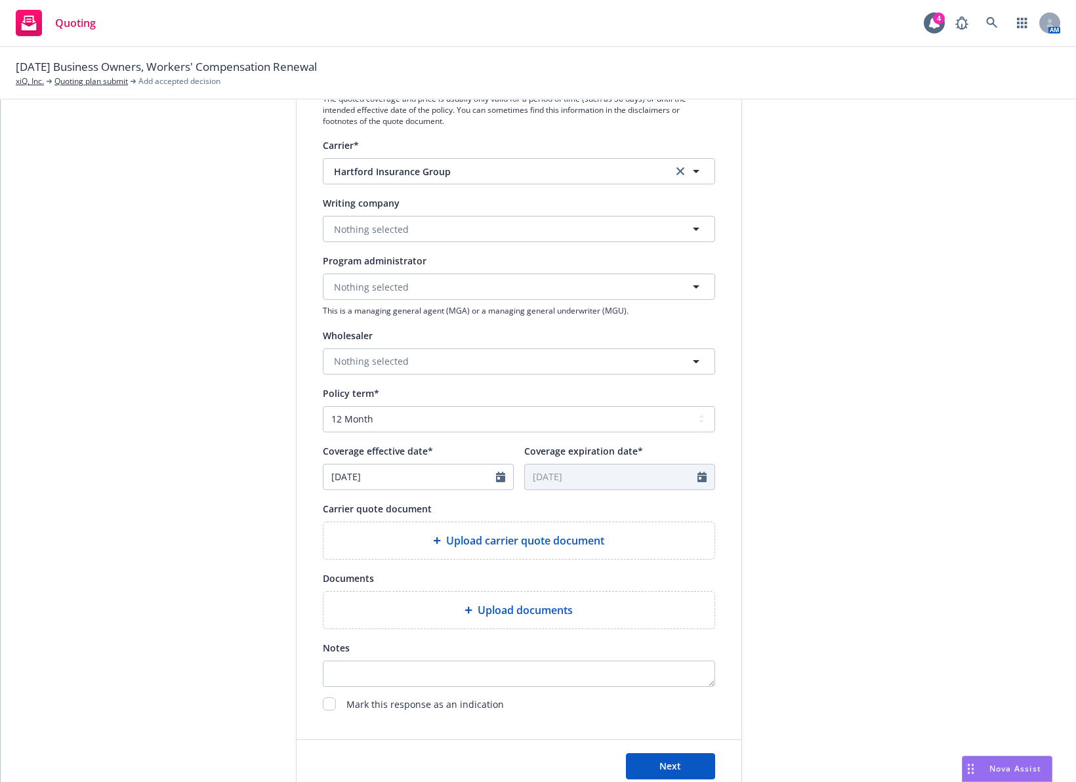
scroll to position [262, 0]
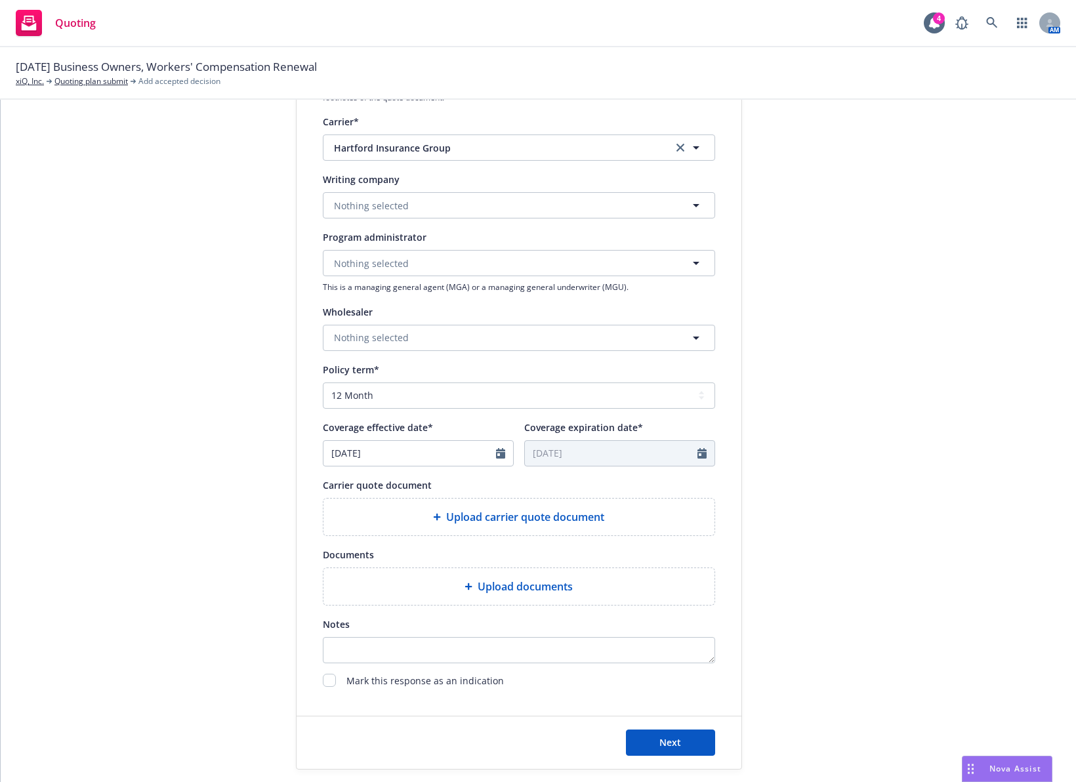
click at [506, 526] on div "Upload carrier quote document" at bounding box center [518, 516] width 391 height 37
type textarea "x"
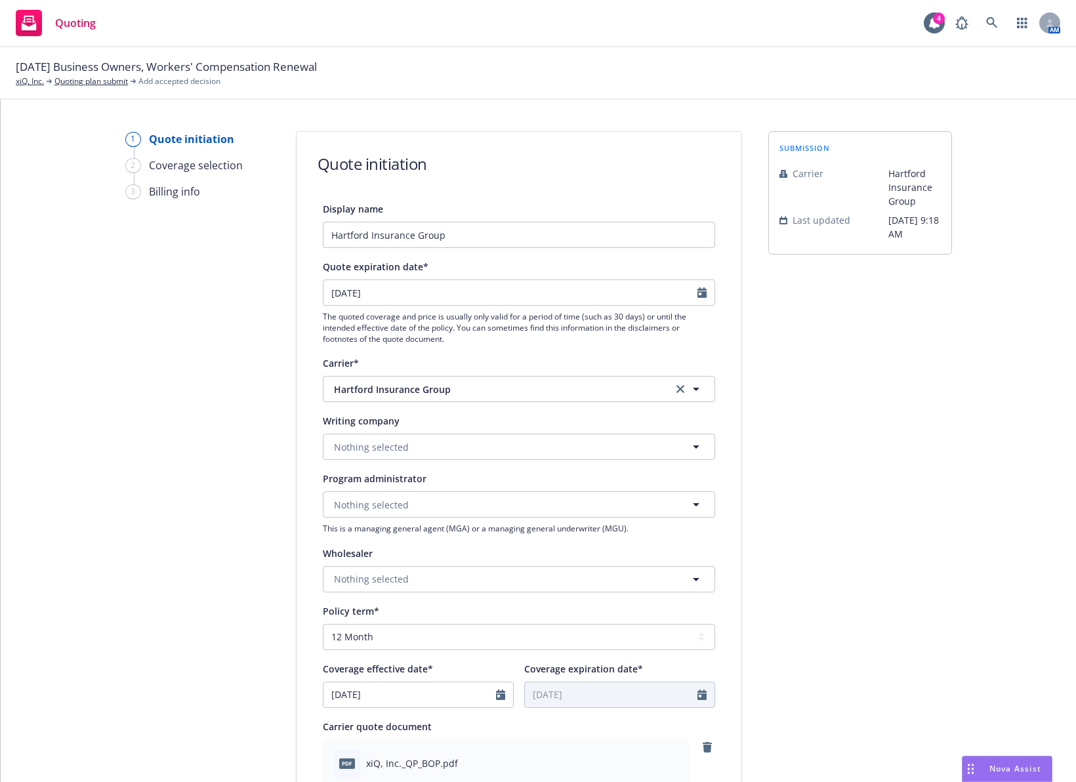
scroll to position [0, 0]
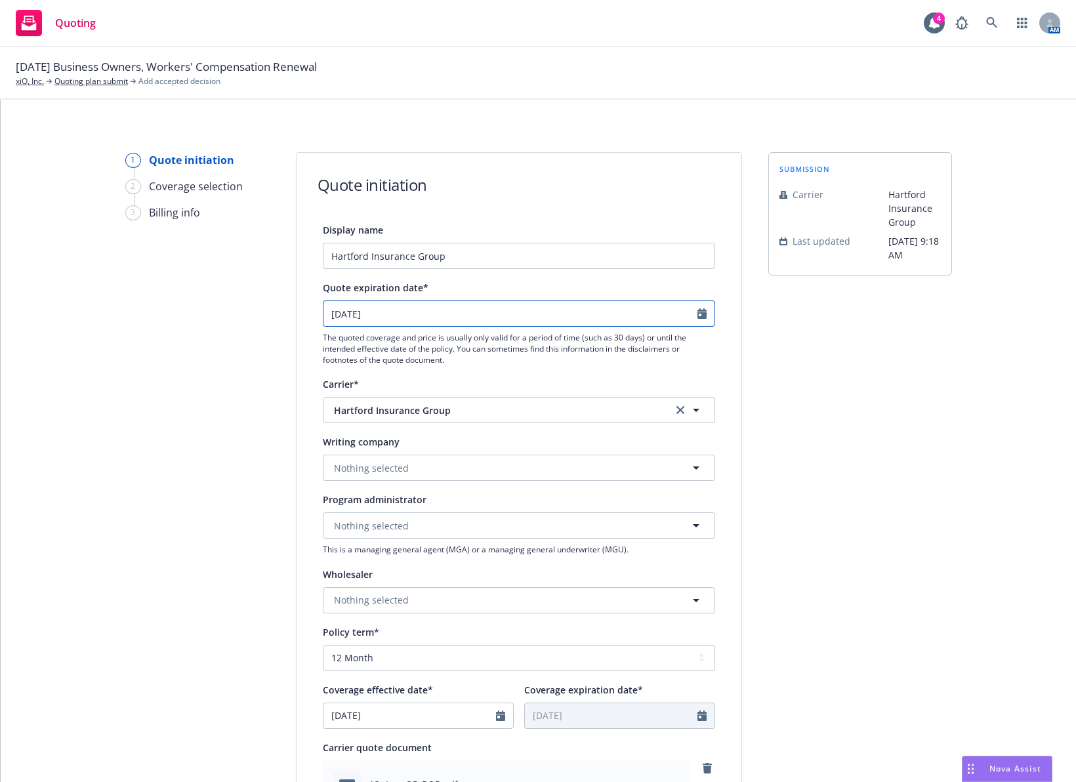
select select "9"
click at [559, 312] on input "[DATE]" at bounding box center [510, 313] width 374 height 25
type textarea "x"
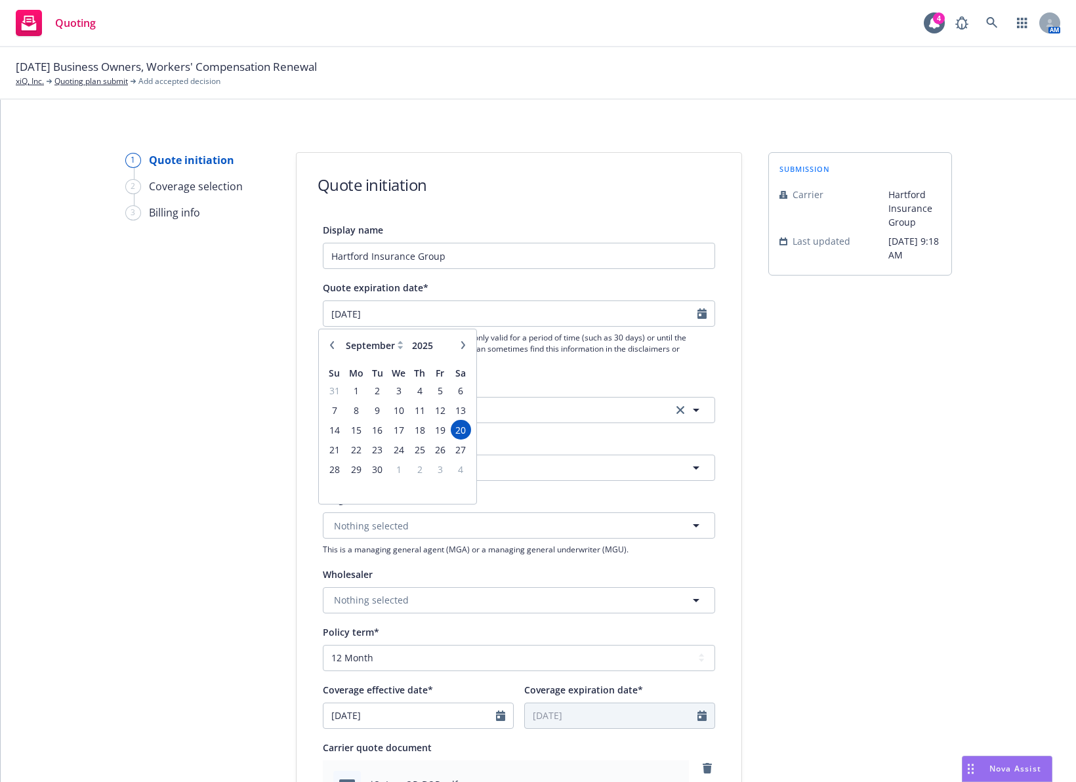
click at [464, 344] on icon "button" at bounding box center [463, 345] width 4 height 8
select select "10"
drag, startPoint x: 449, startPoint y: 411, endPoint x: 457, endPoint y: 410, distance: 7.9
click at [457, 410] on tr "5 6 7 8 9 10 11" at bounding box center [397, 410] width 147 height 20
click at [457, 410] on span "11" at bounding box center [461, 410] width 18 height 16
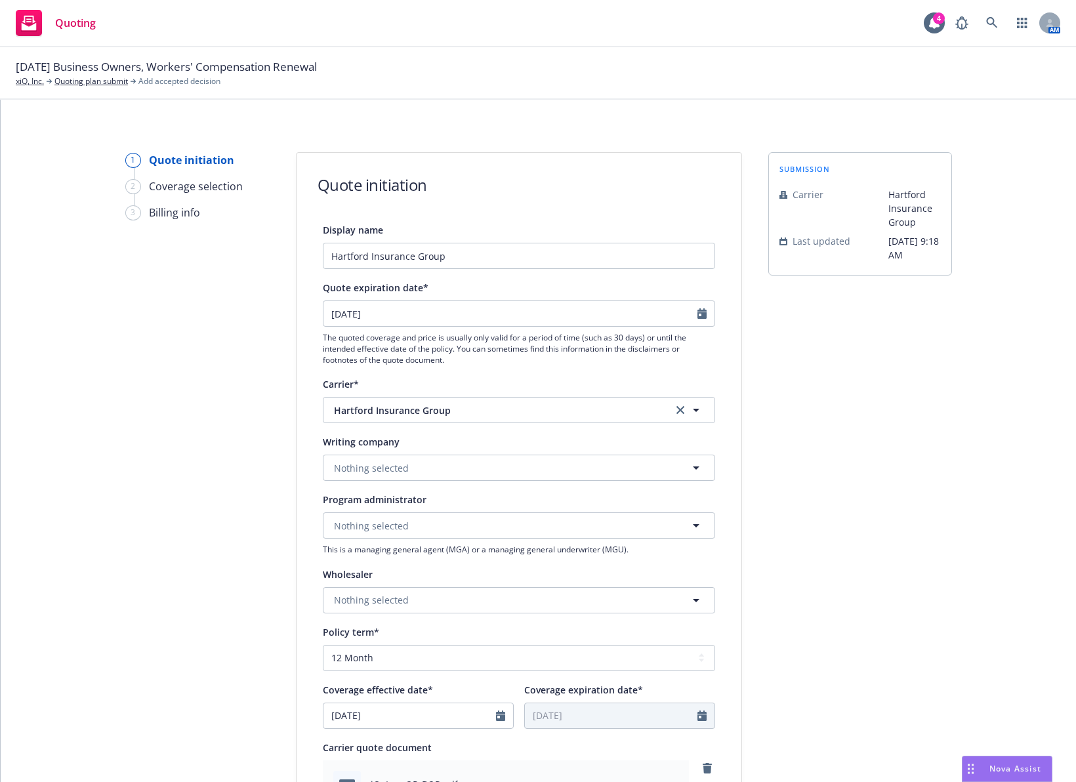
type textarea "x"
type input "[DATE]"
click at [832, 416] on div "submission Carrier Hartford Insurance Group Last updated [DATE] 9:18 AM" at bounding box center [860, 687] width 184 height 1070
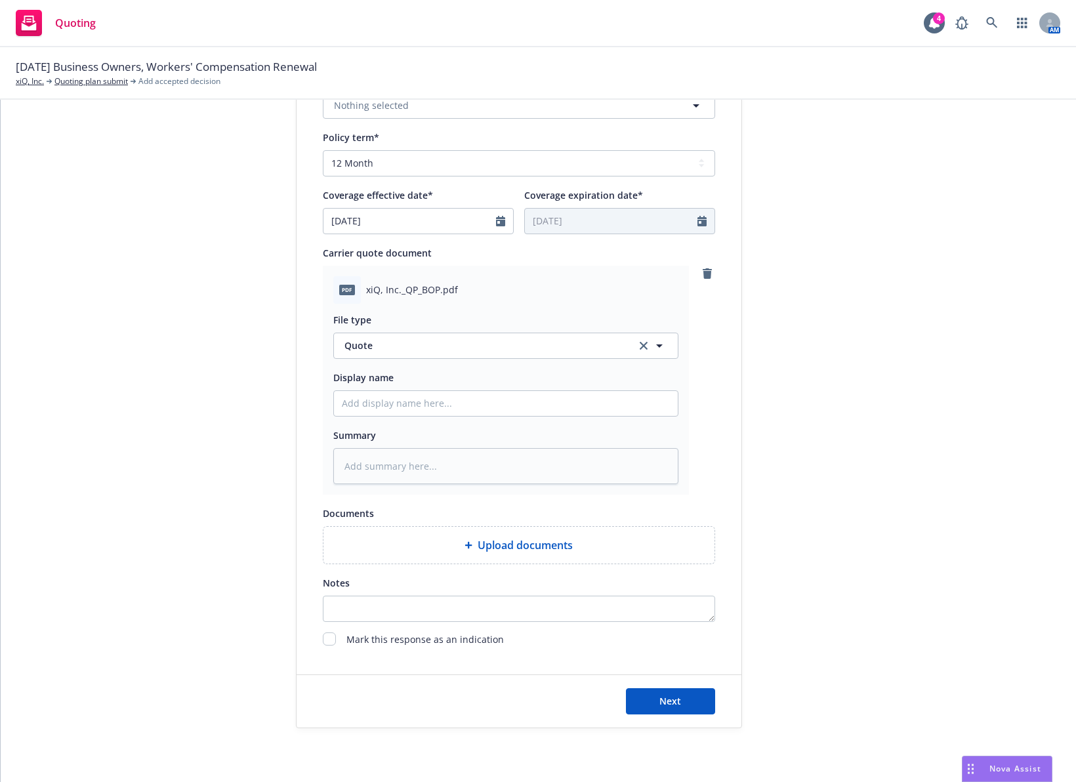
scroll to position [525, 0]
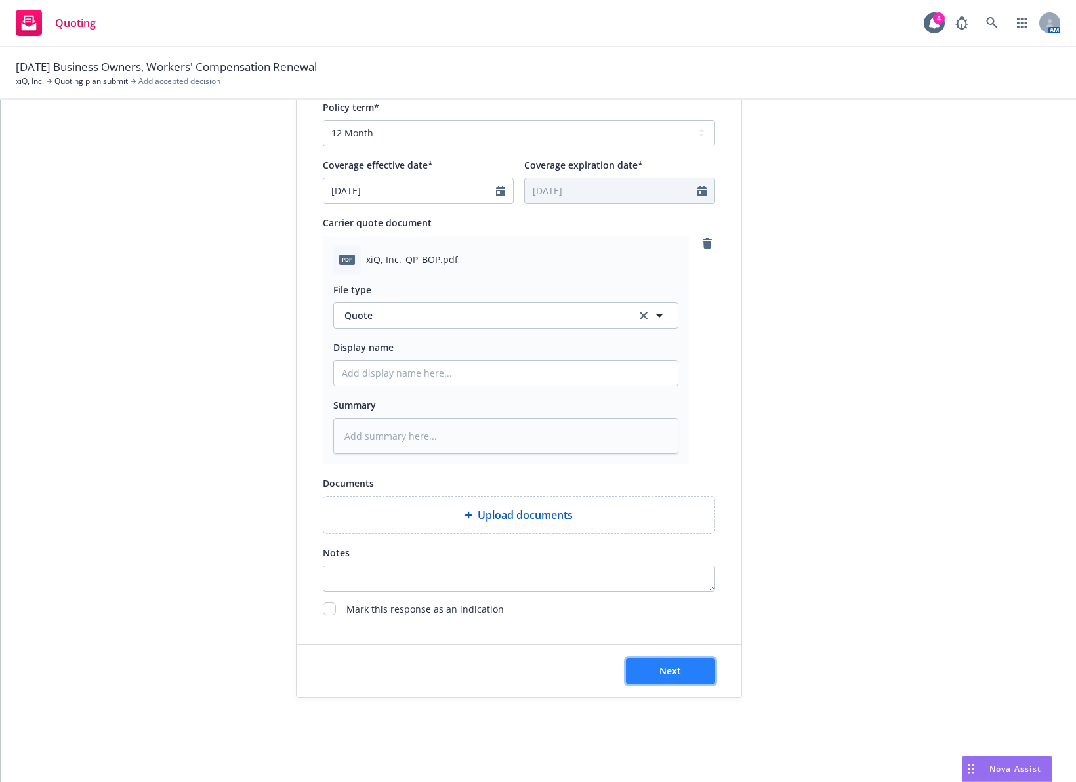
click at [683, 666] on button "Next" at bounding box center [670, 671] width 89 height 26
type textarea "x"
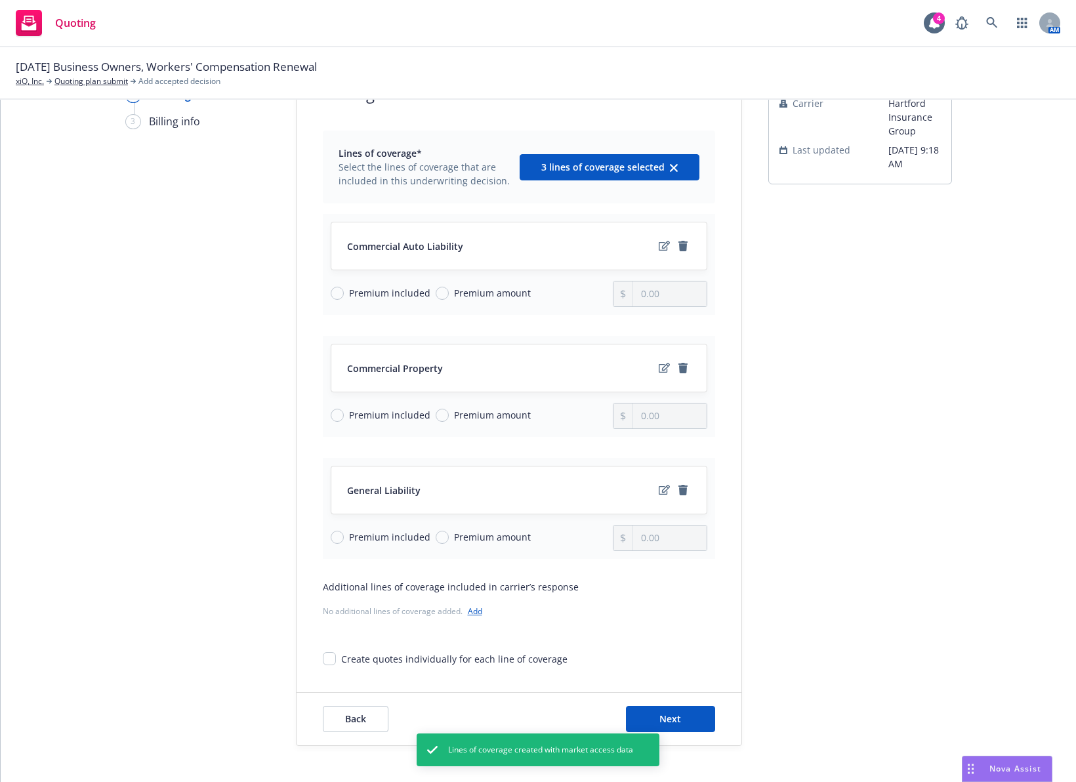
scroll to position [139, 0]
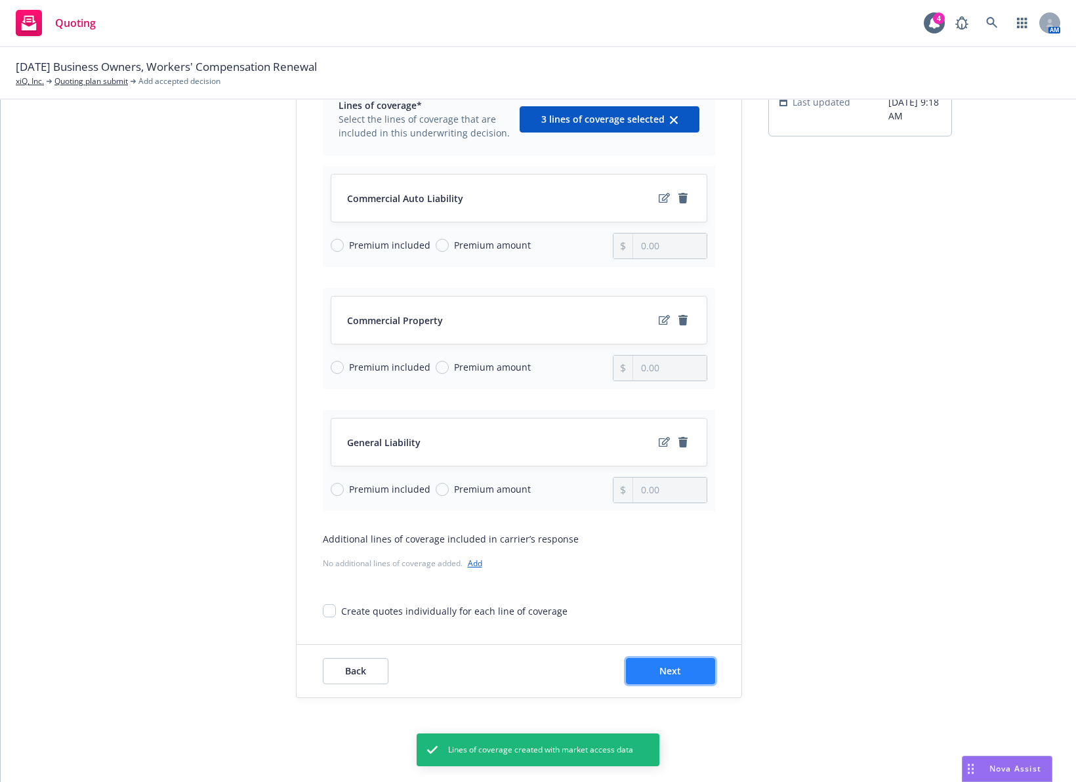
click at [699, 665] on button "Next" at bounding box center [670, 671] width 89 height 26
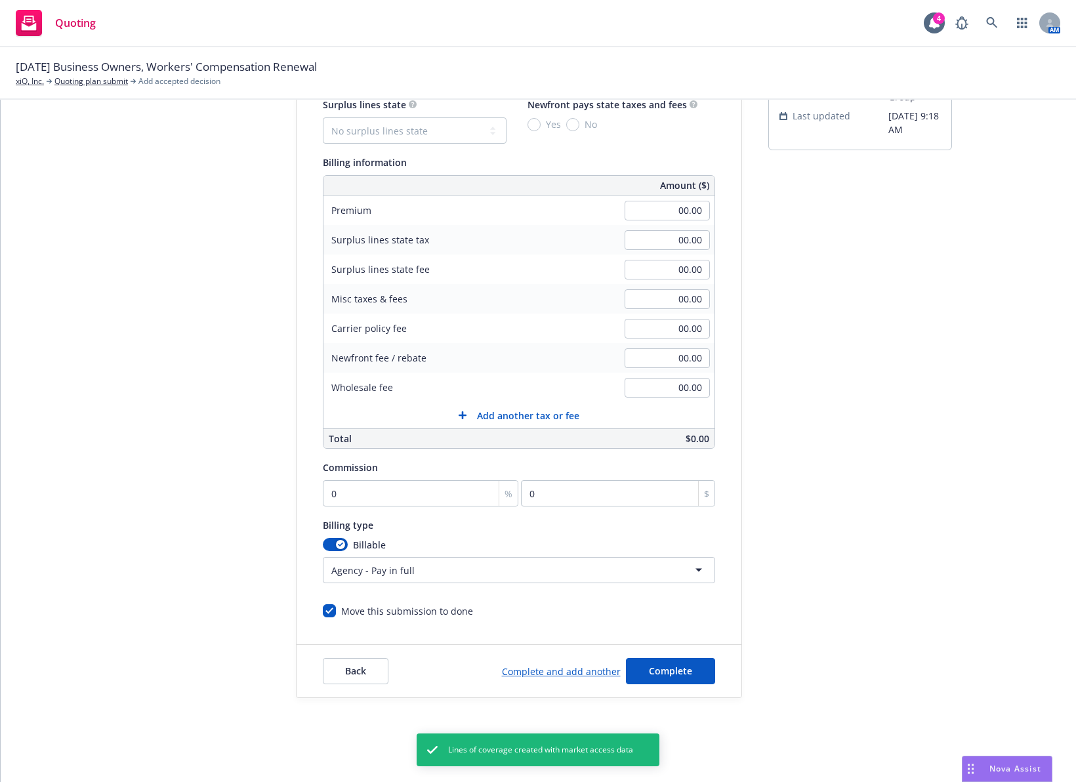
scroll to position [125, 0]
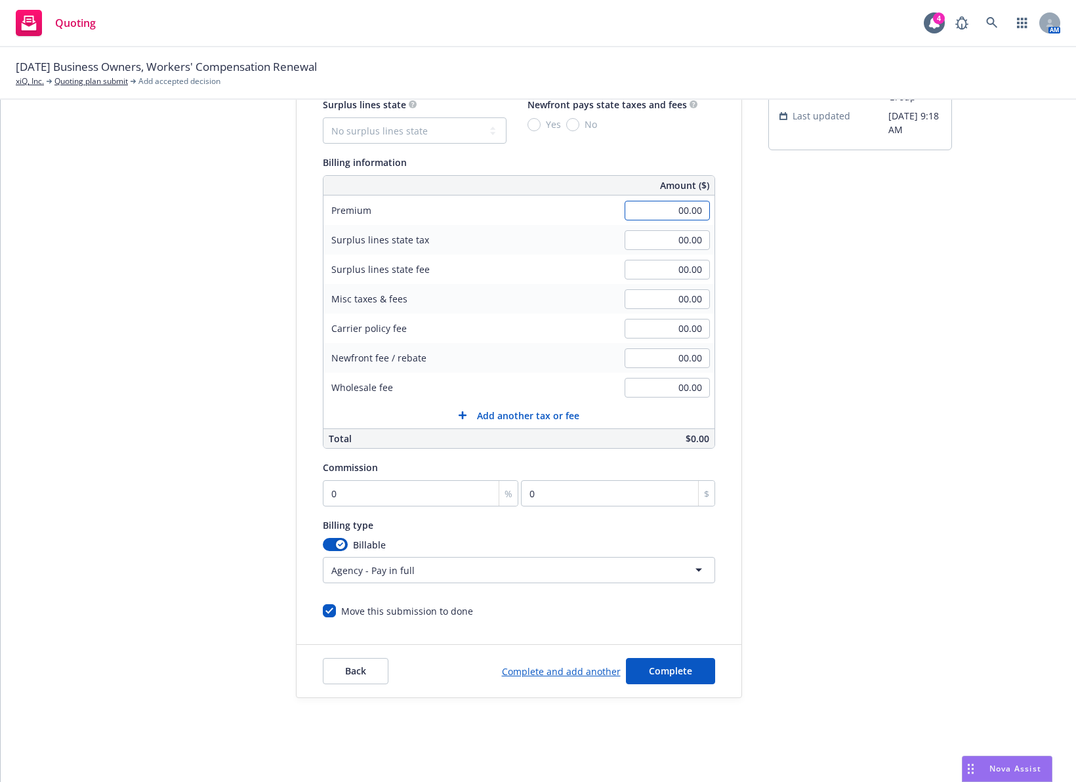
click at [684, 205] on input "00.00" at bounding box center [666, 211] width 85 height 20
type input "1,040.00"
click at [904, 371] on div "submission Carrier Hartford Insurance Group Last updated [DATE] 9:18 AM" at bounding box center [860, 362] width 184 height 671
click at [408, 497] on input "0" at bounding box center [421, 493] width 196 height 26
type input "1"
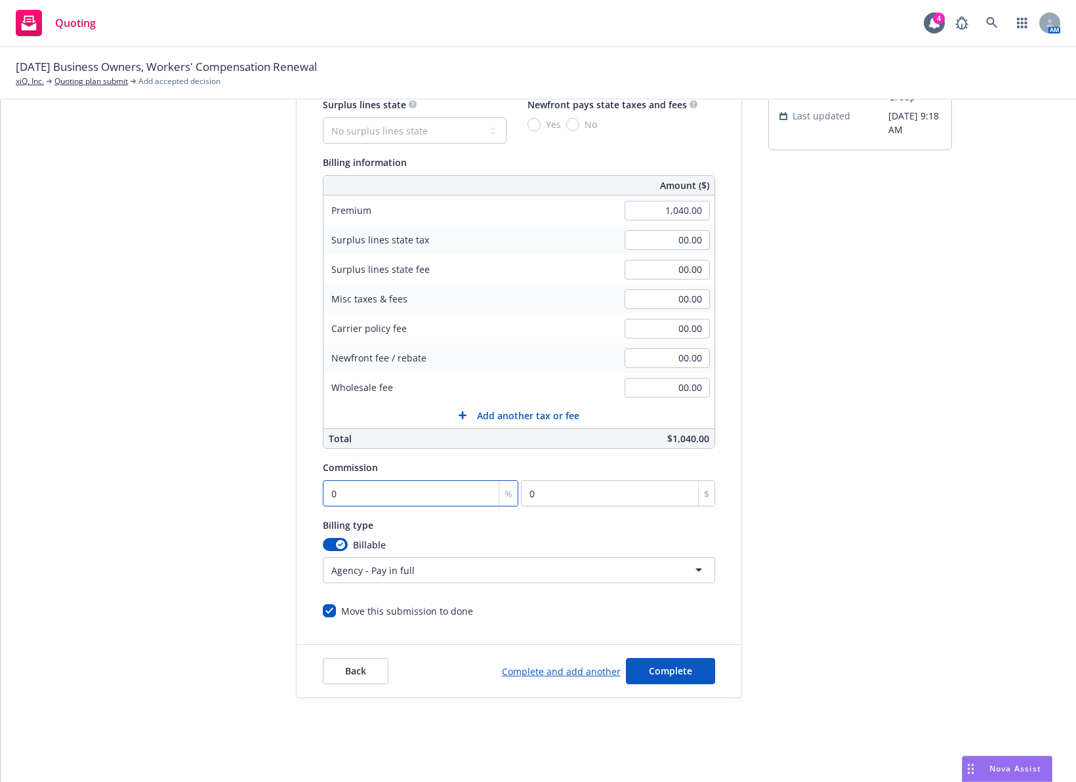
type input "10.4"
type input "15"
type input "156"
type input "15"
click at [862, 582] on div "submission Carrier Hartford Insurance Group Last updated [DATE] 9:18 AM" at bounding box center [860, 362] width 184 height 671
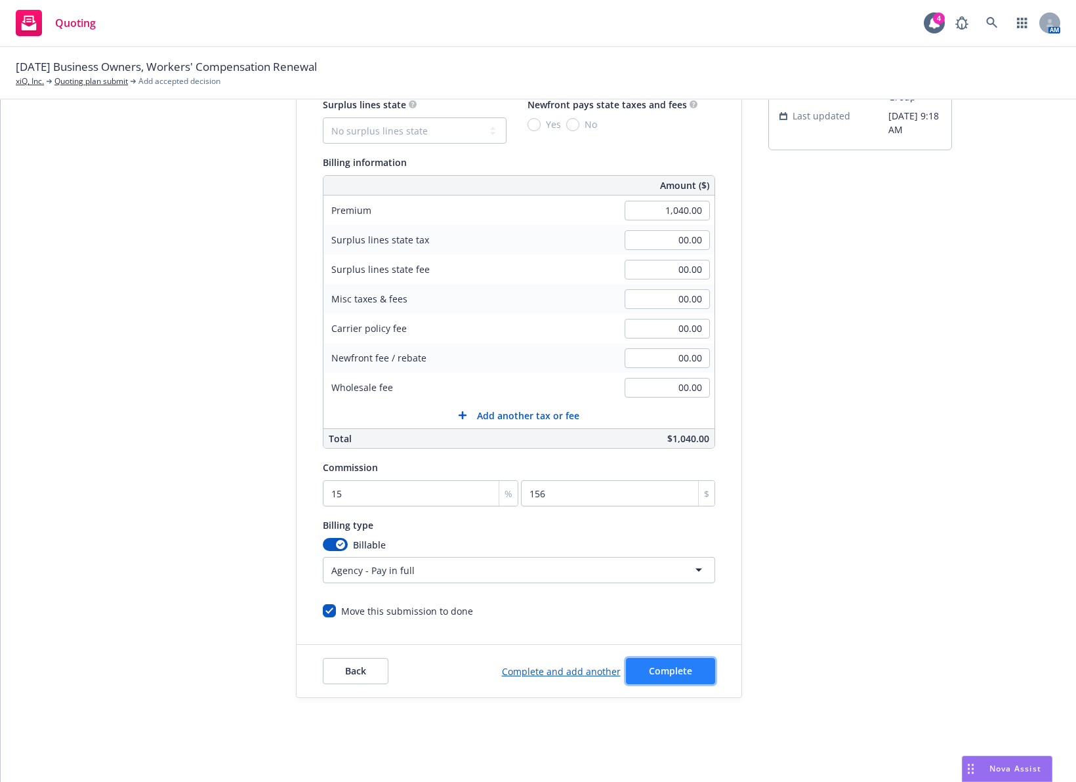
click at [650, 665] on span "Complete" at bounding box center [670, 670] width 43 height 12
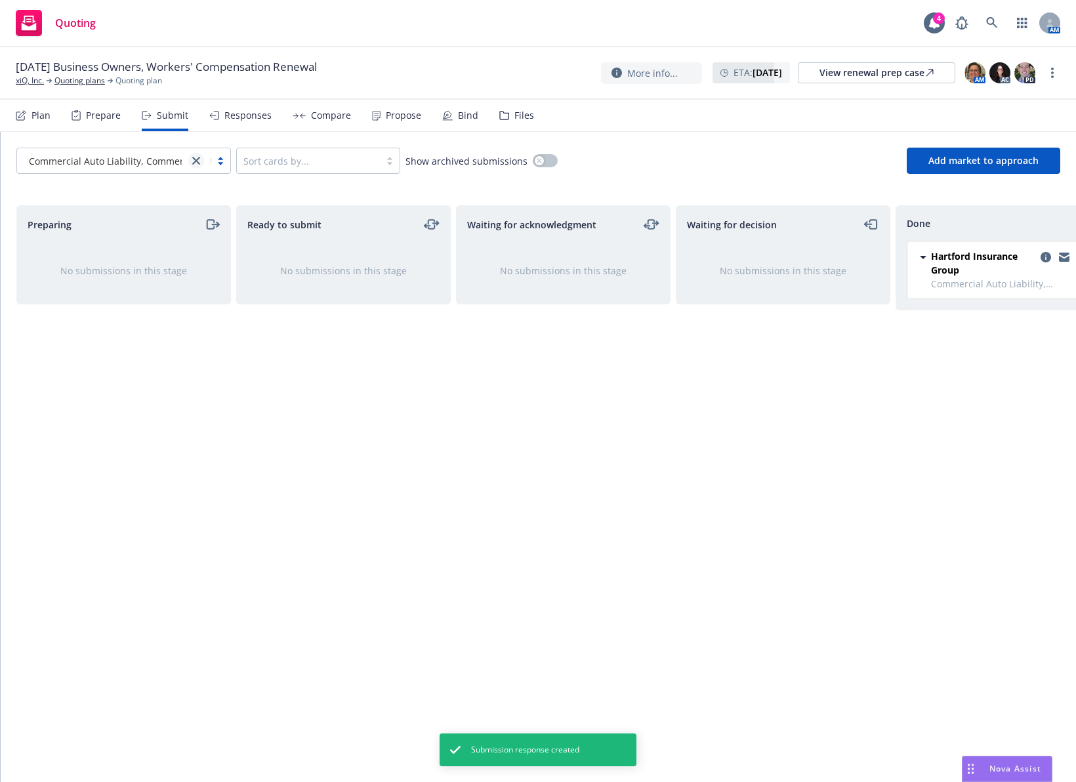
click at [195, 157] on icon "close" at bounding box center [196, 161] width 8 height 8
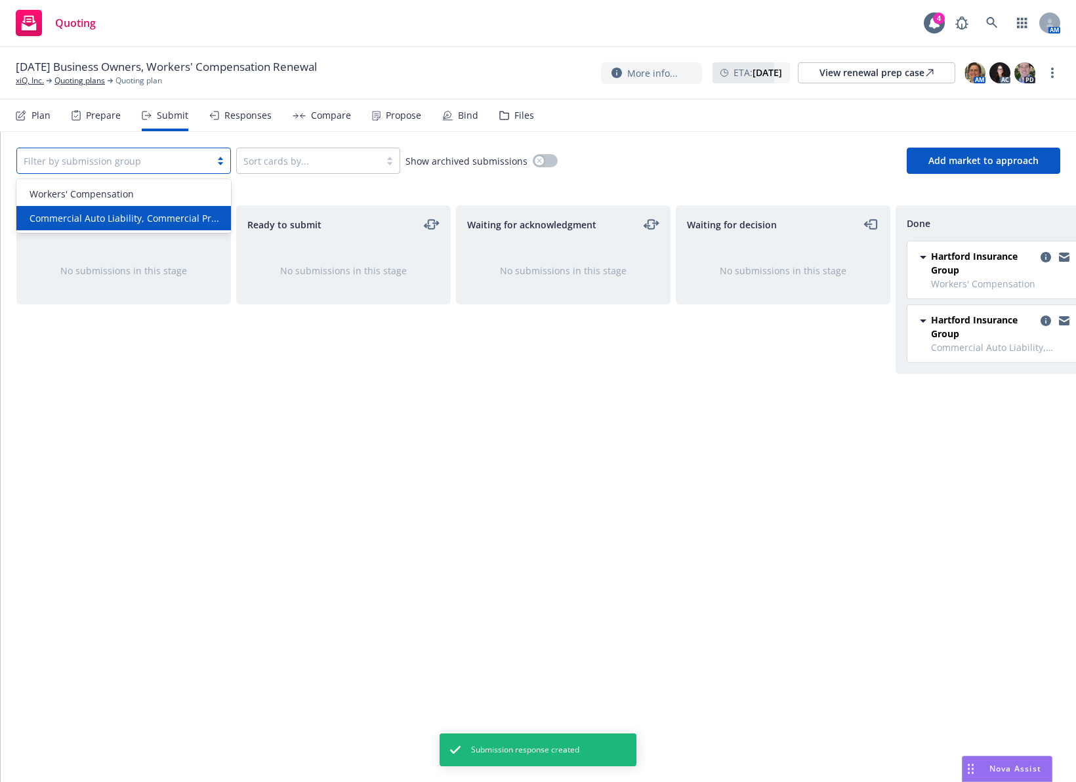
click at [489, 418] on div "Waiting for acknowledgment No submissions in this stage" at bounding box center [563, 479] width 214 height 549
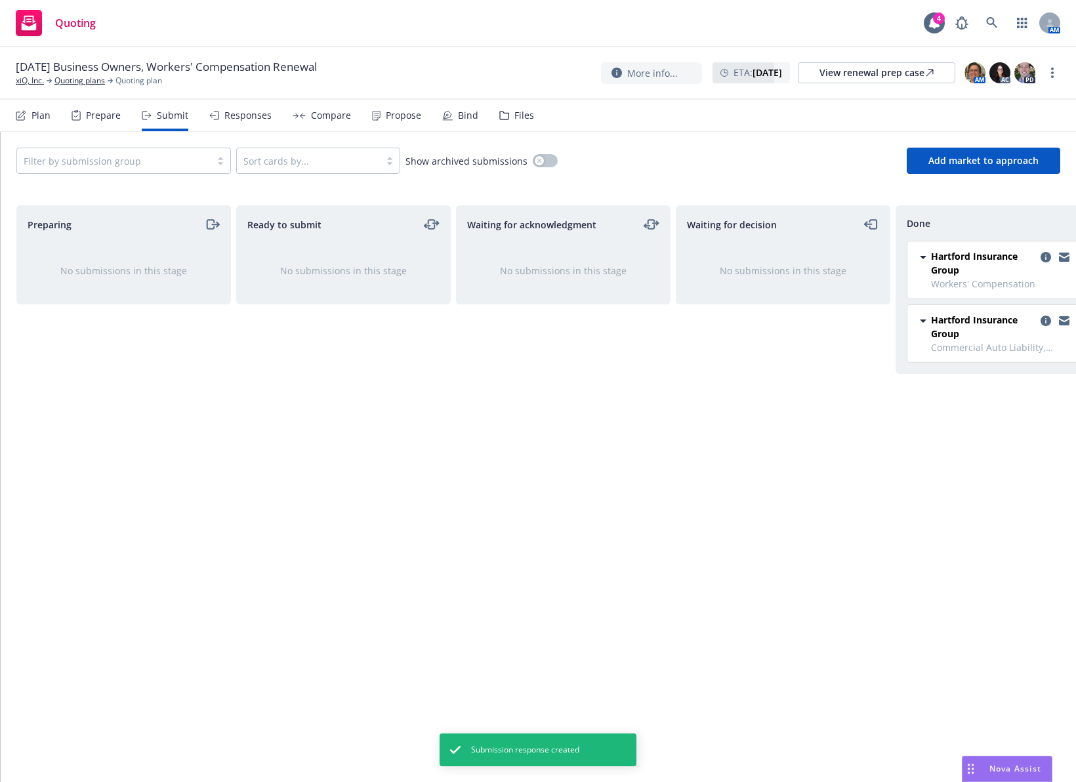
click at [390, 115] on div "Propose" at bounding box center [403, 115] width 35 height 10
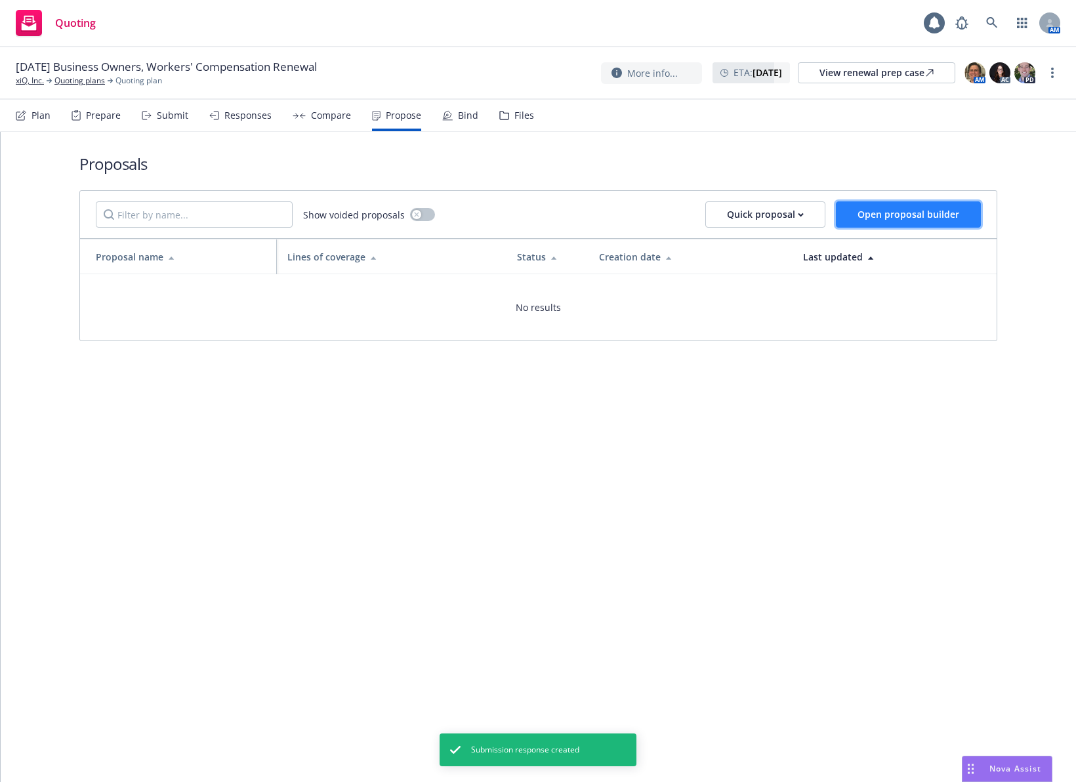
click at [889, 217] on span "Open proposal builder" at bounding box center [908, 214] width 102 height 12
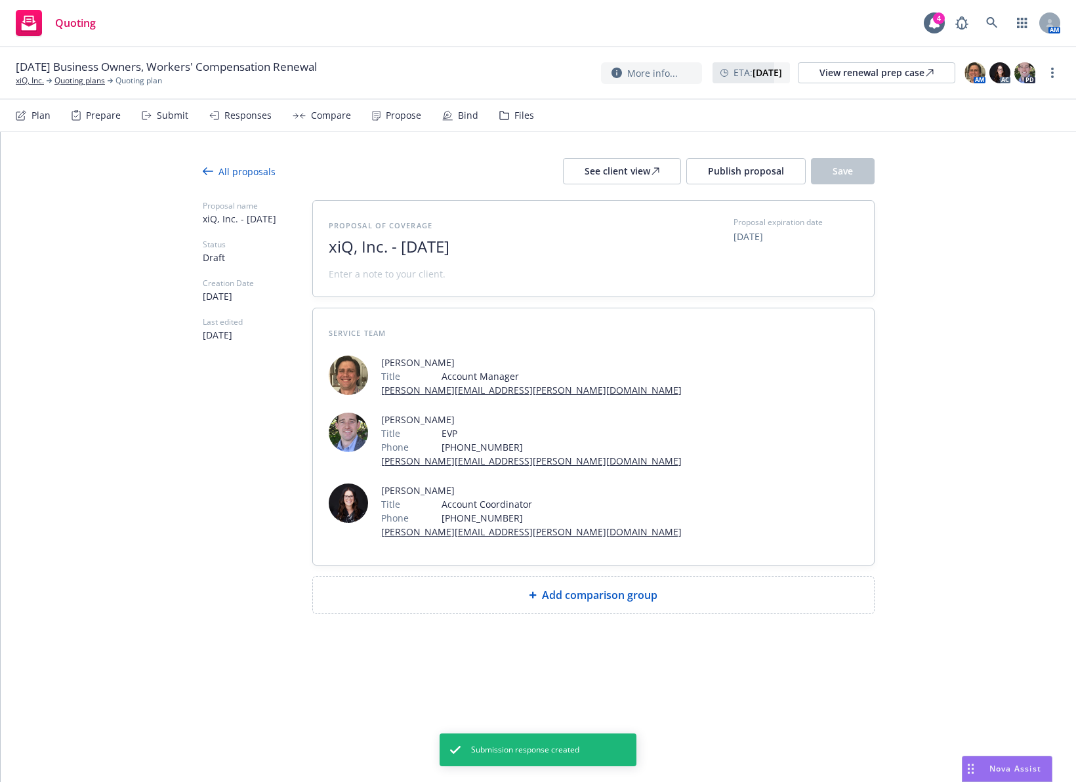
click at [405, 243] on span "xiQ, Inc. - [DATE]" at bounding box center [489, 246] width 321 height 19
click at [429, 245] on span "xiQ, Inc. - [DATE]" at bounding box center [489, 246] width 321 height 19
click at [508, 587] on div "Add comparison group" at bounding box center [593, 595] width 540 height 16
type textarea "x"
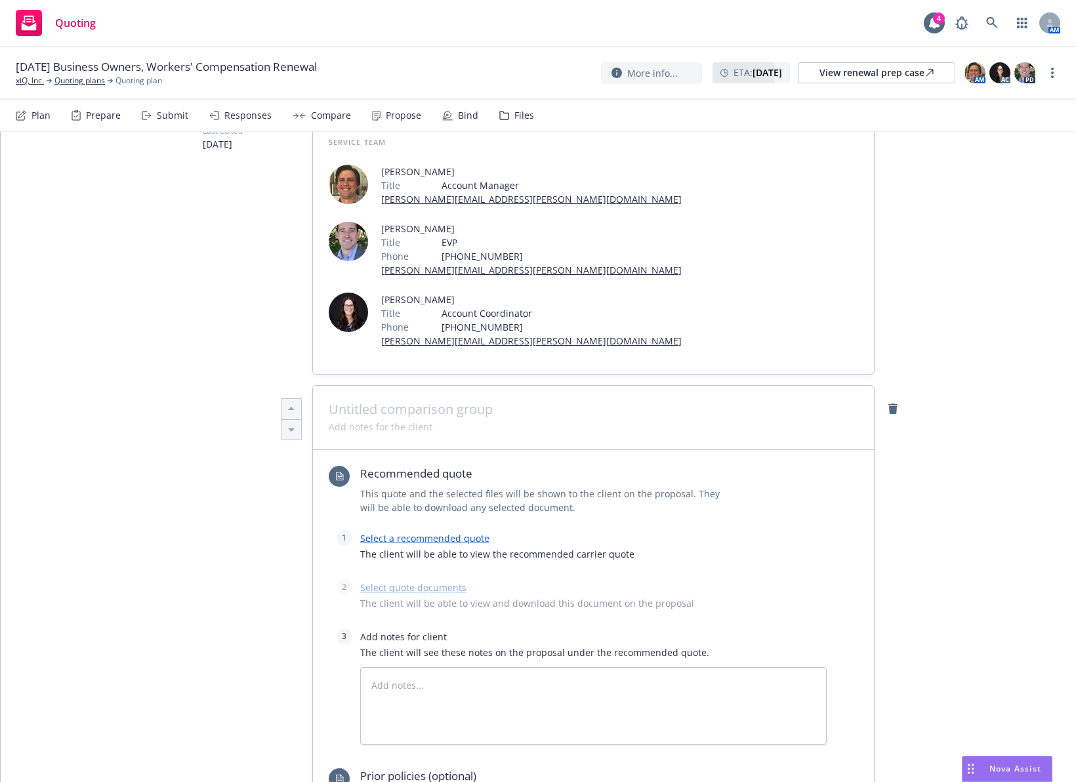
scroll to position [197, 0]
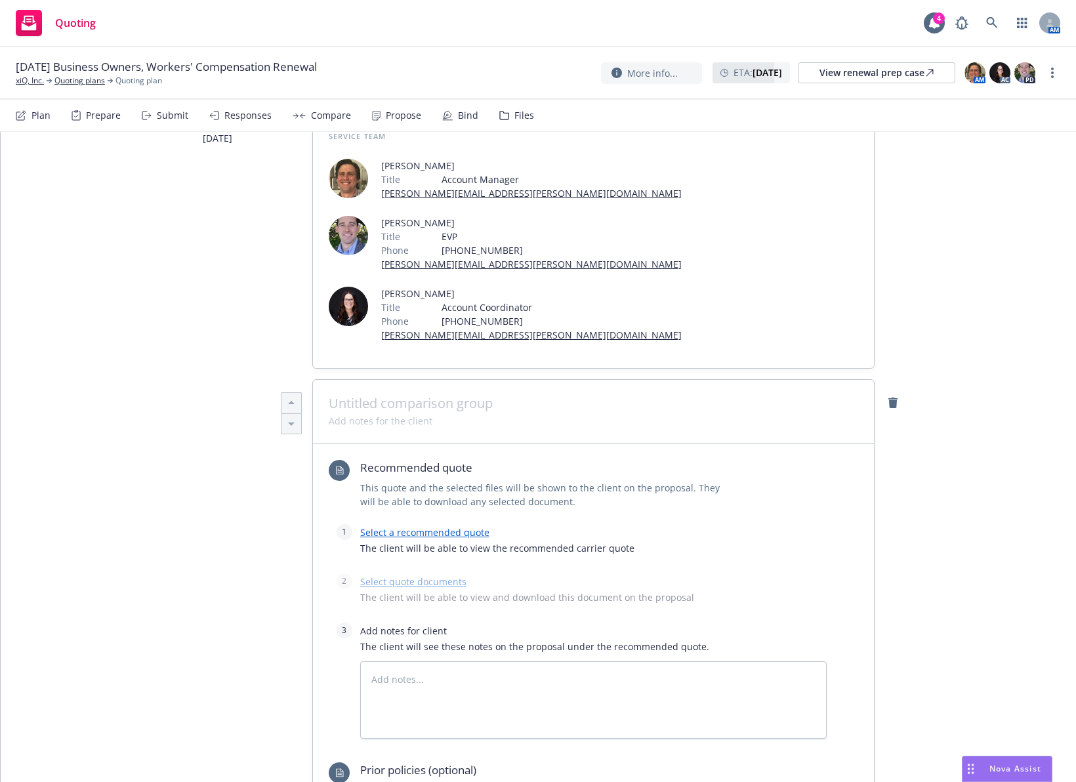
click at [462, 395] on span at bounding box center [593, 403] width 529 height 16
click at [445, 526] on link "Select a recommended quote" at bounding box center [424, 532] width 129 height 12
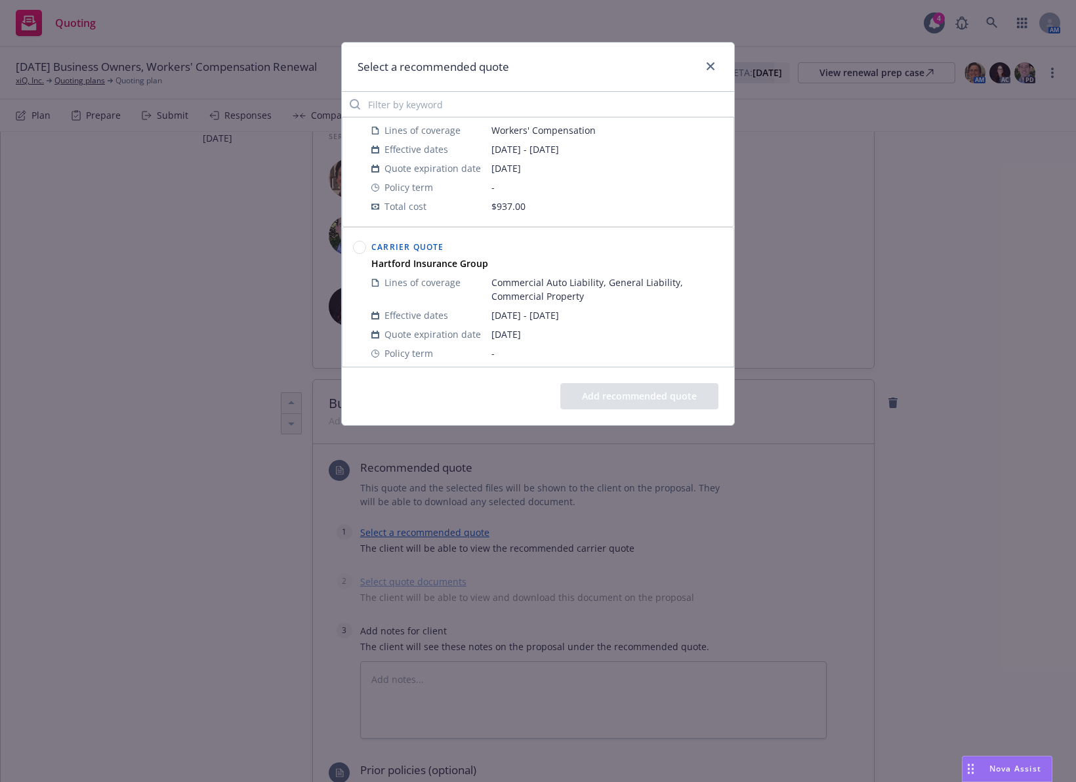
scroll to position [66, 0]
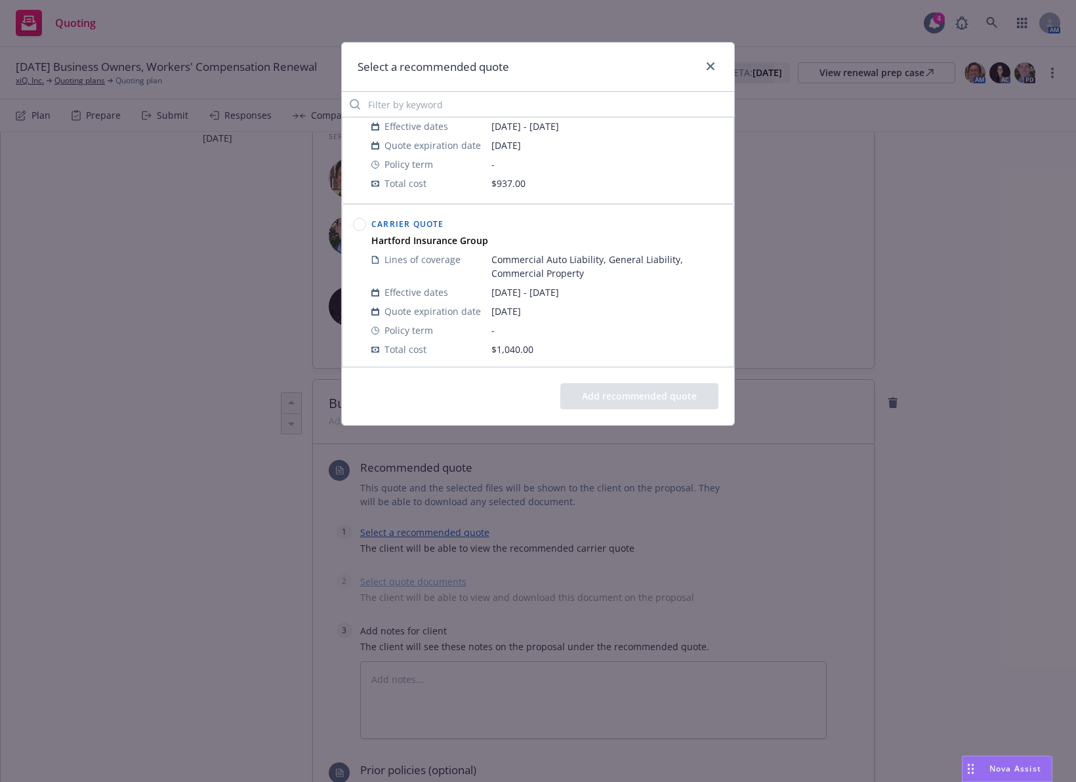
click at [357, 227] on circle at bounding box center [359, 224] width 12 height 12
click at [601, 395] on button "Add recommended quote" at bounding box center [639, 396] width 158 height 26
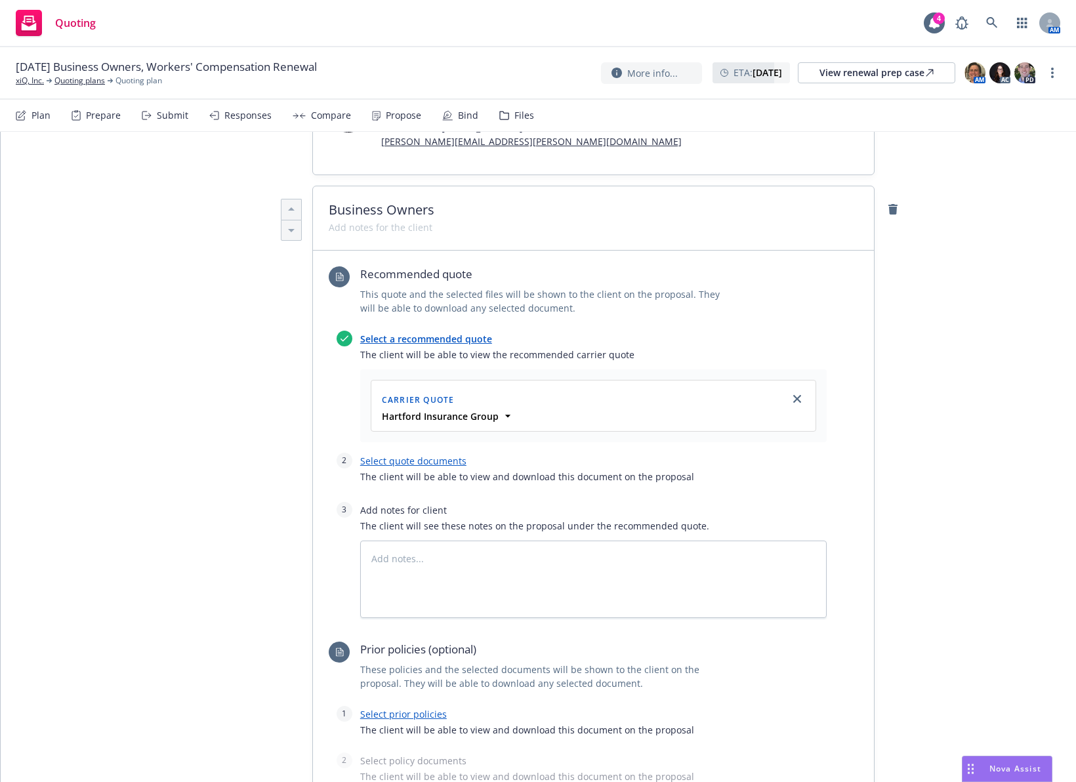
scroll to position [394, 0]
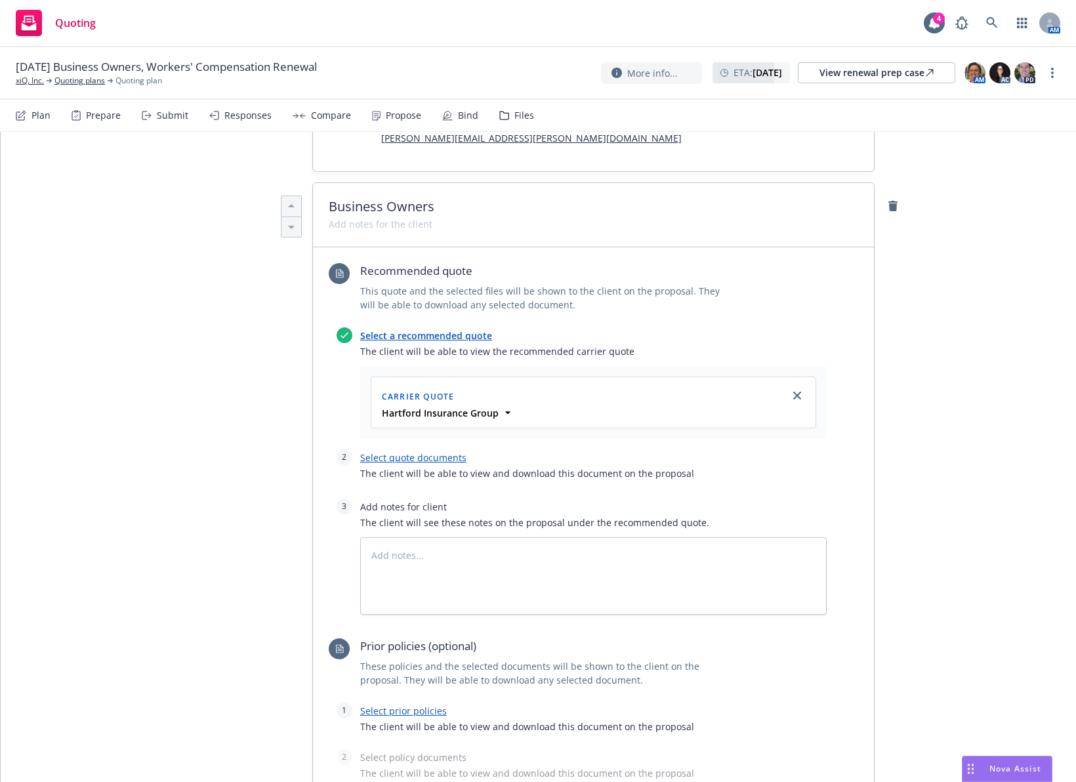
click at [446, 451] on link "Select quote documents" at bounding box center [413, 457] width 106 height 12
type textarea "x"
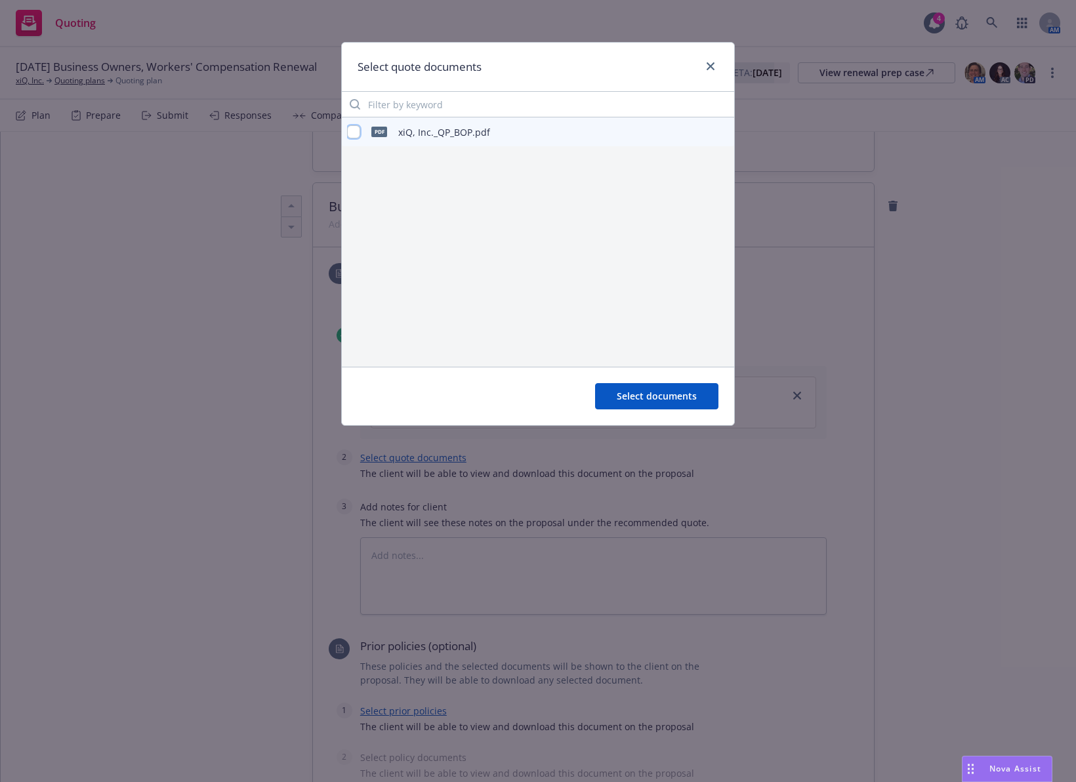
click at [353, 128] on input "checkbox" at bounding box center [353, 131] width 13 height 13
checkbox input "true"
click at [644, 406] on button "Select documents" at bounding box center [656, 396] width 123 height 26
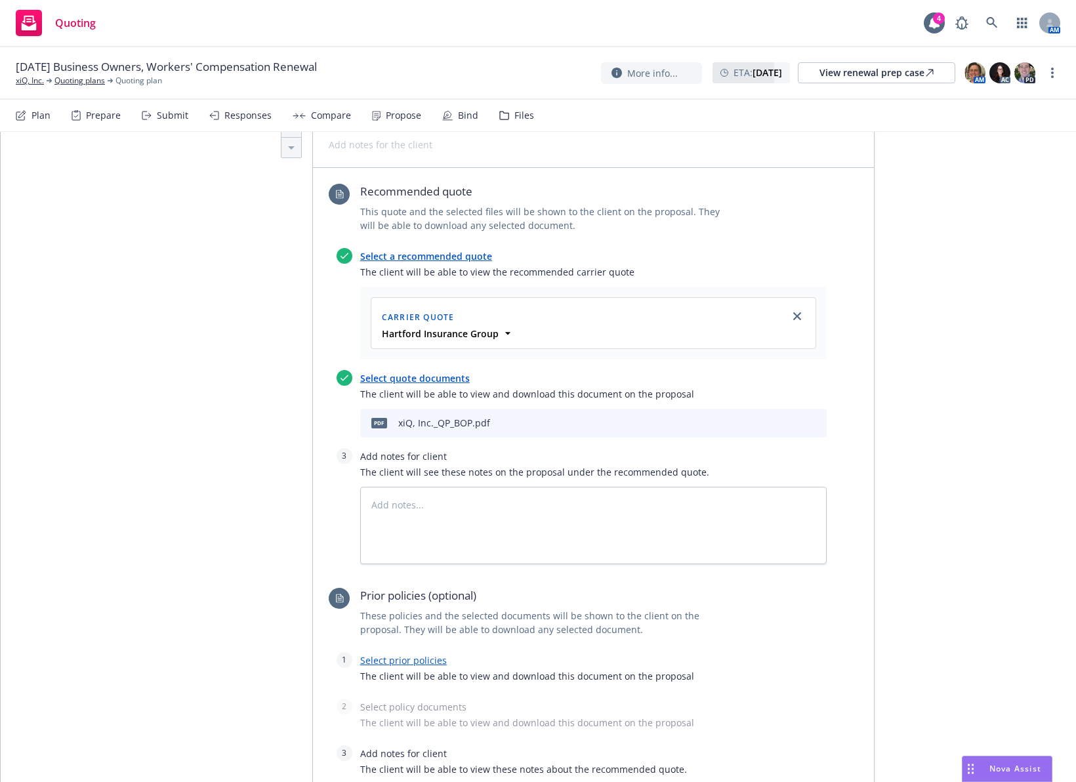
scroll to position [639, 0]
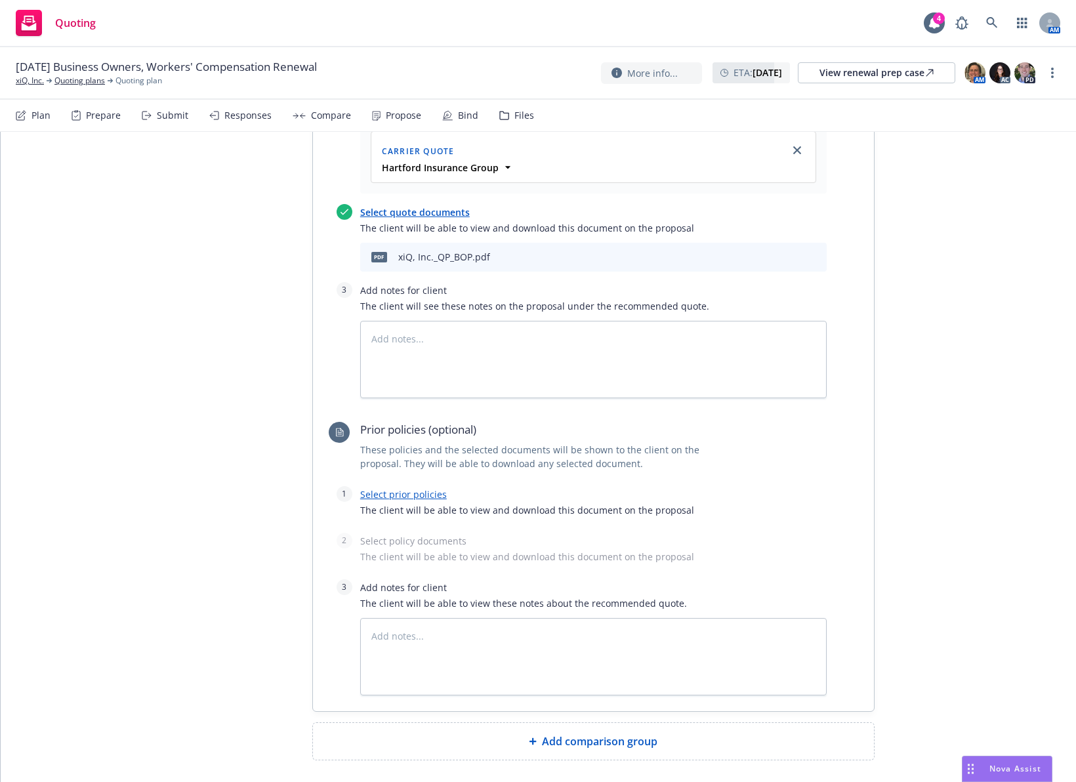
click at [426, 488] on link "Select prior policies" at bounding box center [403, 494] width 87 height 12
type textarea "x"
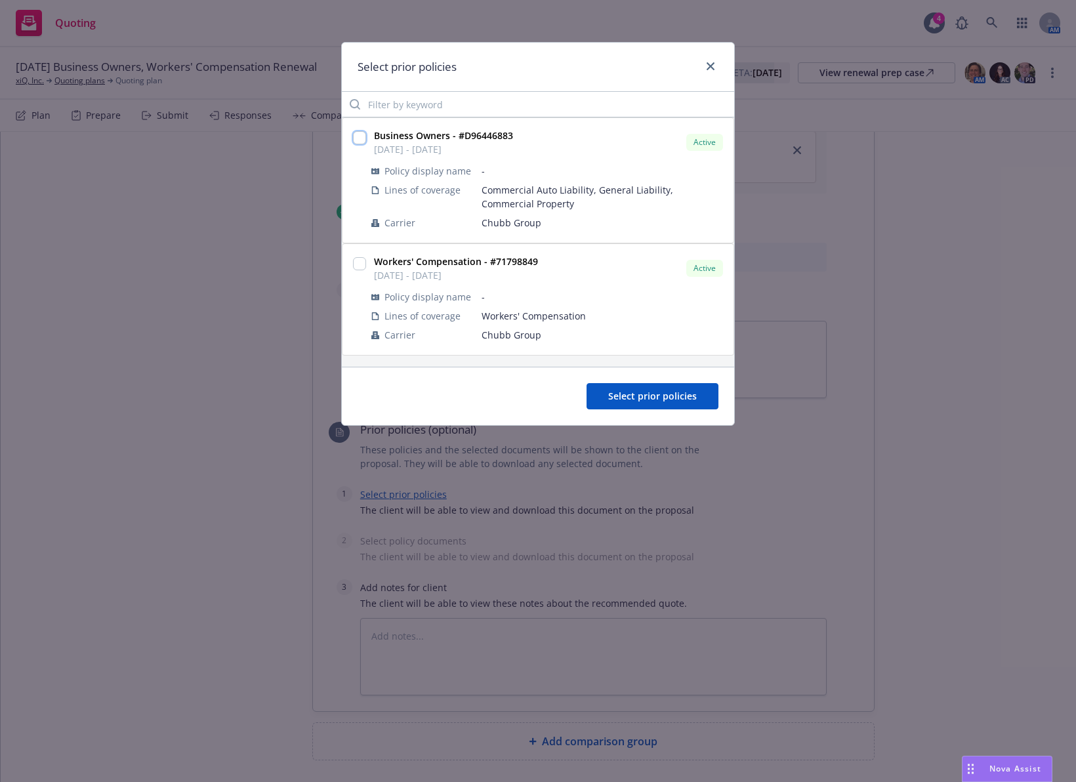
click at [365, 132] on input "checkbox" at bounding box center [359, 137] width 13 height 13
checkbox input "true"
click at [626, 397] on span "Select prior policies" at bounding box center [652, 396] width 89 height 12
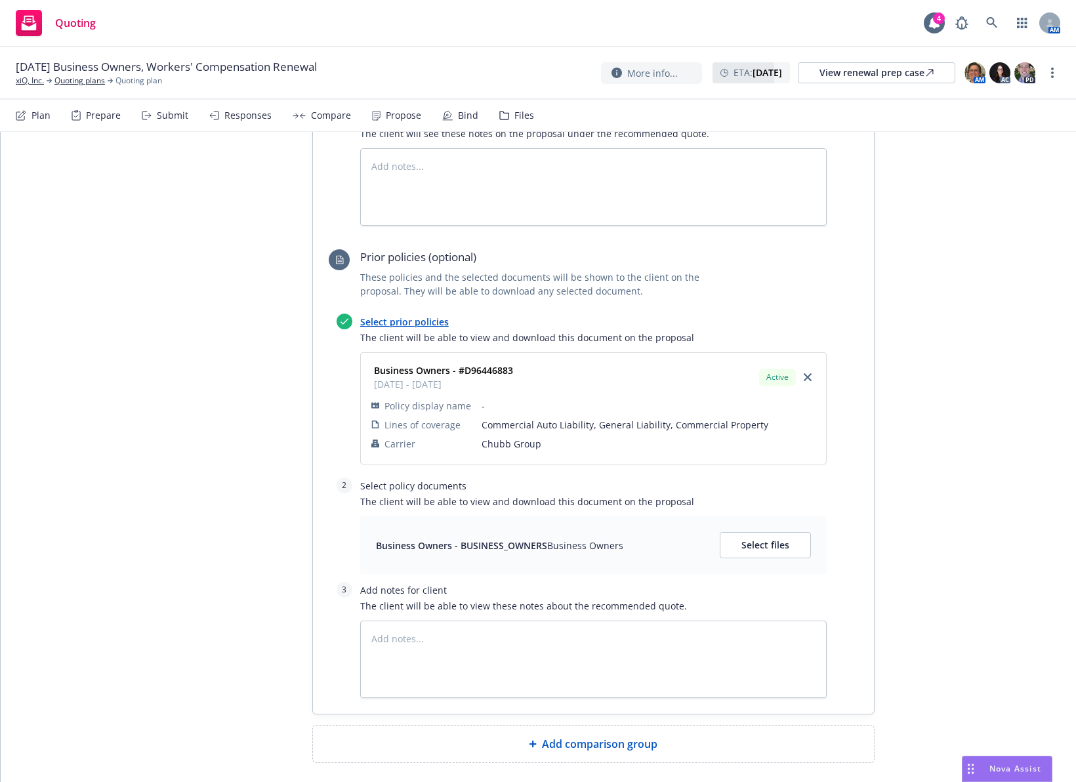
scroll to position [814, 0]
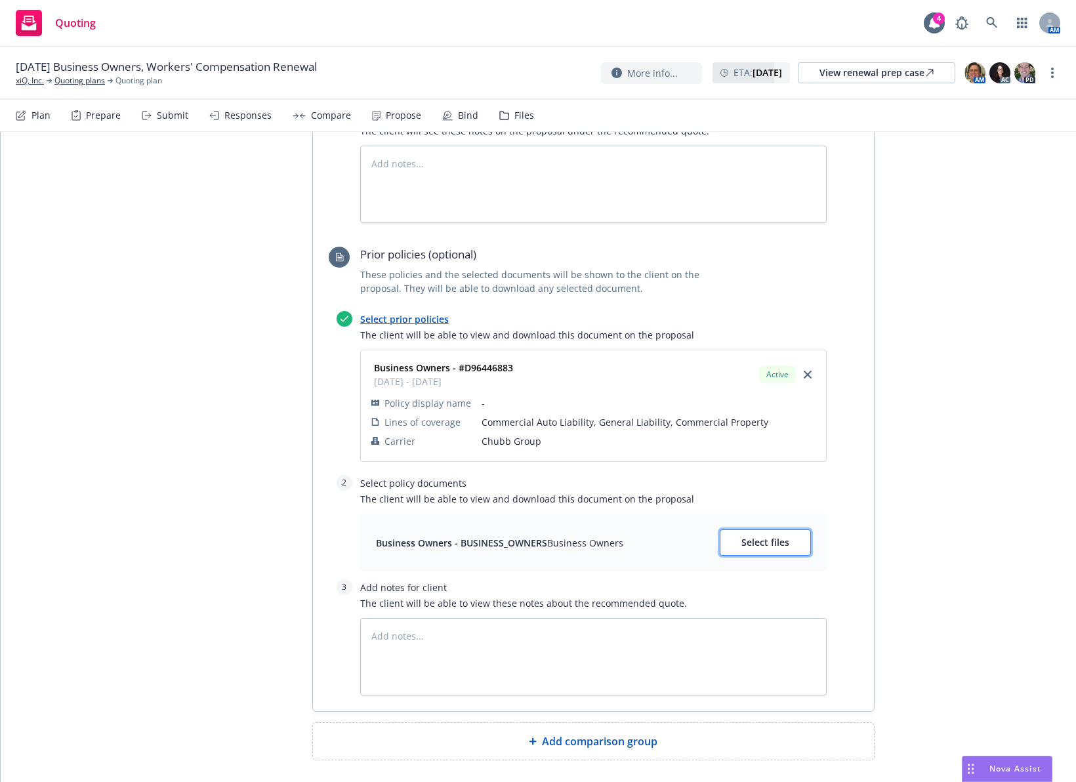
click at [741, 536] on span "Select files" at bounding box center [765, 542] width 48 height 12
type textarea "x"
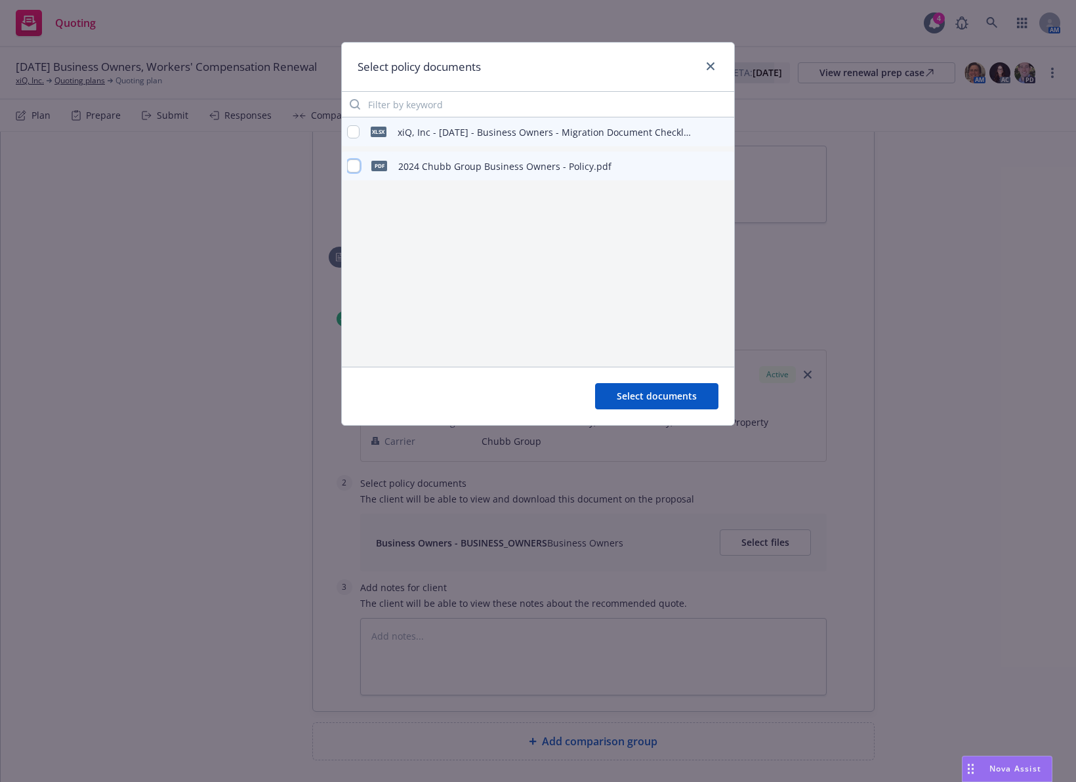
click at [355, 164] on input "checkbox" at bounding box center [353, 165] width 13 height 13
checkbox input "true"
click at [655, 407] on button "Select documents" at bounding box center [656, 396] width 123 height 26
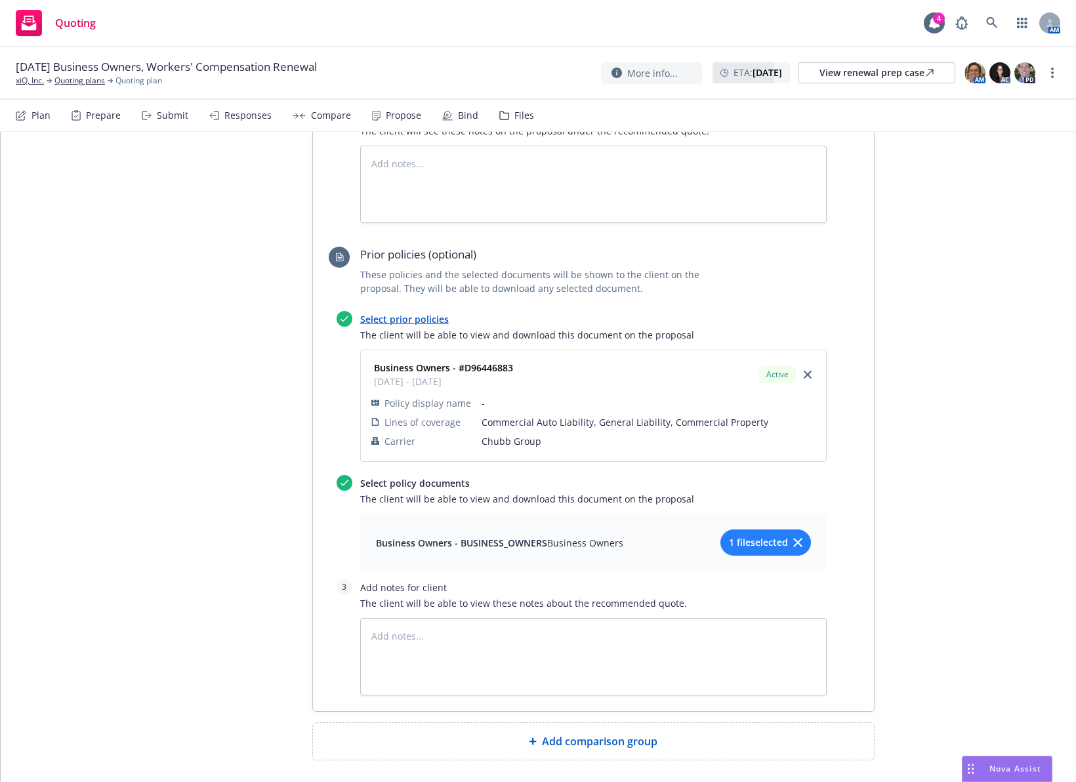
click at [558, 733] on span "Add comparison group" at bounding box center [599, 741] width 115 height 16
type textarea "x"
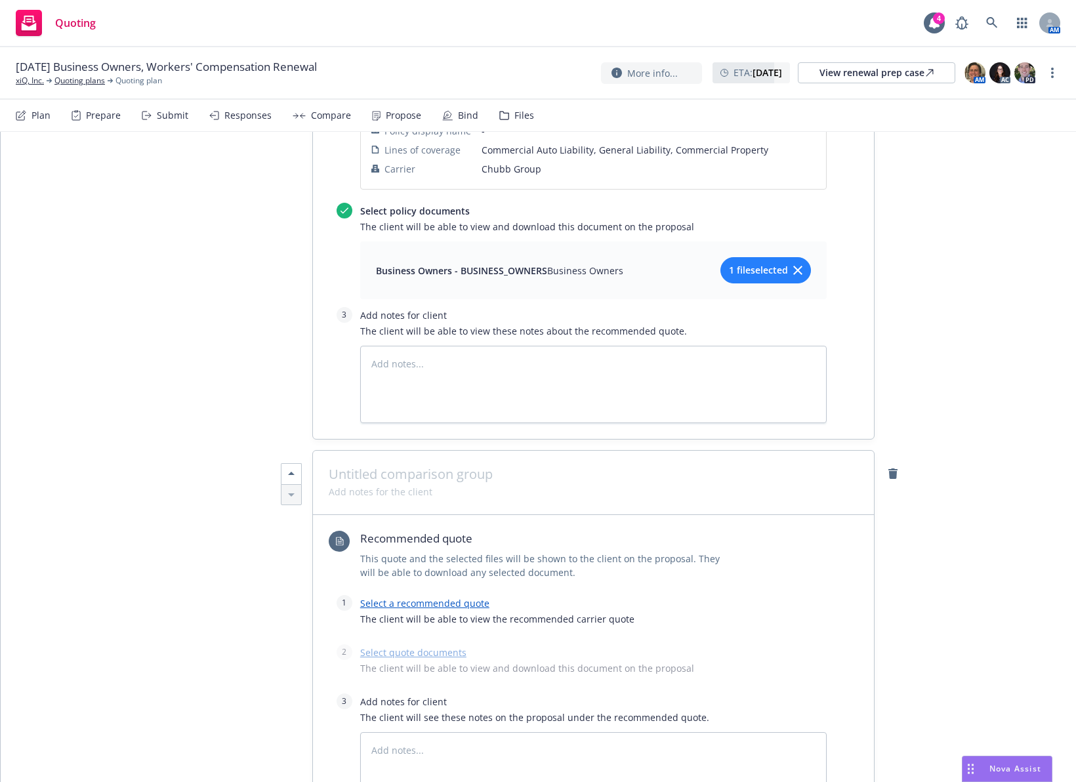
scroll to position [1142, 0]
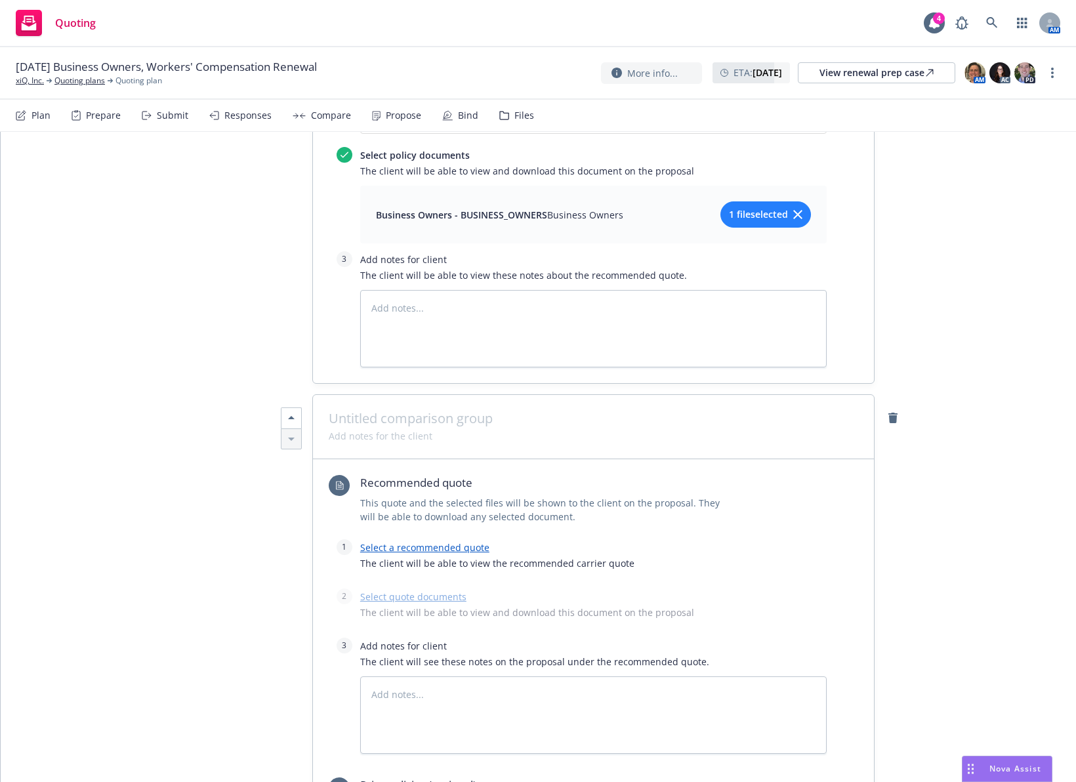
click at [475, 411] on span at bounding box center [593, 419] width 529 height 16
click at [450, 541] on link "Select a recommended quote" at bounding box center [424, 547] width 129 height 12
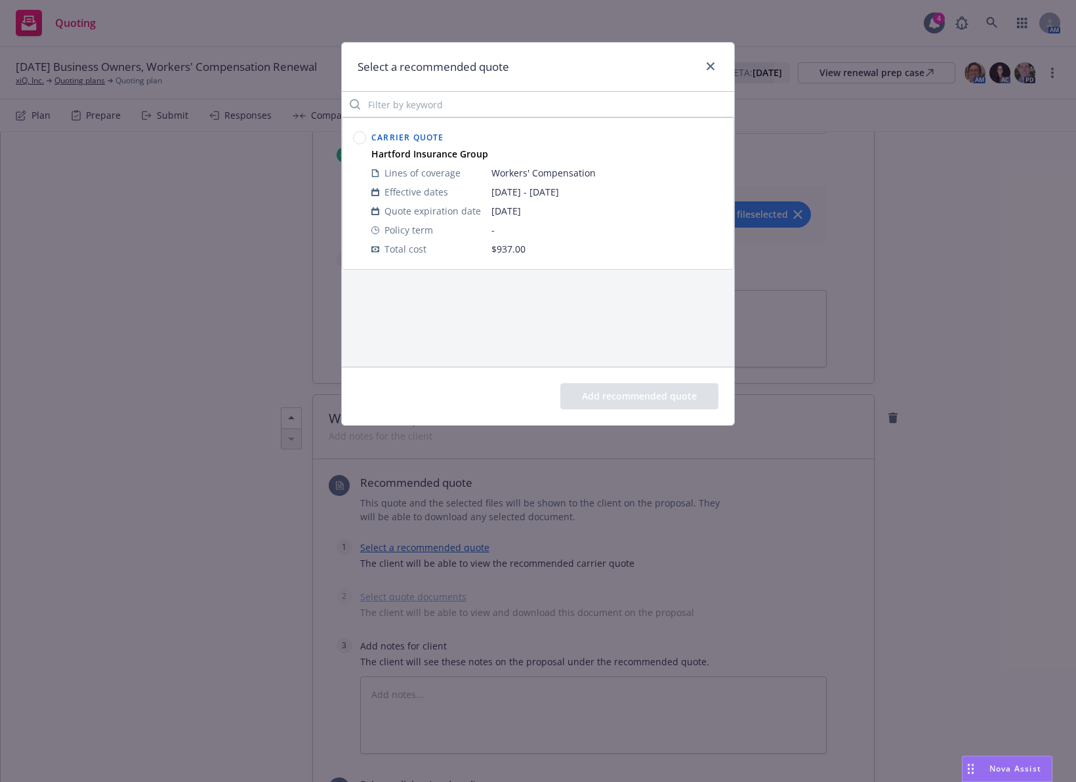
click at [361, 142] on circle at bounding box center [359, 138] width 12 height 12
click at [608, 392] on button "Add recommended quote" at bounding box center [639, 396] width 158 height 26
type textarea "x"
type textarea "Chubb non-renewed, presenting best option with Hartford"
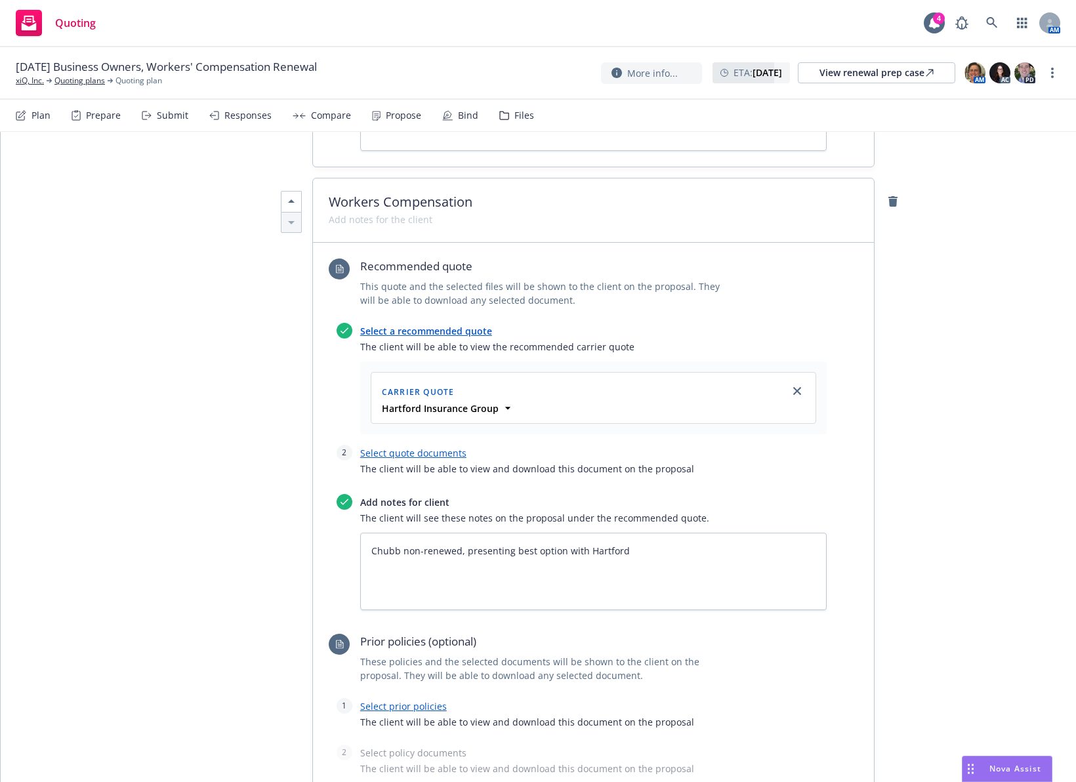
scroll to position [1404, 0]
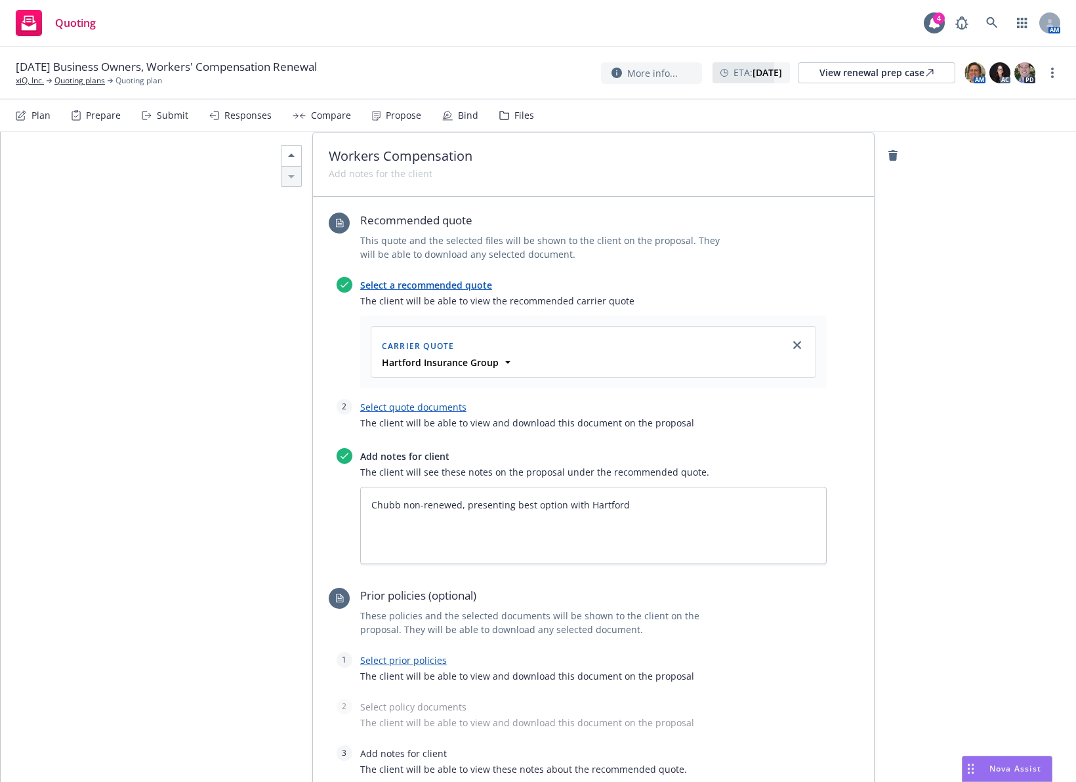
click at [413, 401] on link "Select quote documents" at bounding box center [413, 407] width 106 height 12
type textarea "x"
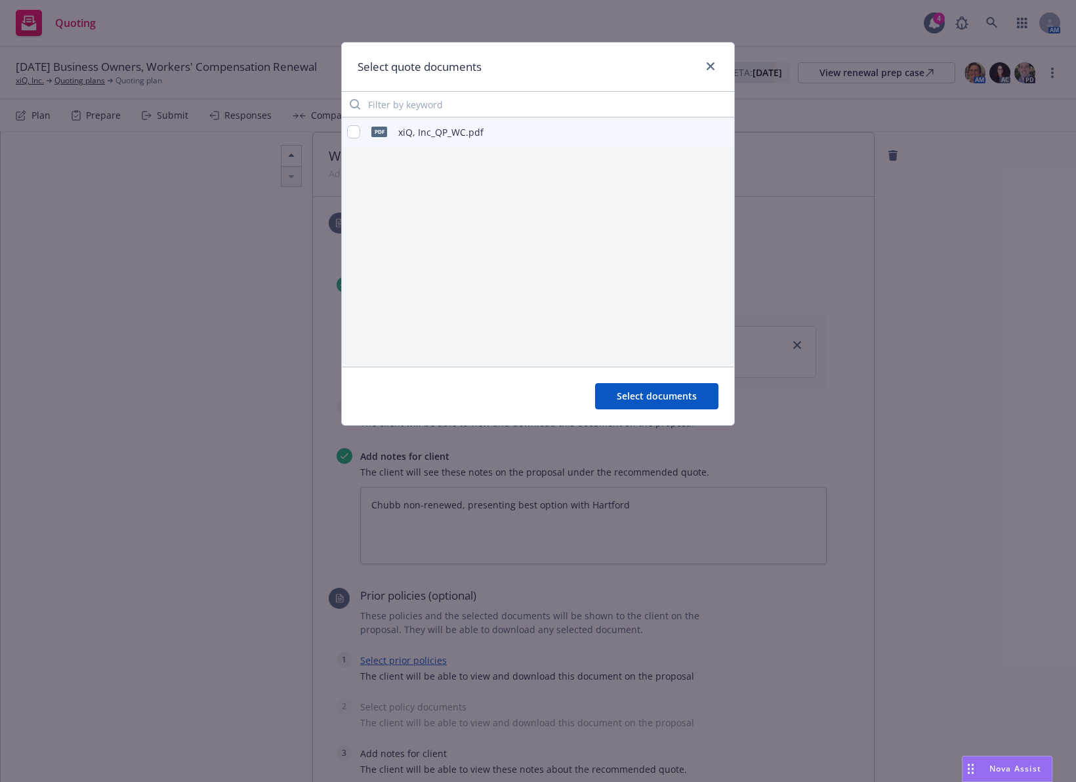
click at [352, 138] on div "pdf xiQ, Inc_QP_WC.pdf" at bounding box center [415, 132] width 136 height 28
click at [352, 138] on input "checkbox" at bounding box center [353, 131] width 13 height 13
checkbox input "true"
click at [660, 395] on span "Select documents" at bounding box center [656, 396] width 80 height 12
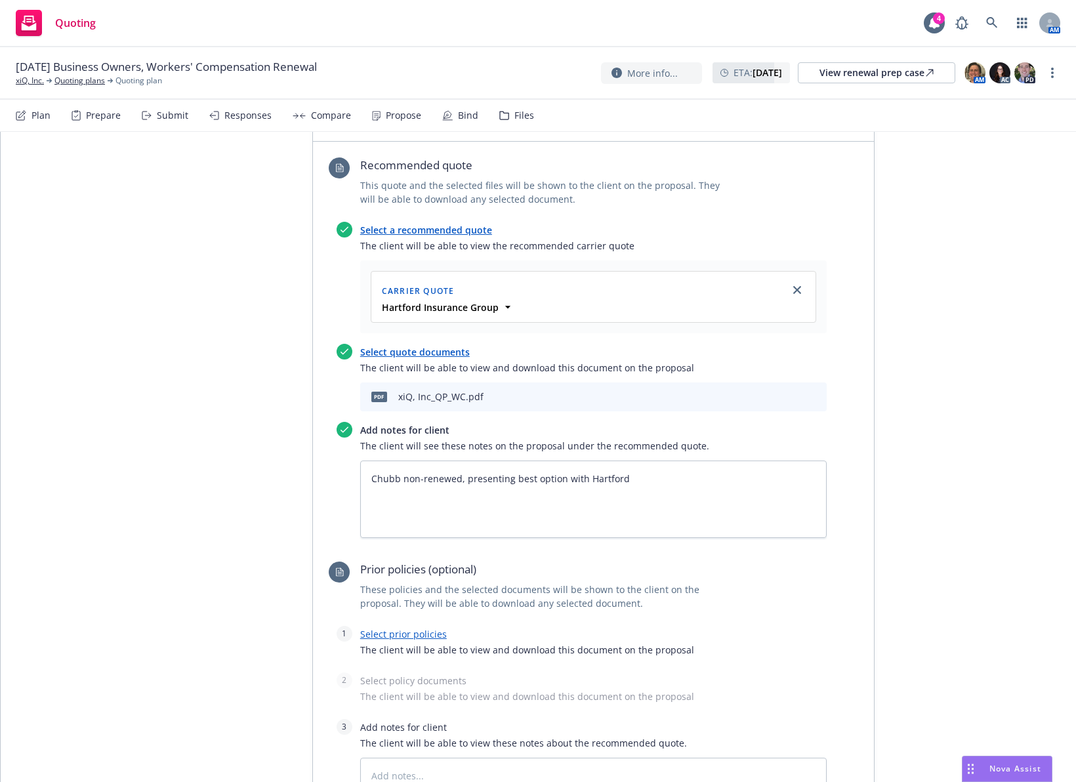
scroll to position [1601, 0]
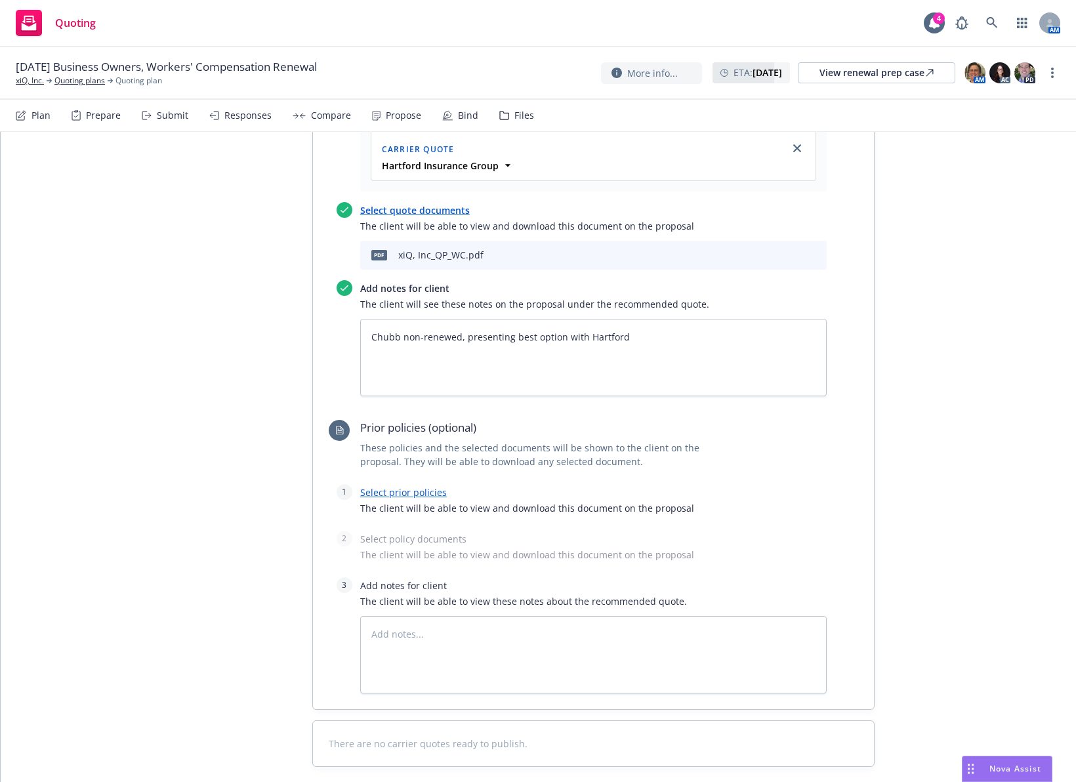
click at [373, 486] on link "Select prior policies" at bounding box center [403, 492] width 87 height 12
type textarea "x"
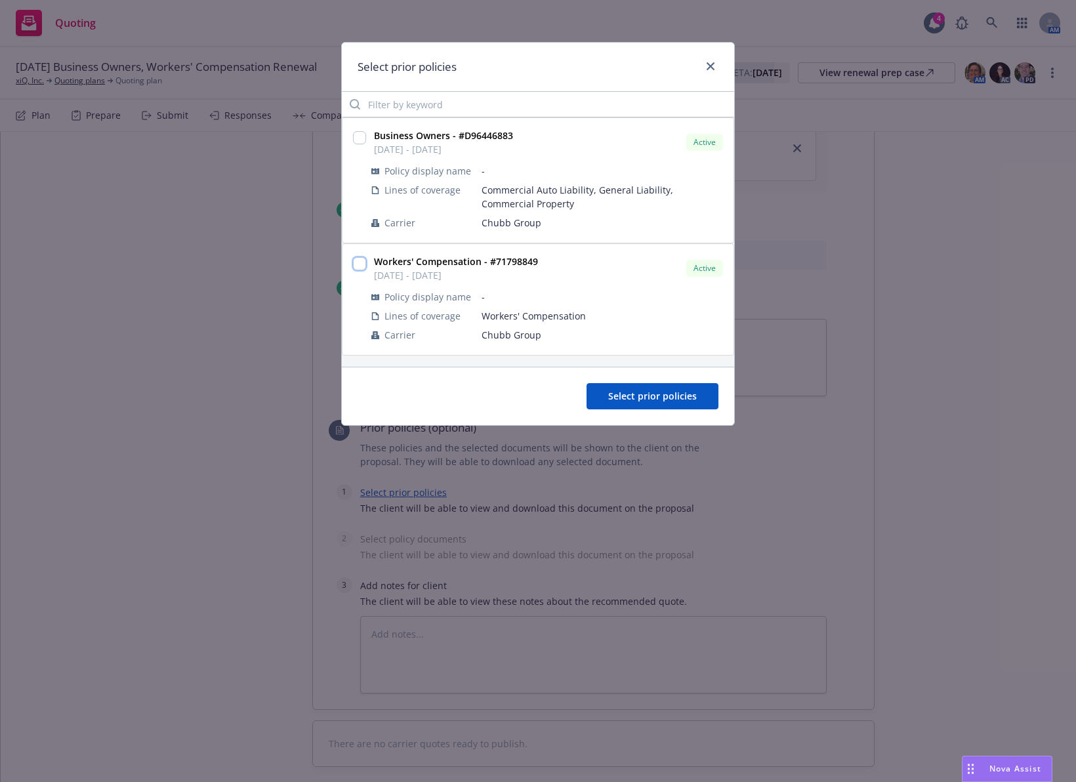
click at [357, 268] on input "checkbox" at bounding box center [359, 263] width 13 height 13
checkbox input "true"
click at [676, 392] on span "Select prior policies" at bounding box center [652, 396] width 89 height 12
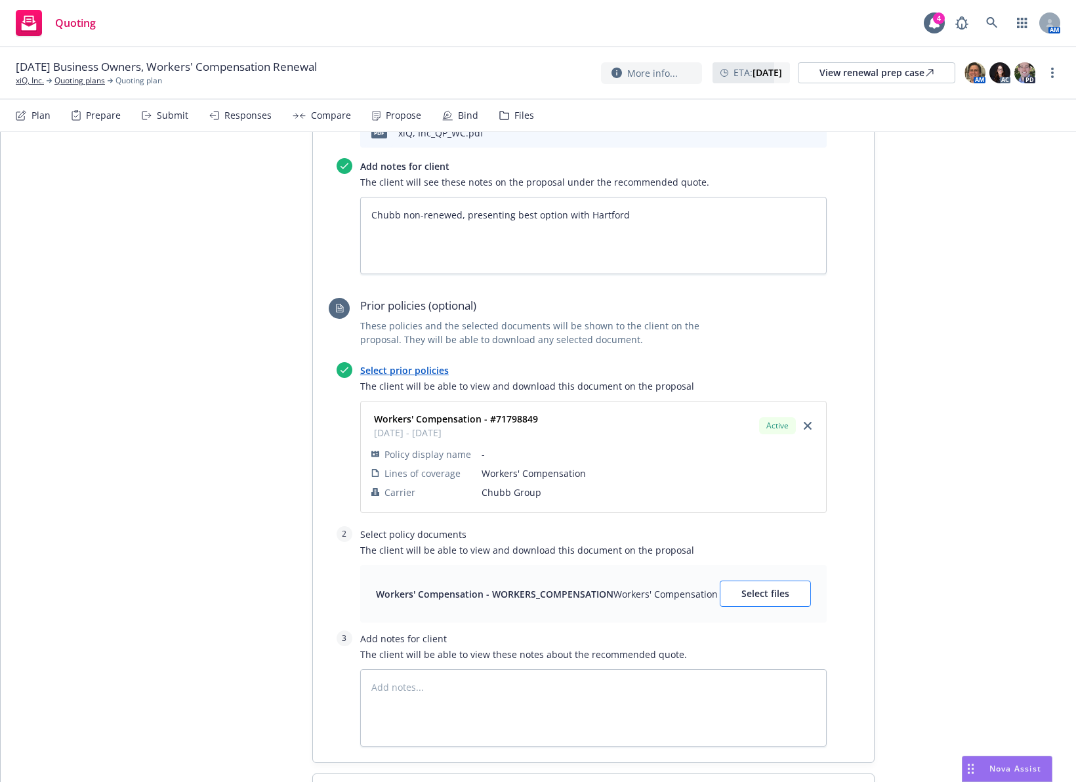
scroll to position [1732, 0]
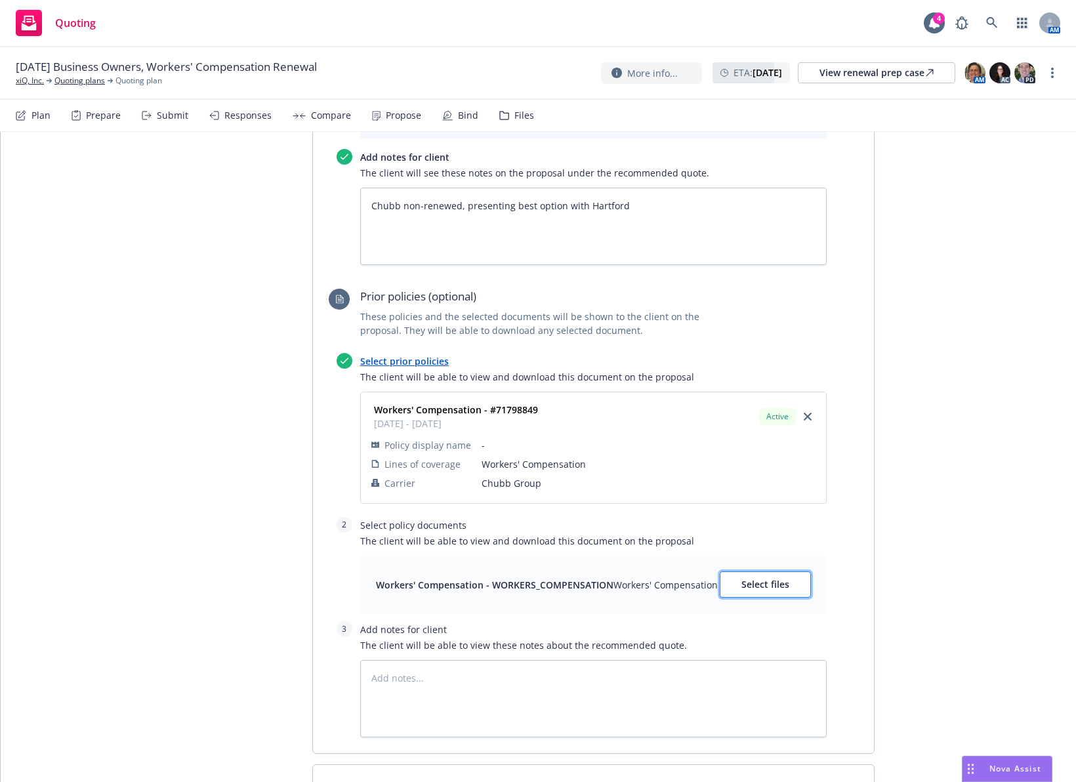
click at [763, 578] on span "Select files" at bounding box center [765, 584] width 48 height 12
type textarea "x"
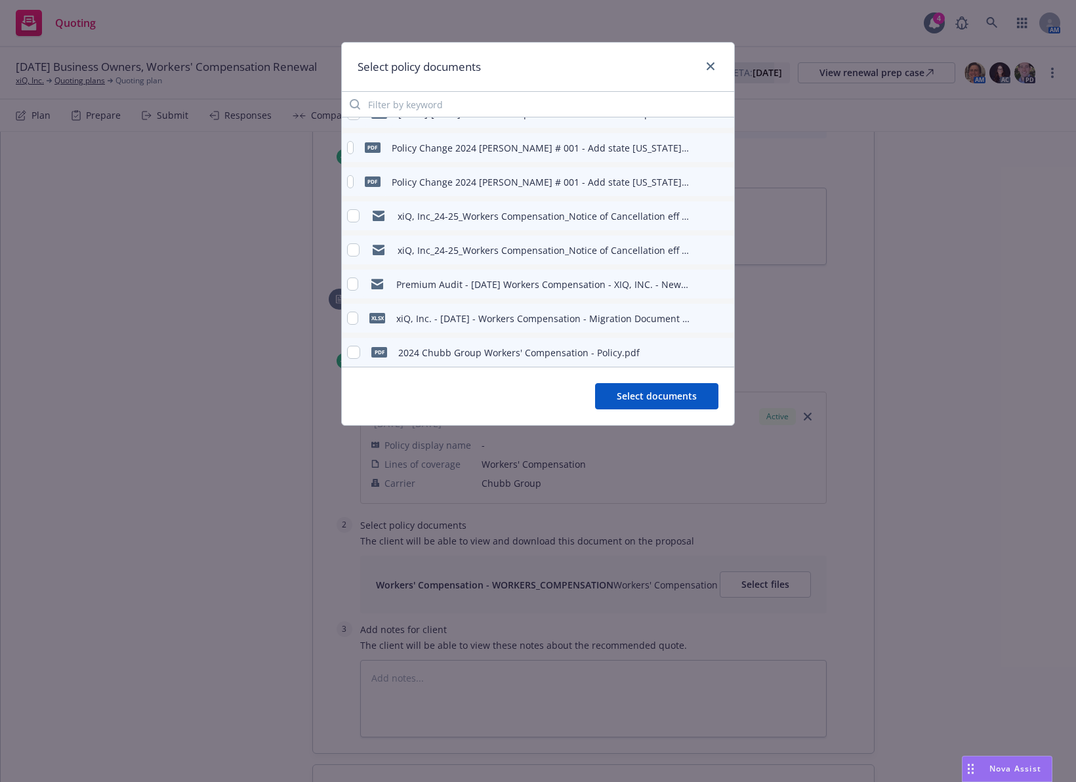
scroll to position [29, 0]
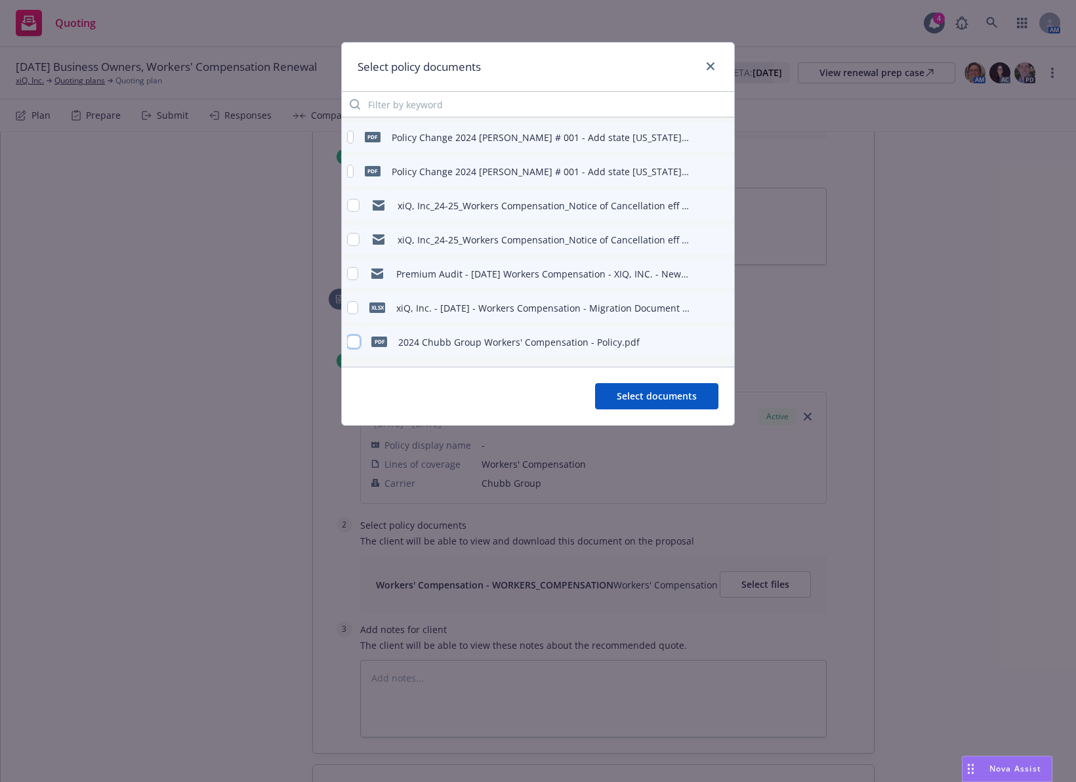
click at [350, 342] on input "checkbox" at bounding box center [353, 341] width 13 height 13
checkbox input "true"
click at [683, 396] on span "Select documents" at bounding box center [656, 396] width 80 height 12
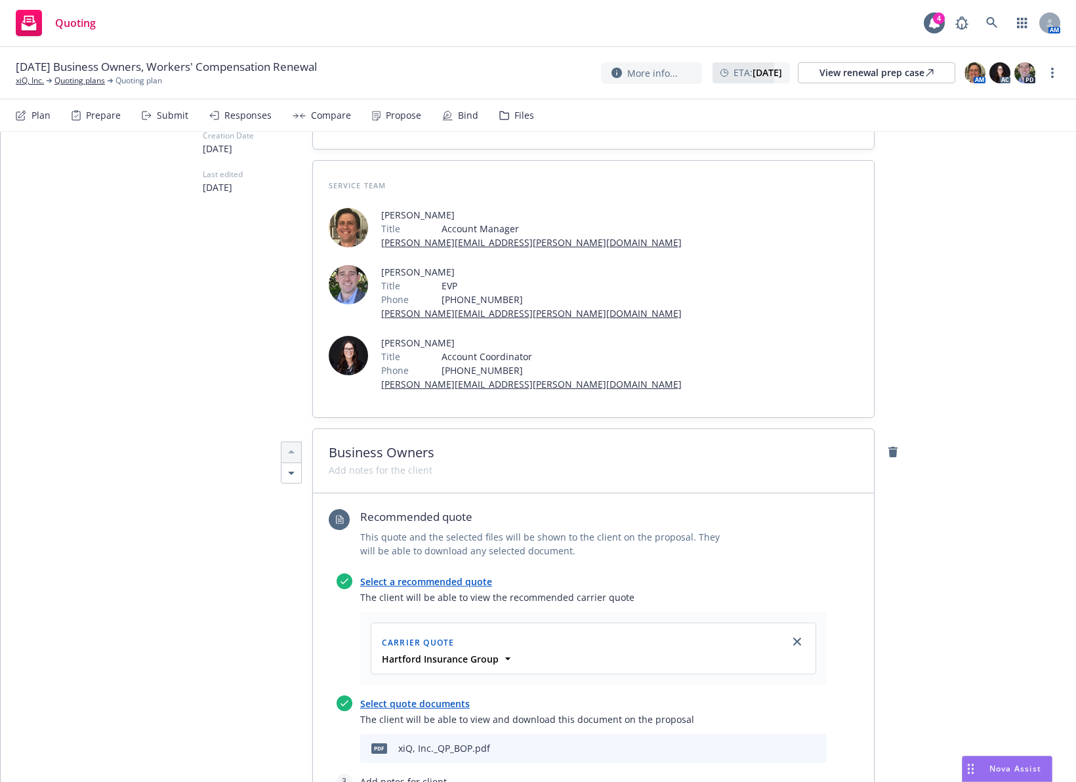
scroll to position [0, 0]
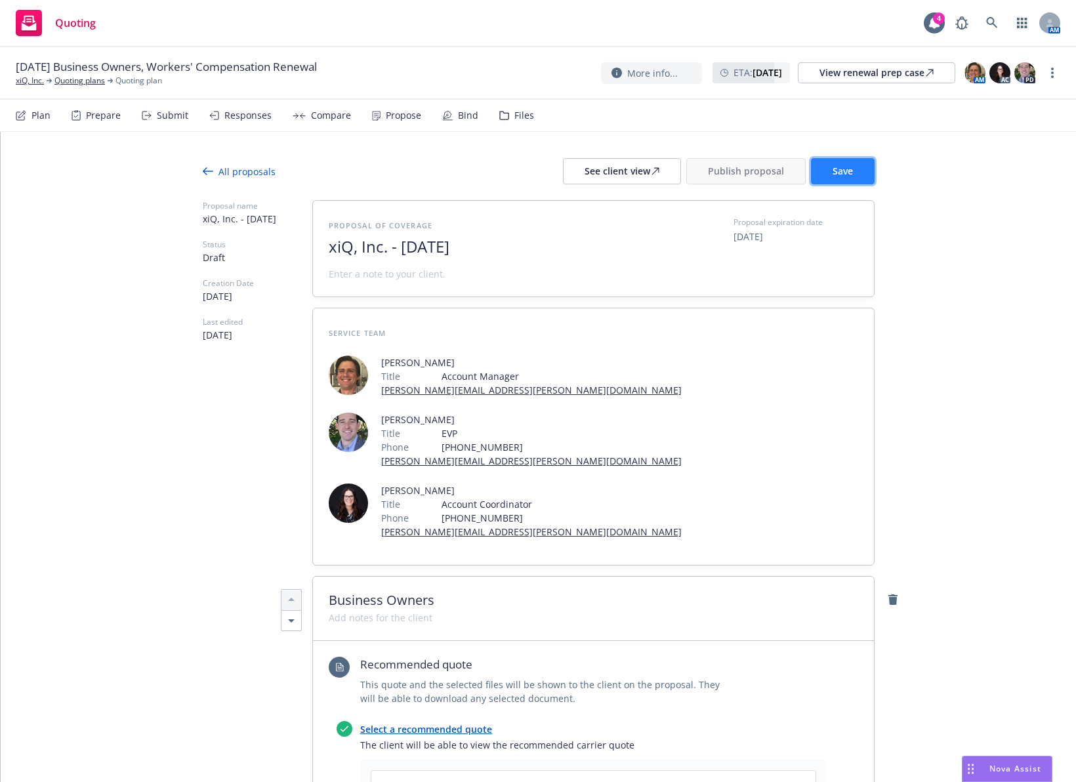
click at [832, 169] on span "Save" at bounding box center [842, 171] width 20 height 12
click at [611, 170] on div "See client view" at bounding box center [621, 171] width 75 height 25
click at [220, 169] on div "All proposals" at bounding box center [239, 172] width 73 height 14
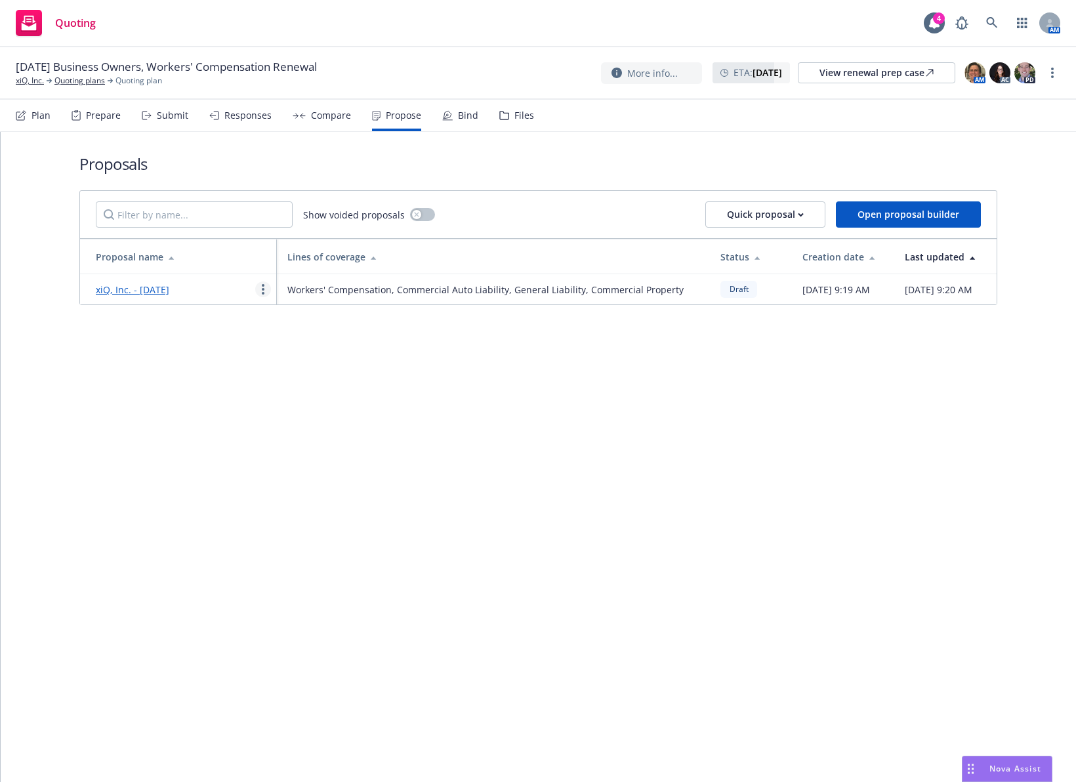
click at [263, 294] on circle "more" at bounding box center [263, 293] width 3 height 3
click at [351, 429] on link "See client view" at bounding box center [314, 431] width 117 height 26
click at [169, 296] on link "xiQ, Inc. - [DATE]" at bounding box center [132, 289] width 73 height 12
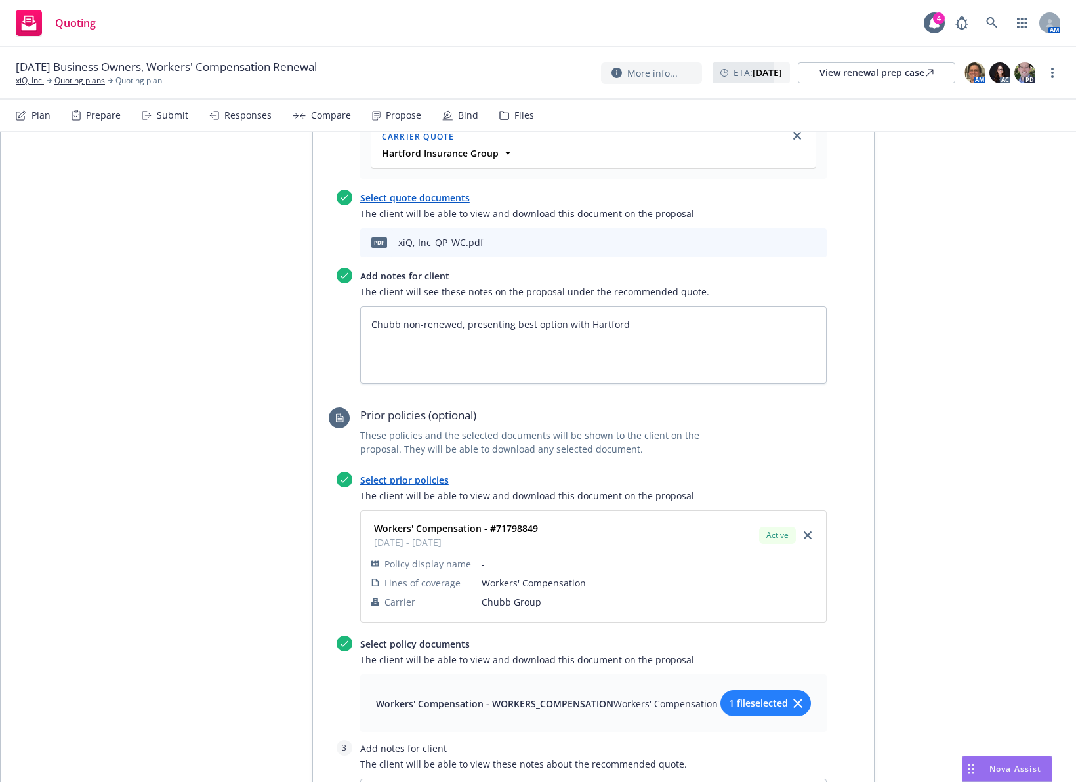
scroll to position [1640, 0]
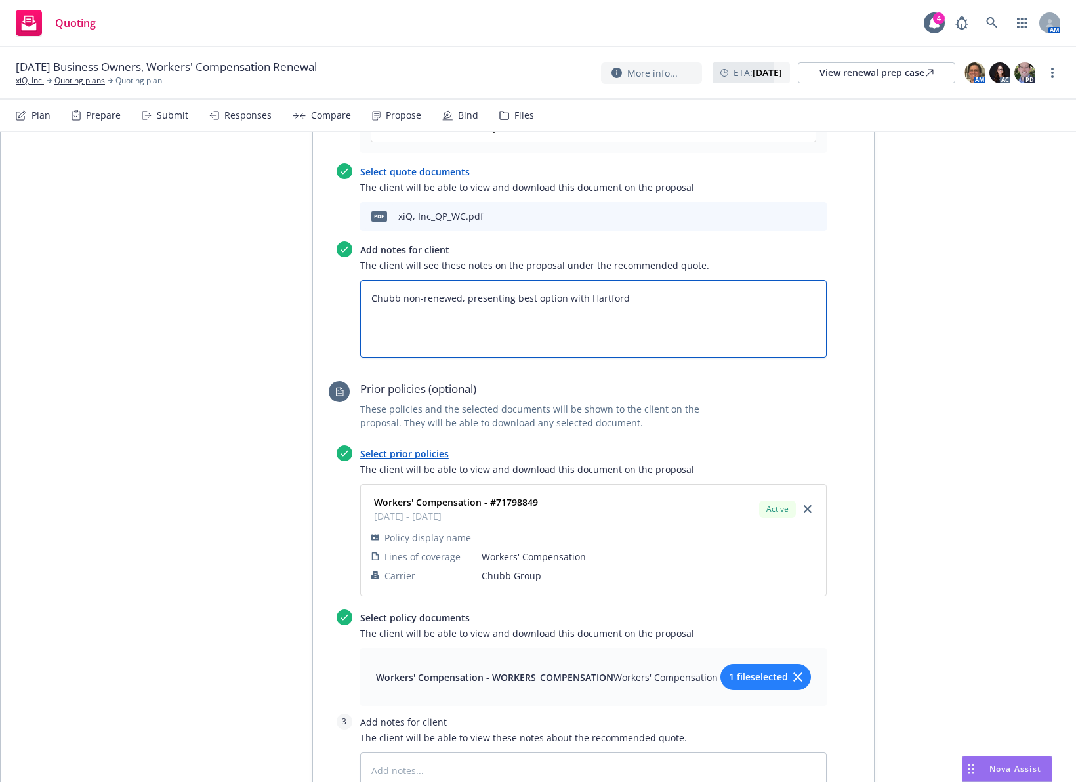
drag, startPoint x: 765, startPoint y: 256, endPoint x: 139, endPoint y: 260, distance: 625.7
type textarea "x"
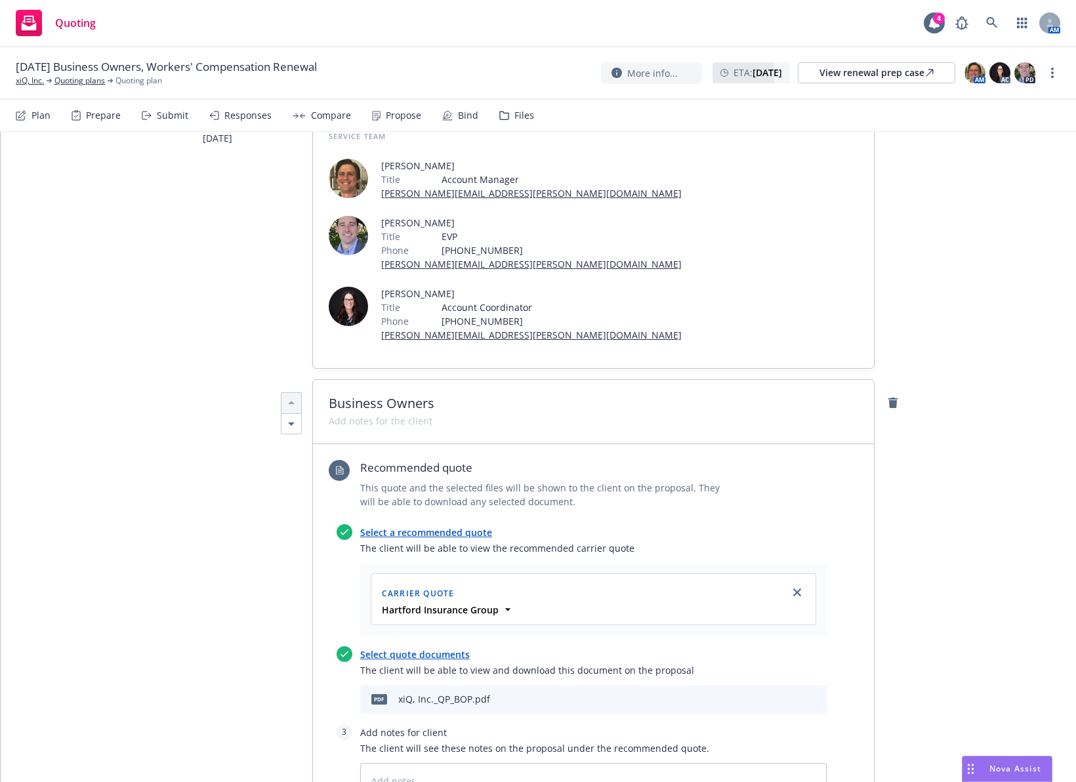
scroll to position [0, 0]
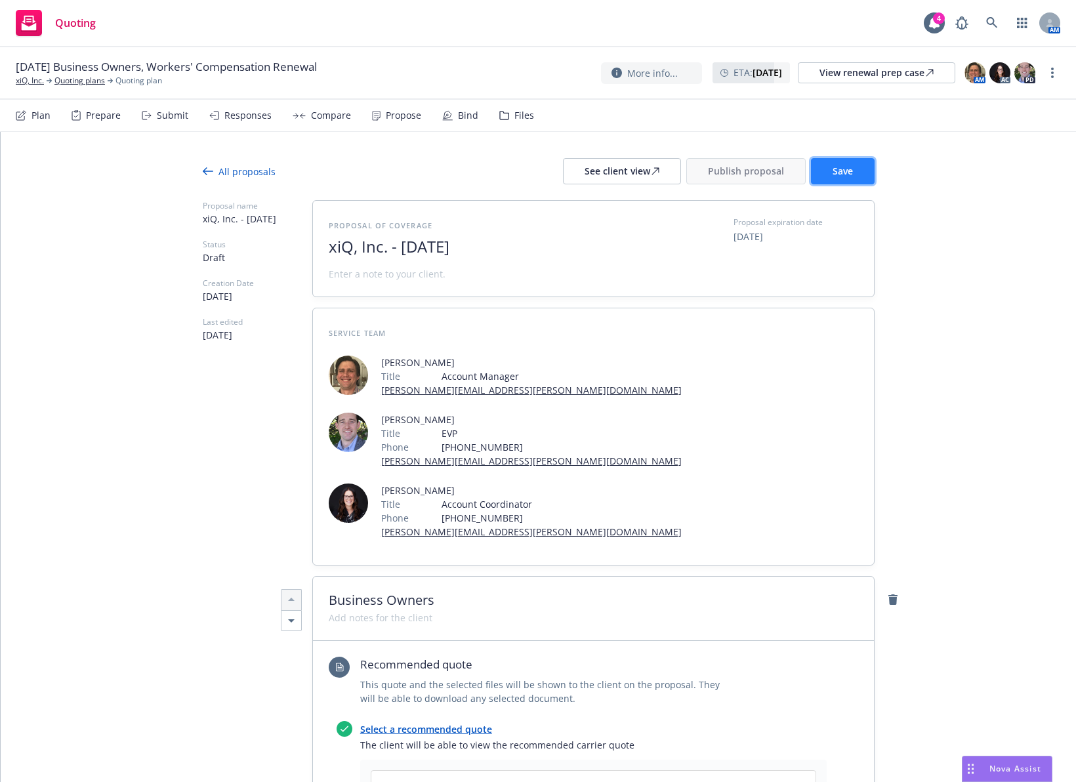
click at [866, 171] on button "Save" at bounding box center [843, 171] width 64 height 26
click at [632, 172] on div "See client view" at bounding box center [621, 171] width 75 height 25
click at [716, 162] on button "Publish proposal" at bounding box center [745, 171] width 119 height 26
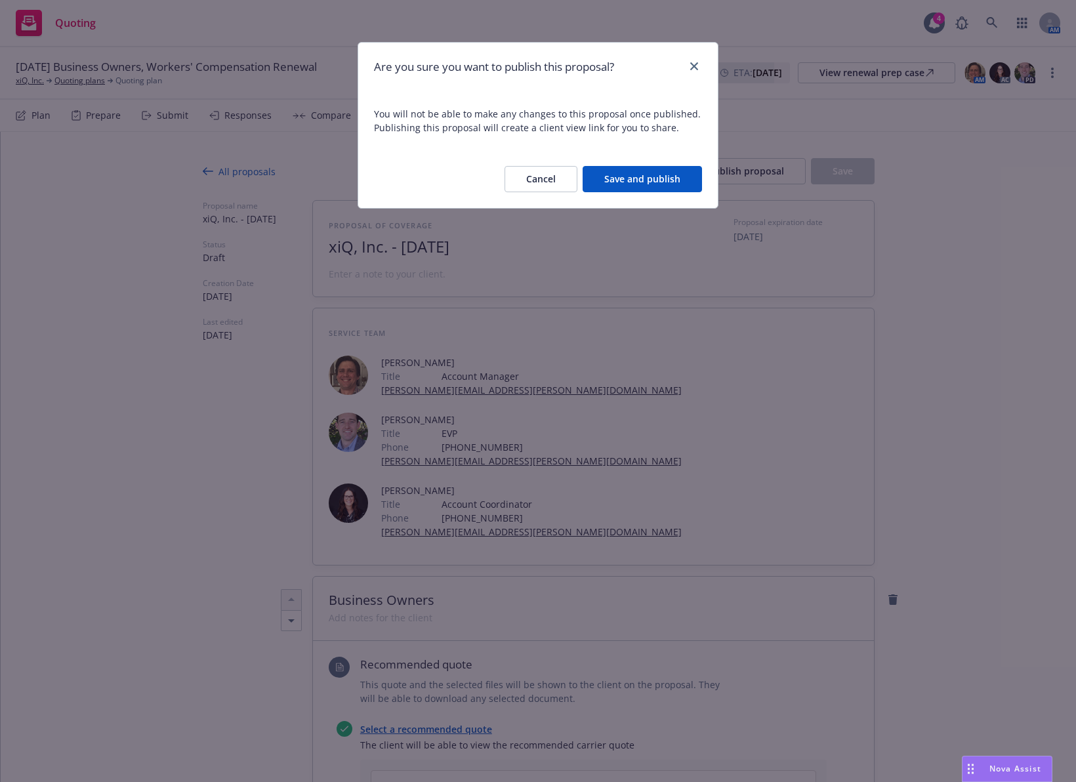
click at [655, 180] on button "Save and publish" at bounding box center [641, 179] width 119 height 26
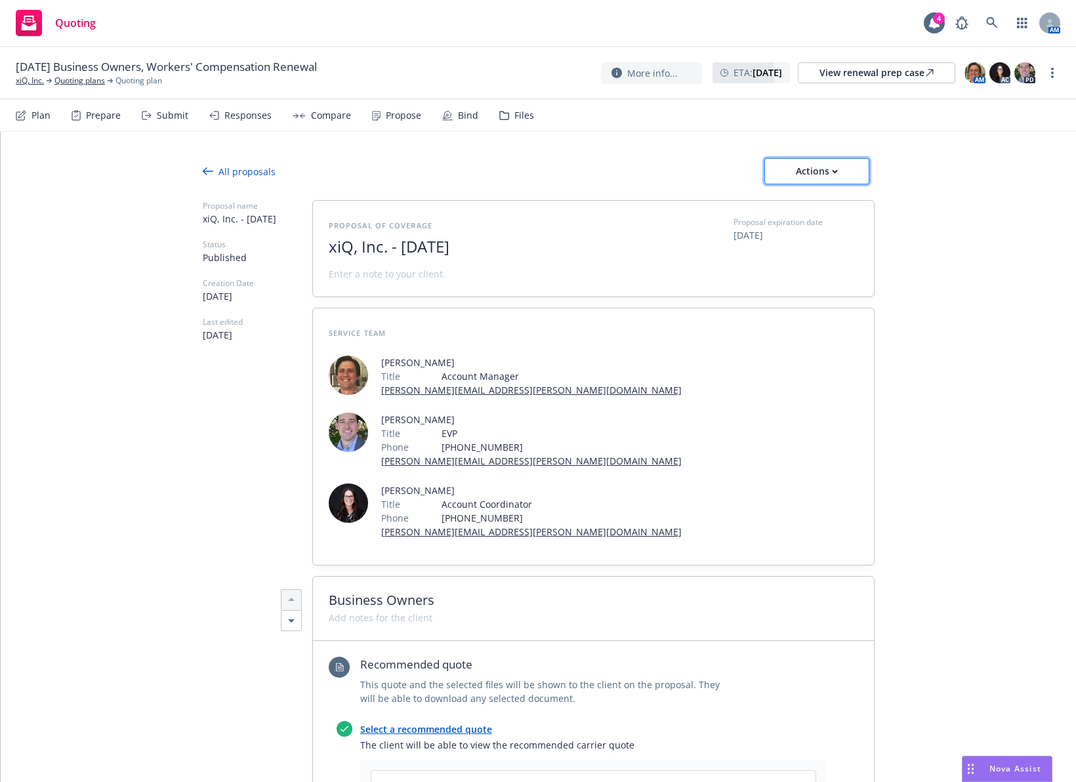
click at [790, 174] on div "Actions" at bounding box center [817, 171] width 62 height 25
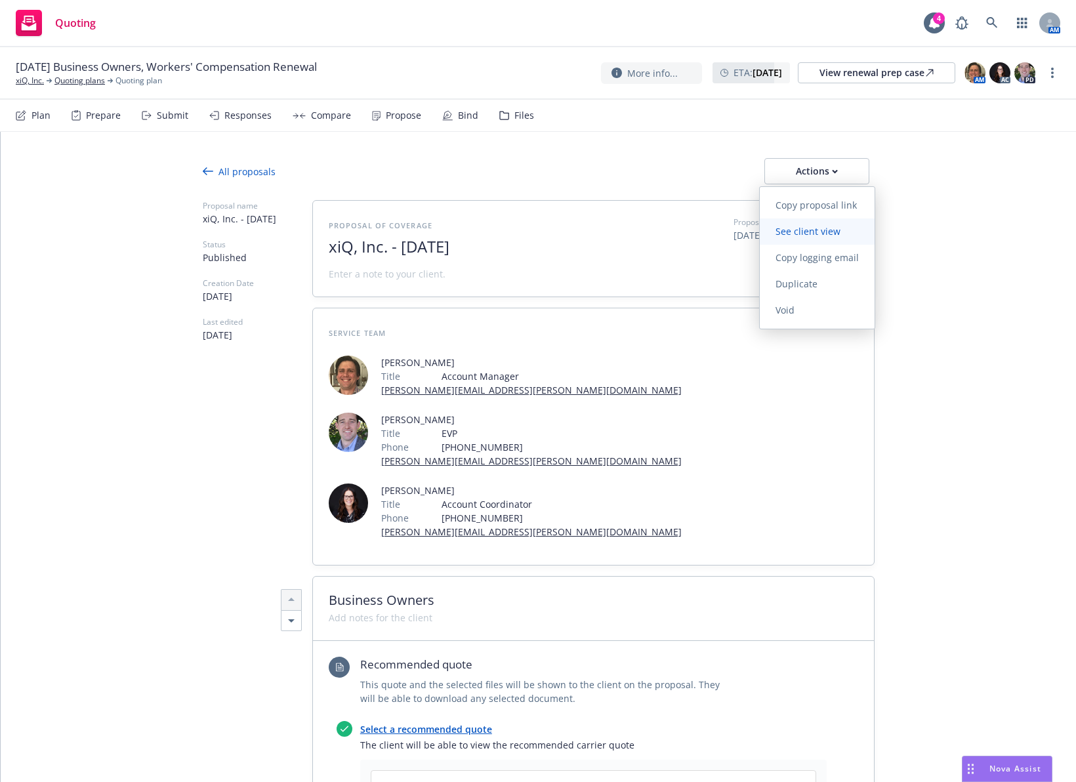
click at [816, 230] on span "See client view" at bounding box center [807, 231] width 96 height 12
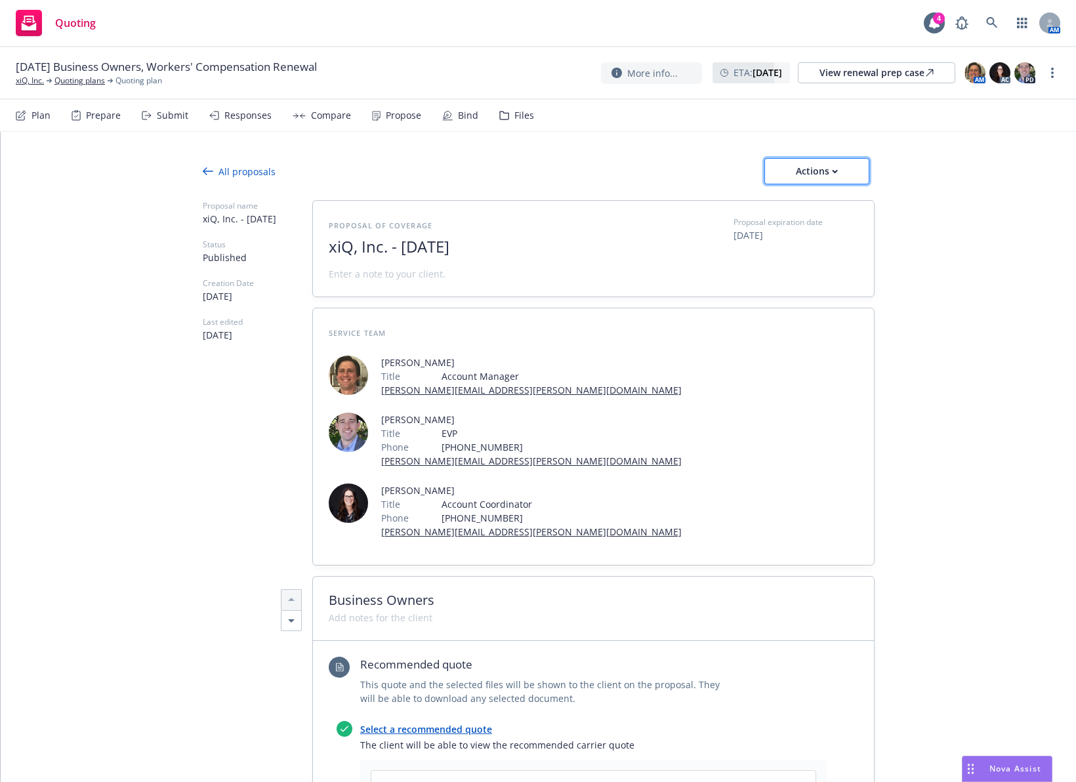
click at [832, 168] on div "Actions" at bounding box center [817, 171] width 62 height 25
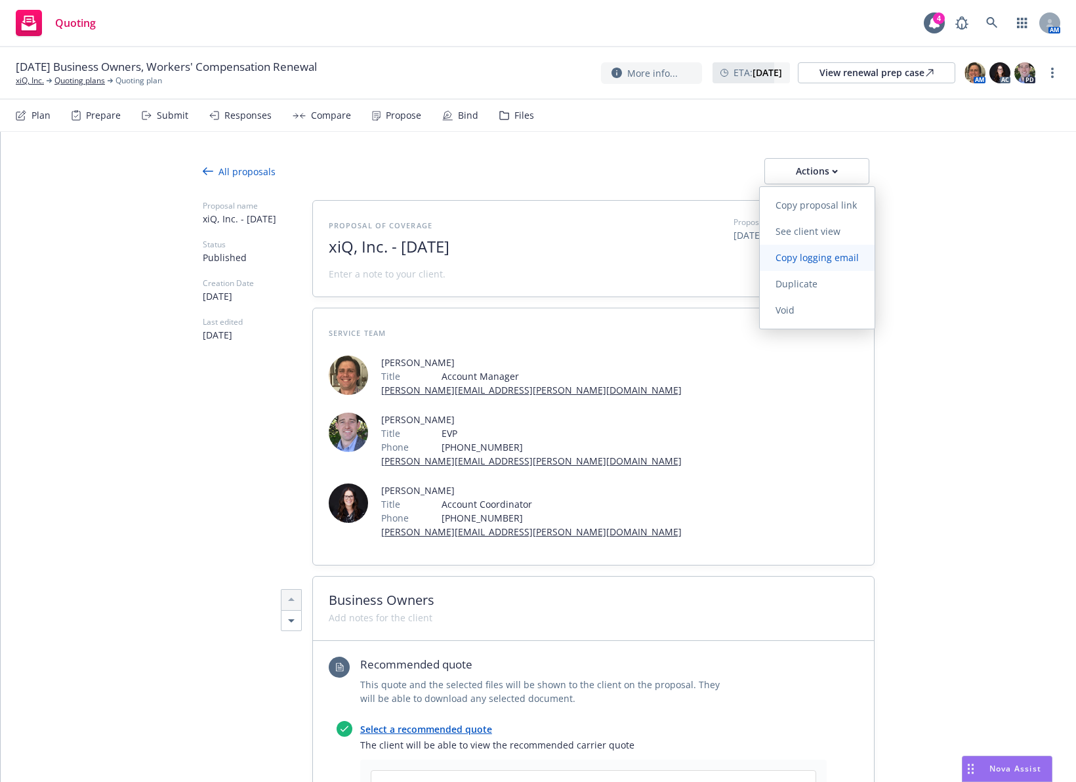
drag, startPoint x: 816, startPoint y: 251, endPoint x: 801, endPoint y: 241, distance: 18.0
click at [816, 251] on span "Copy logging email" at bounding box center [816, 257] width 115 height 12
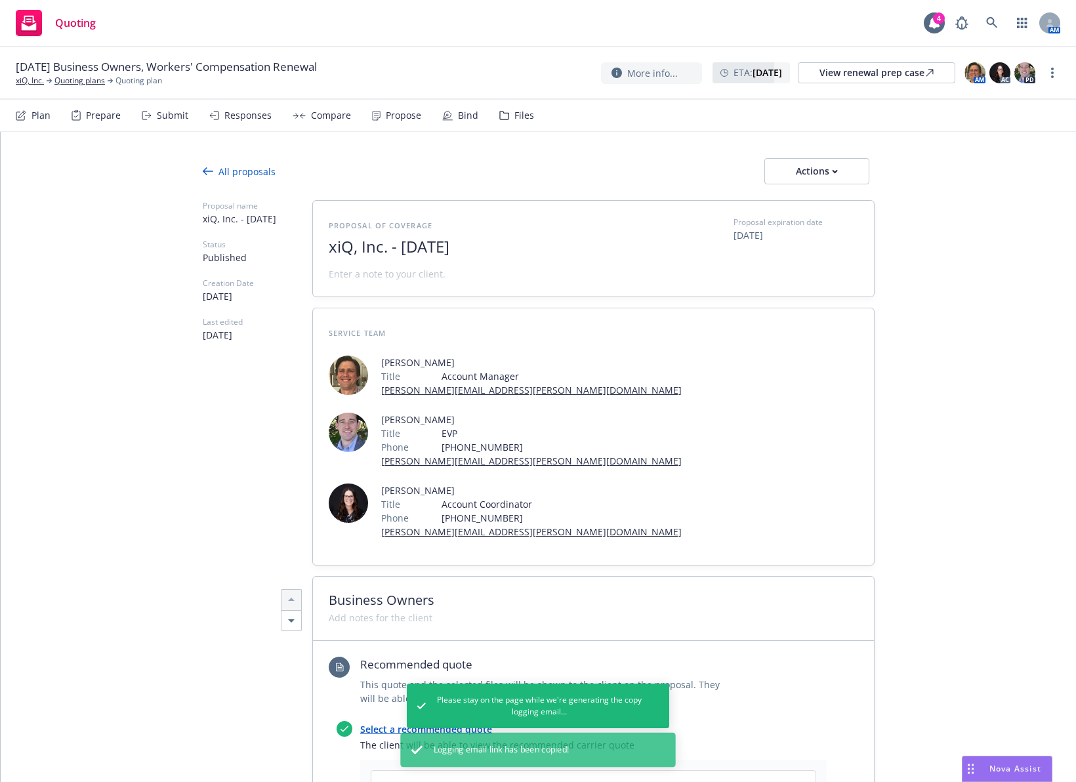
type textarea "x"
